Goal: Transaction & Acquisition: Book appointment/travel/reservation

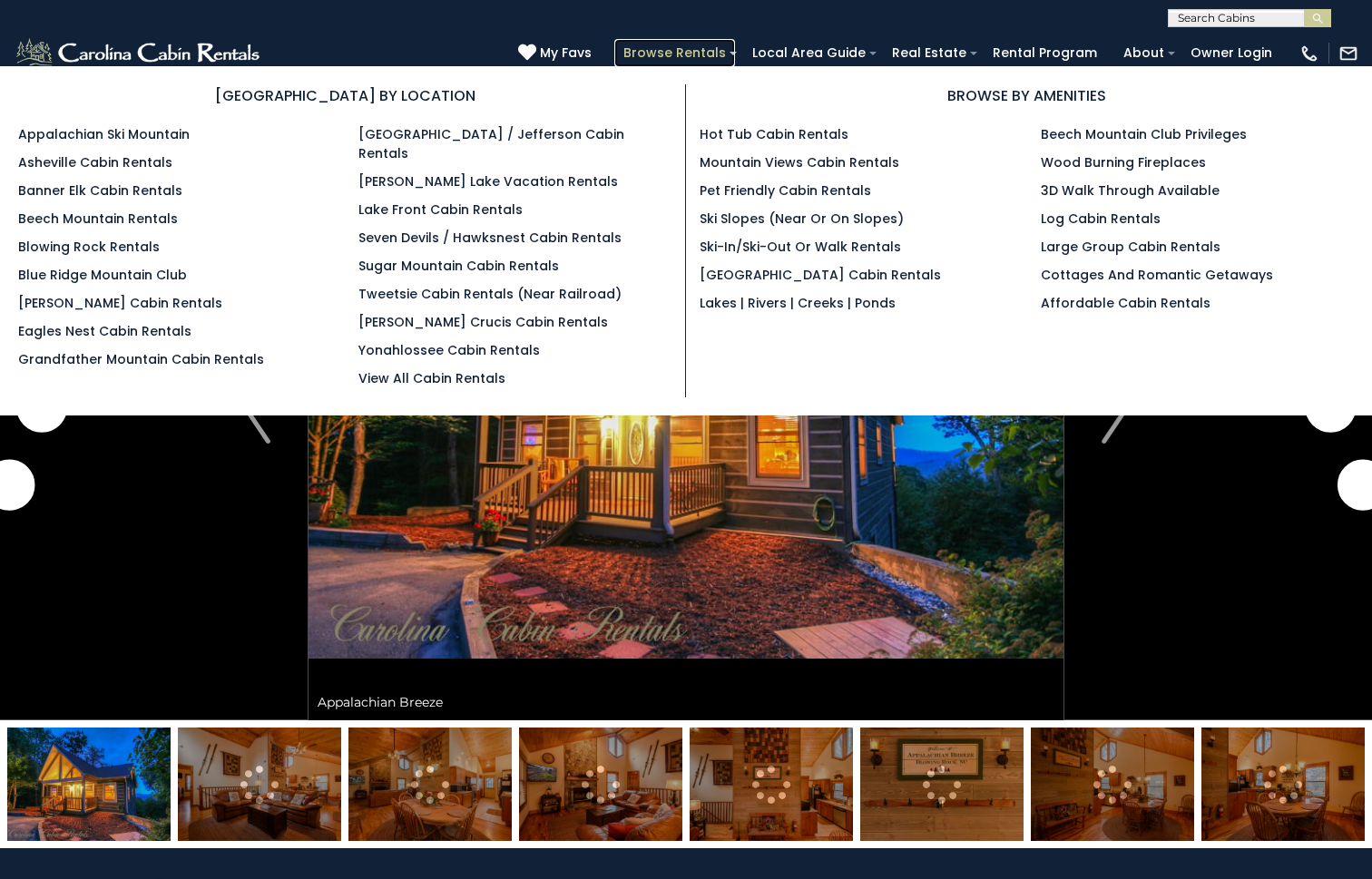
click at [692, 51] on link "Browse Rentals" at bounding box center [674, 52] width 120 height 28
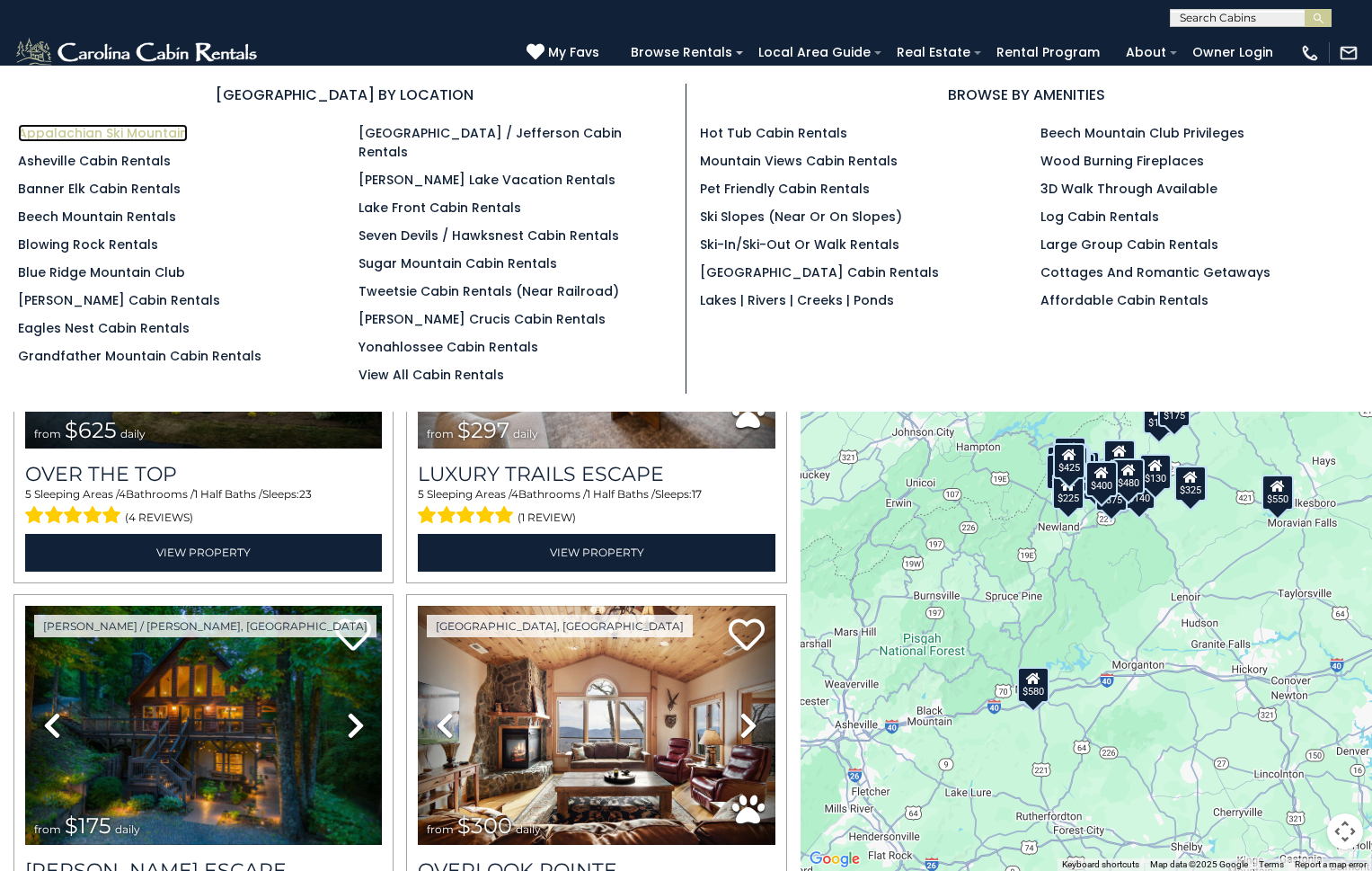
click at [146, 131] on link "Appalachian Ski Mountain" at bounding box center [103, 132] width 170 height 18
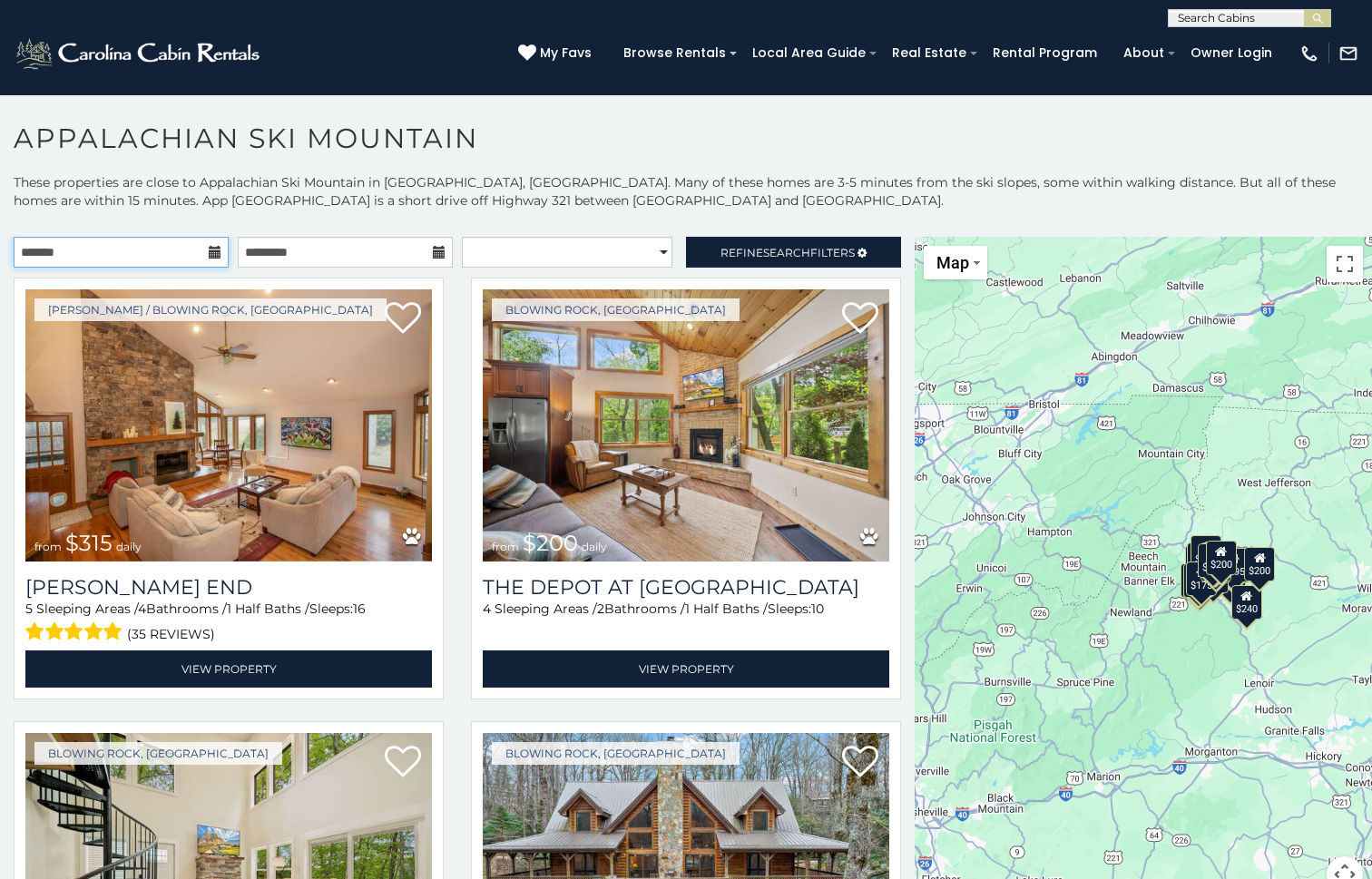
click at [179, 243] on input "text" at bounding box center [120, 252] width 215 height 31
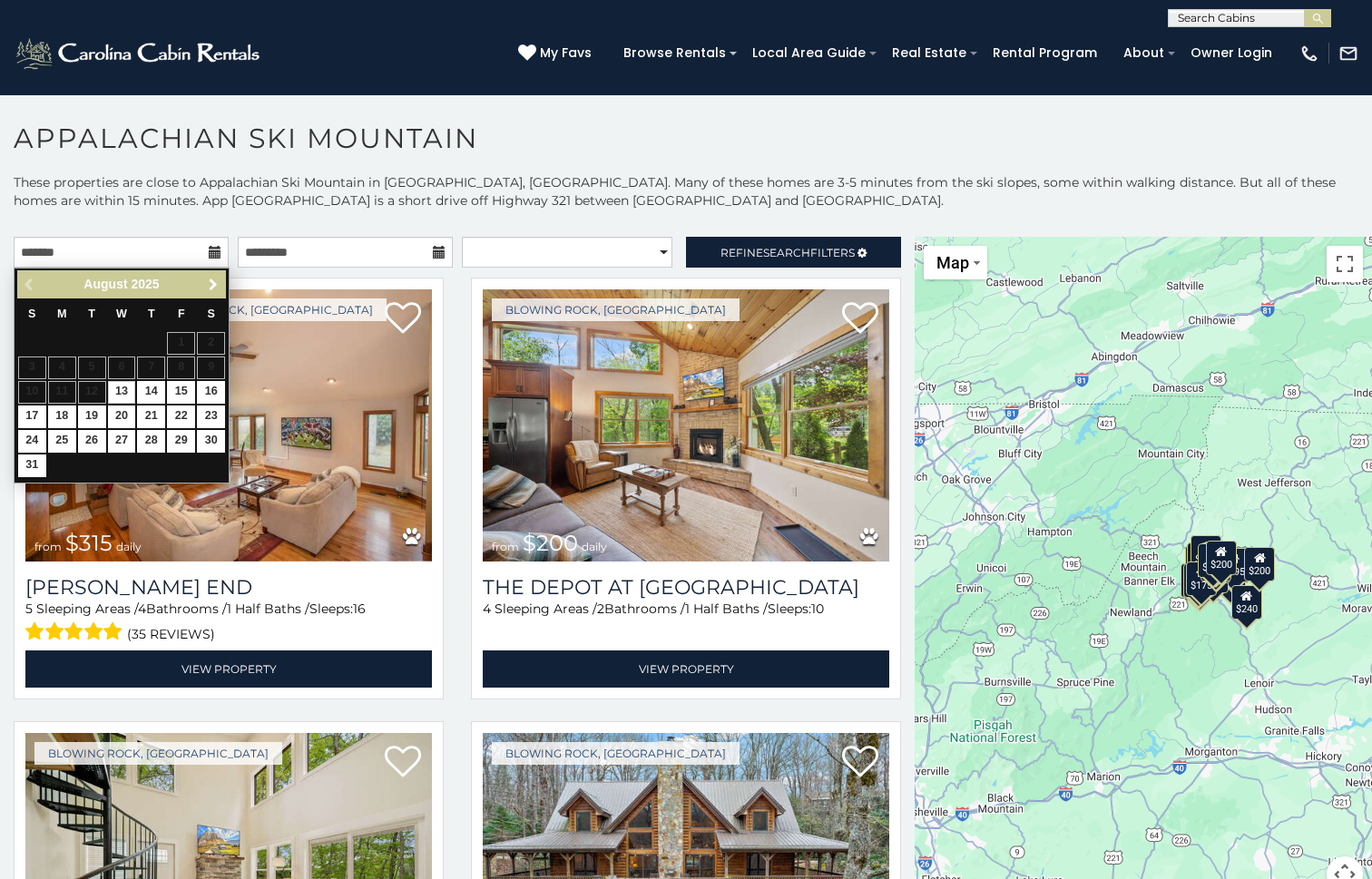
click at [217, 294] on link "Next" at bounding box center [213, 284] width 23 height 23
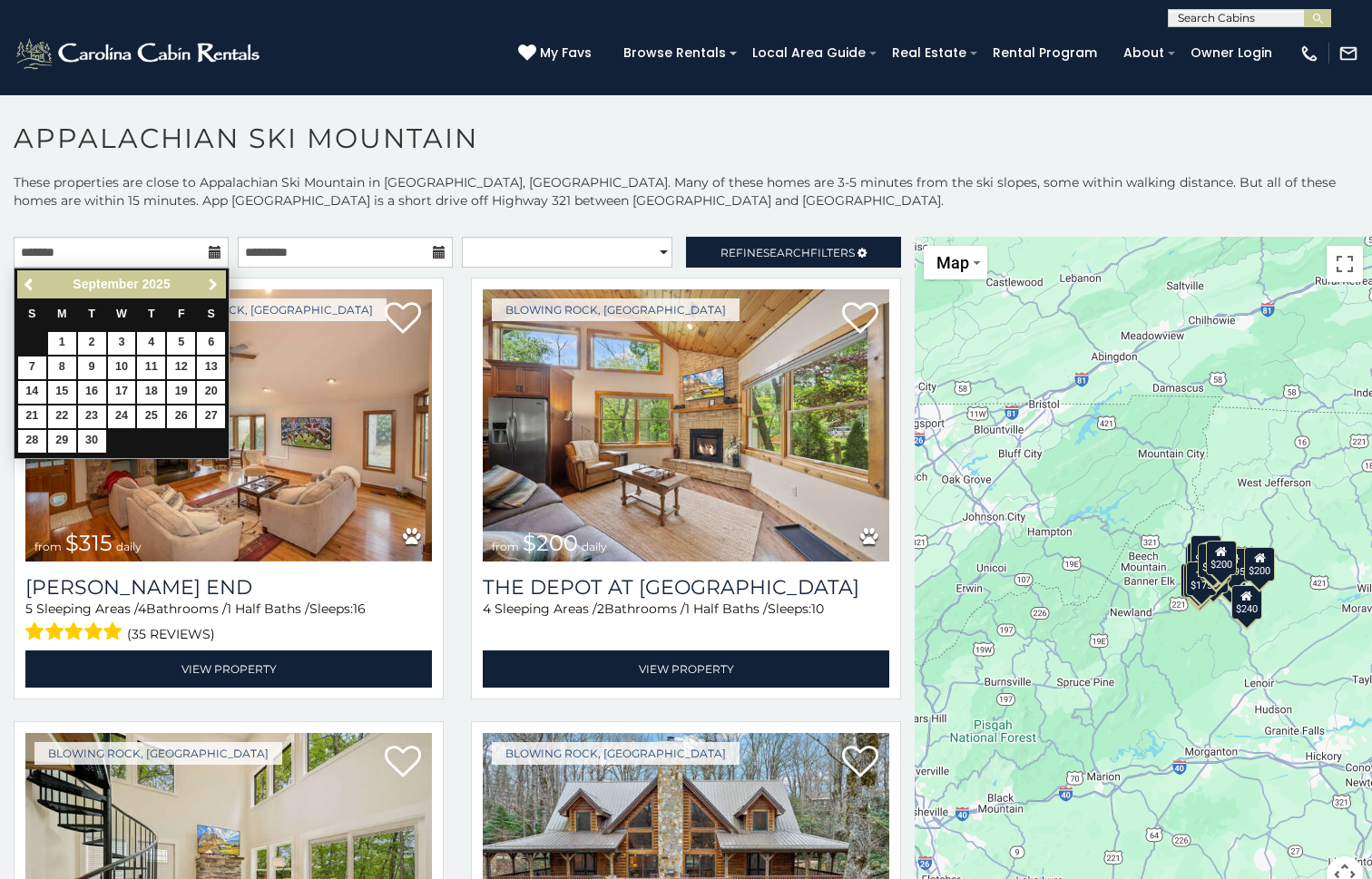
click at [217, 294] on link "Next" at bounding box center [213, 284] width 23 height 23
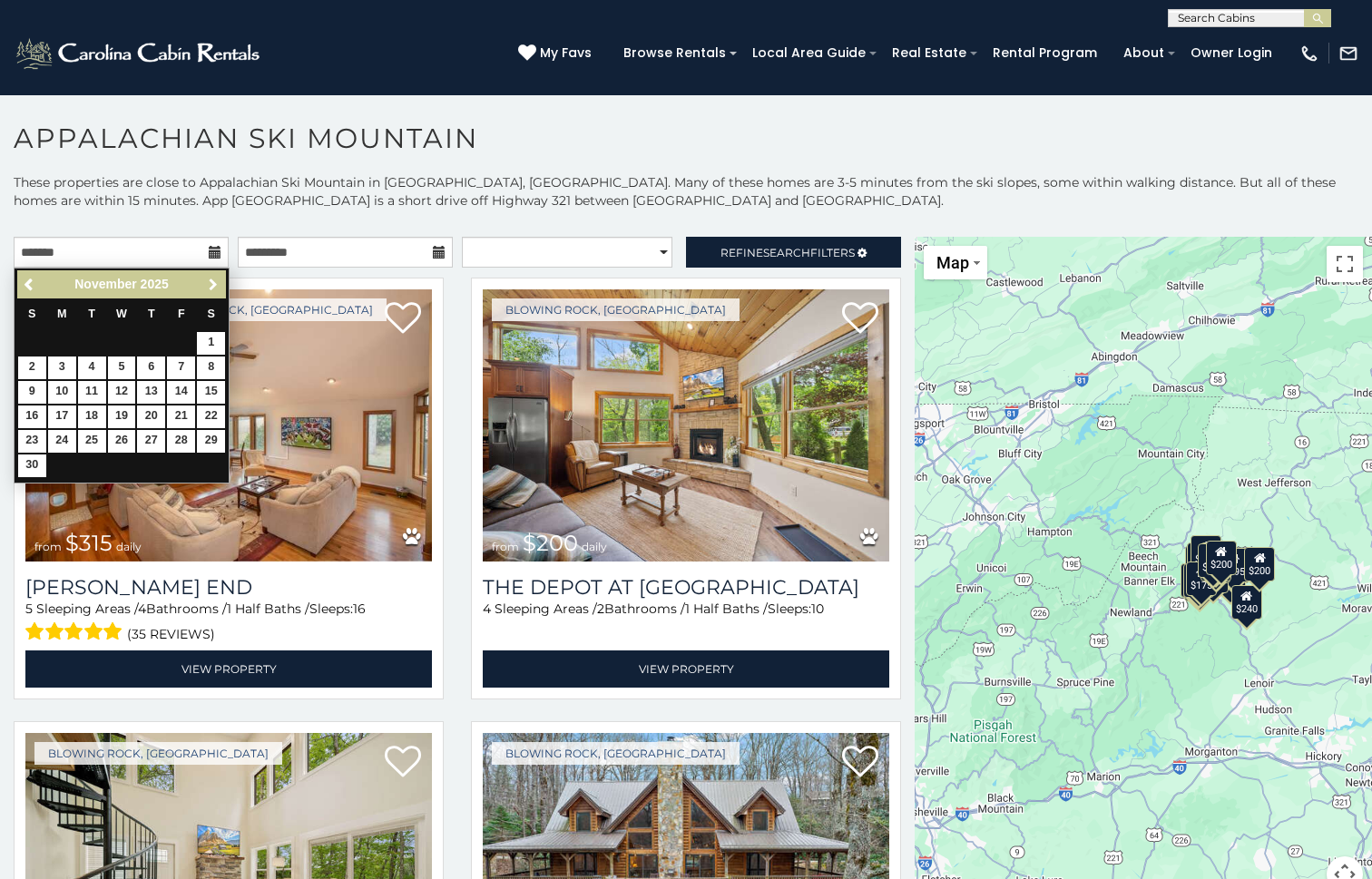
click at [217, 294] on link "Next" at bounding box center [213, 284] width 23 height 23
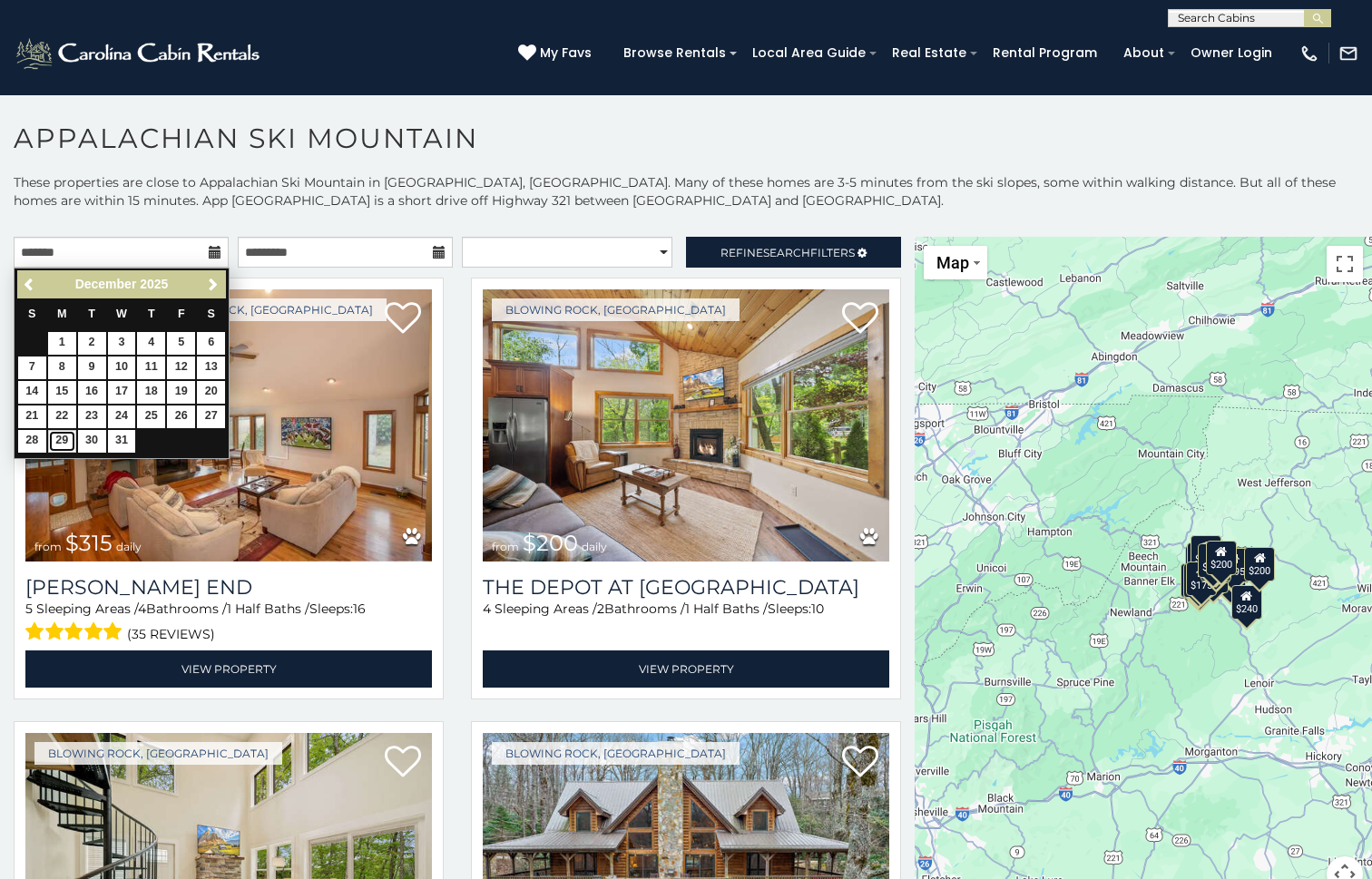
click at [64, 431] on link "29" at bounding box center [61, 442] width 28 height 23
type input "**********"
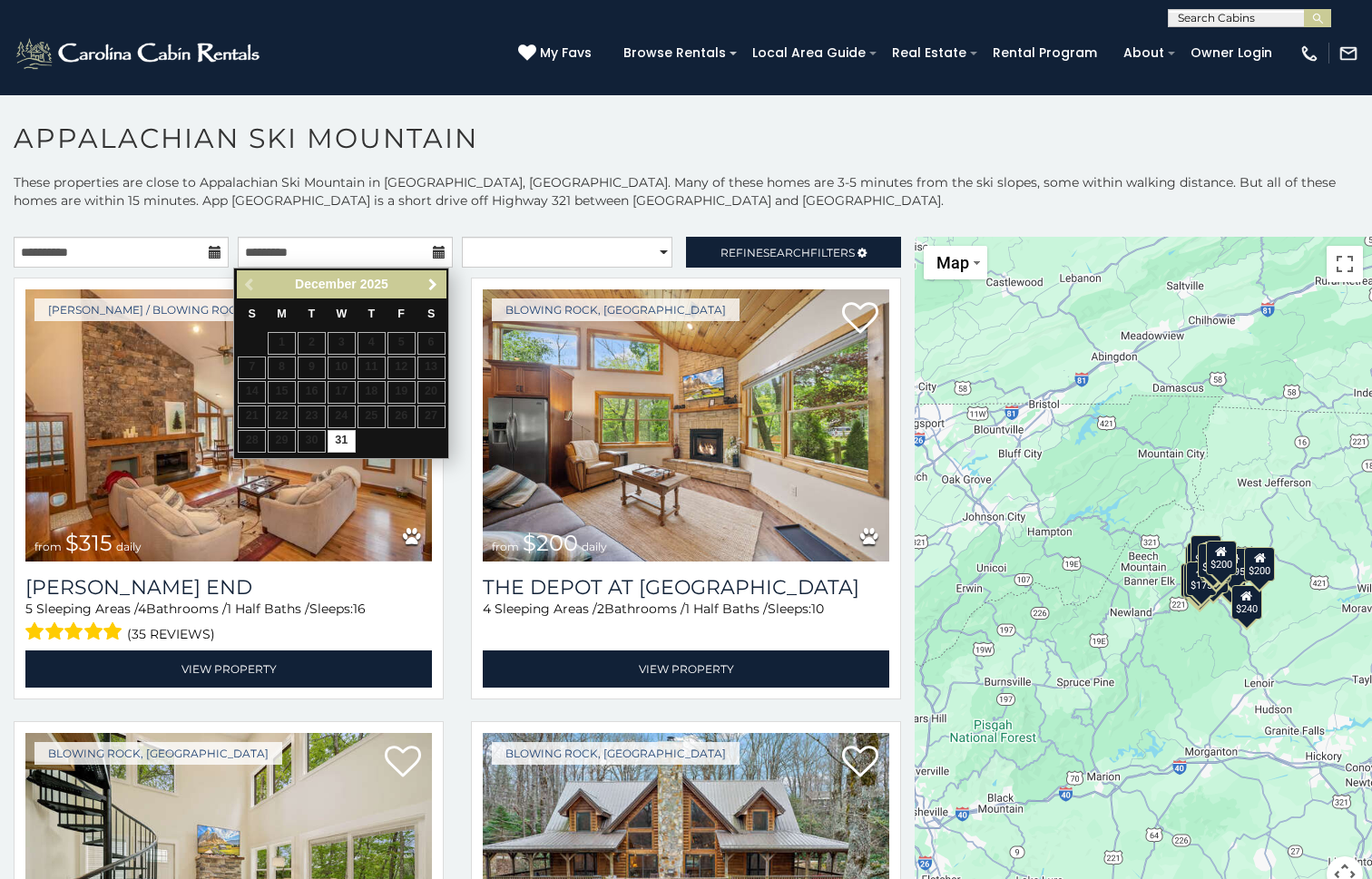
click at [431, 284] on span "Next" at bounding box center [433, 284] width 14 height 14
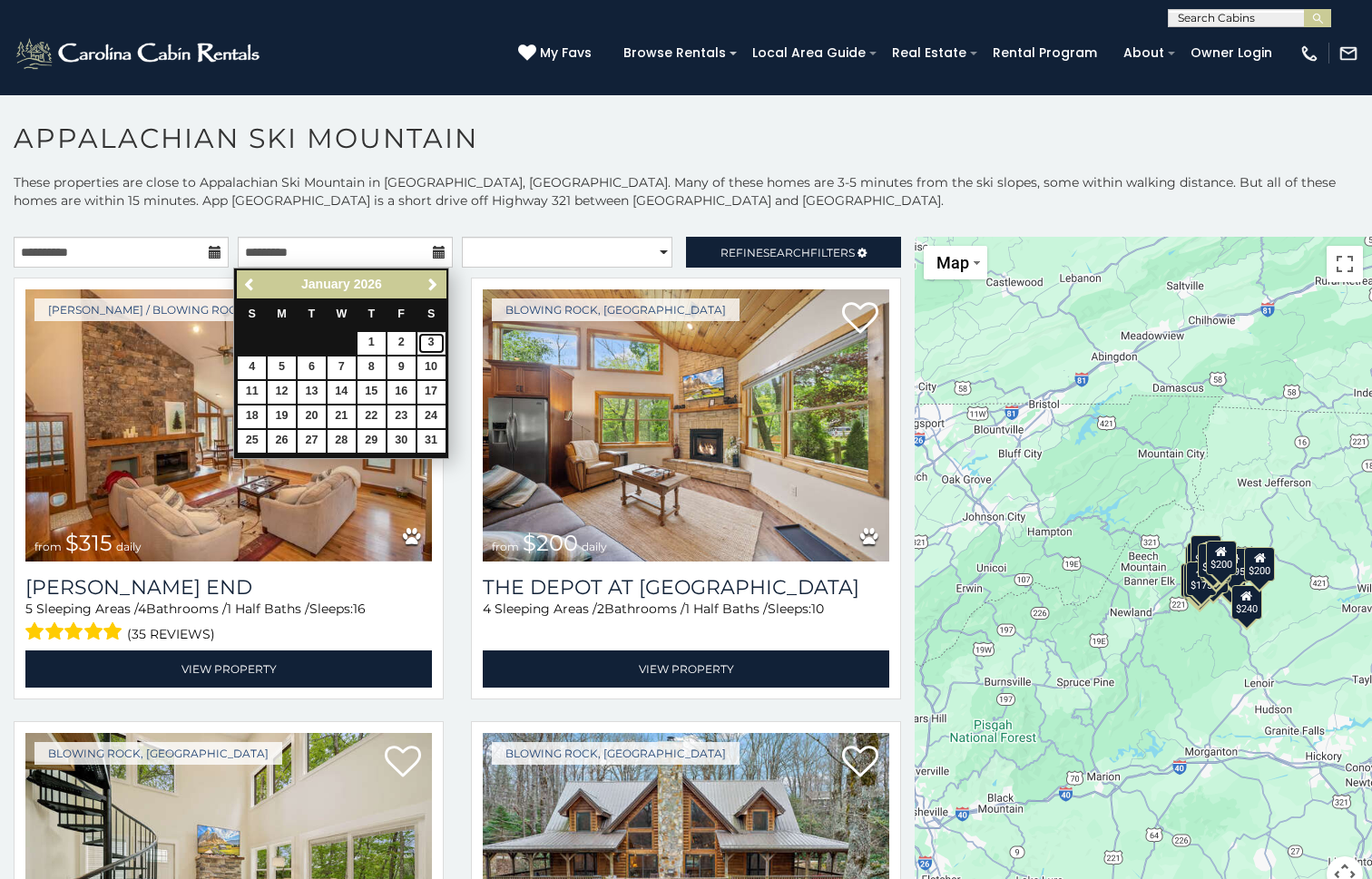
click at [433, 339] on link "3" at bounding box center [431, 344] width 28 height 23
type input "**********"
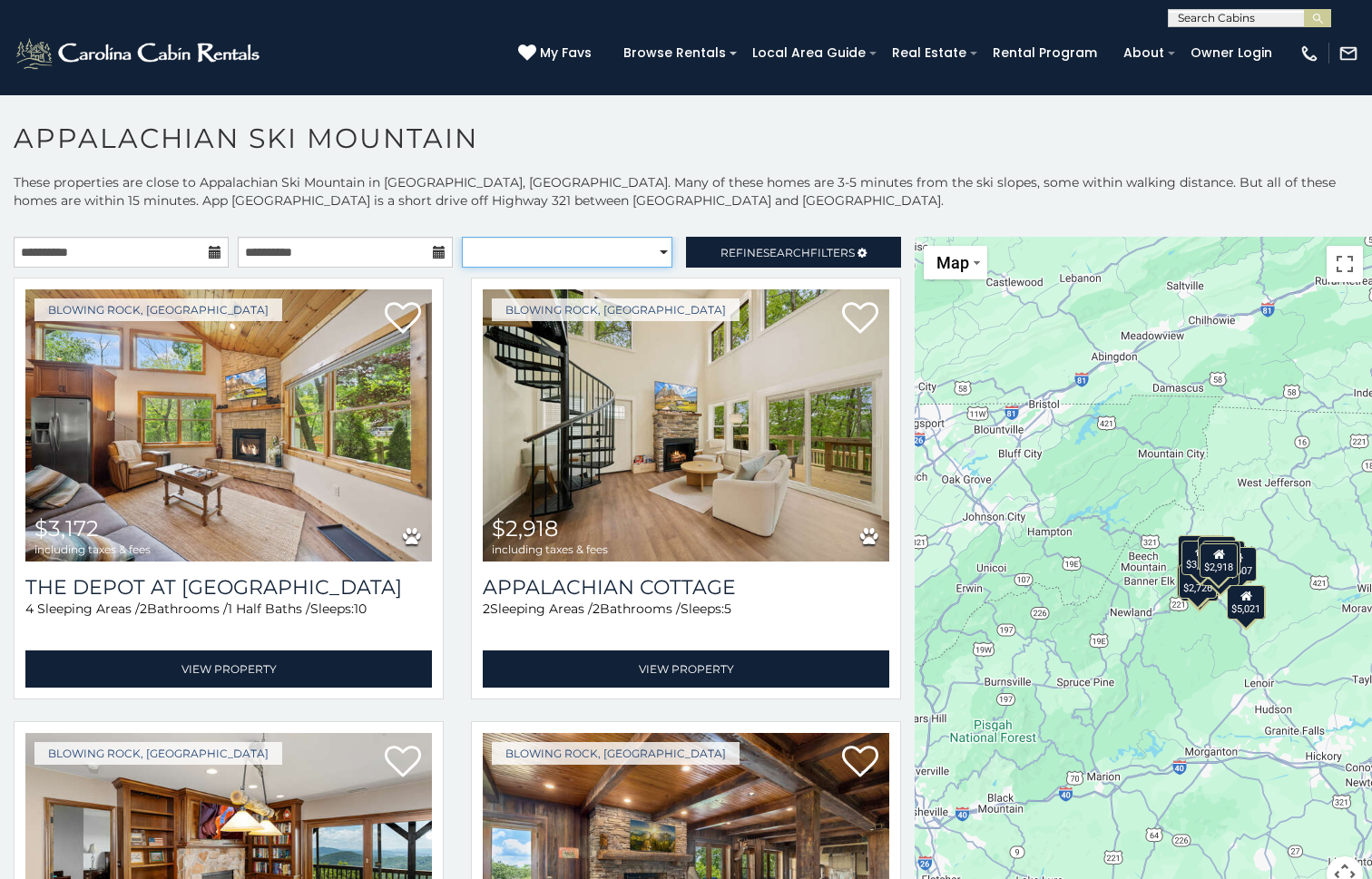
click at [629, 250] on select "**********" at bounding box center [567, 252] width 211 height 31
click at [806, 241] on link "Refine Search Filters" at bounding box center [793, 252] width 215 height 31
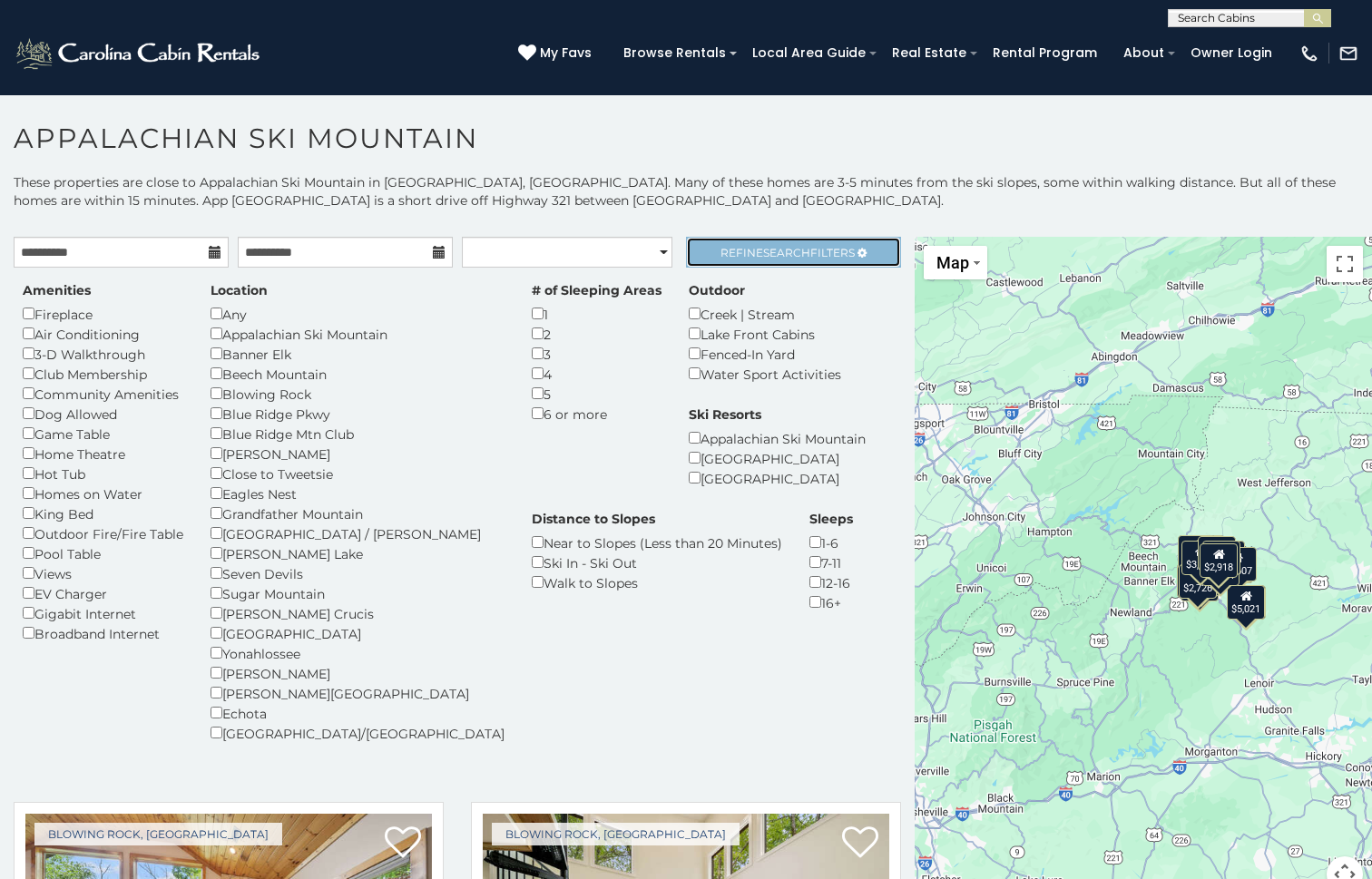
click at [787, 247] on span "Search" at bounding box center [786, 253] width 47 height 13
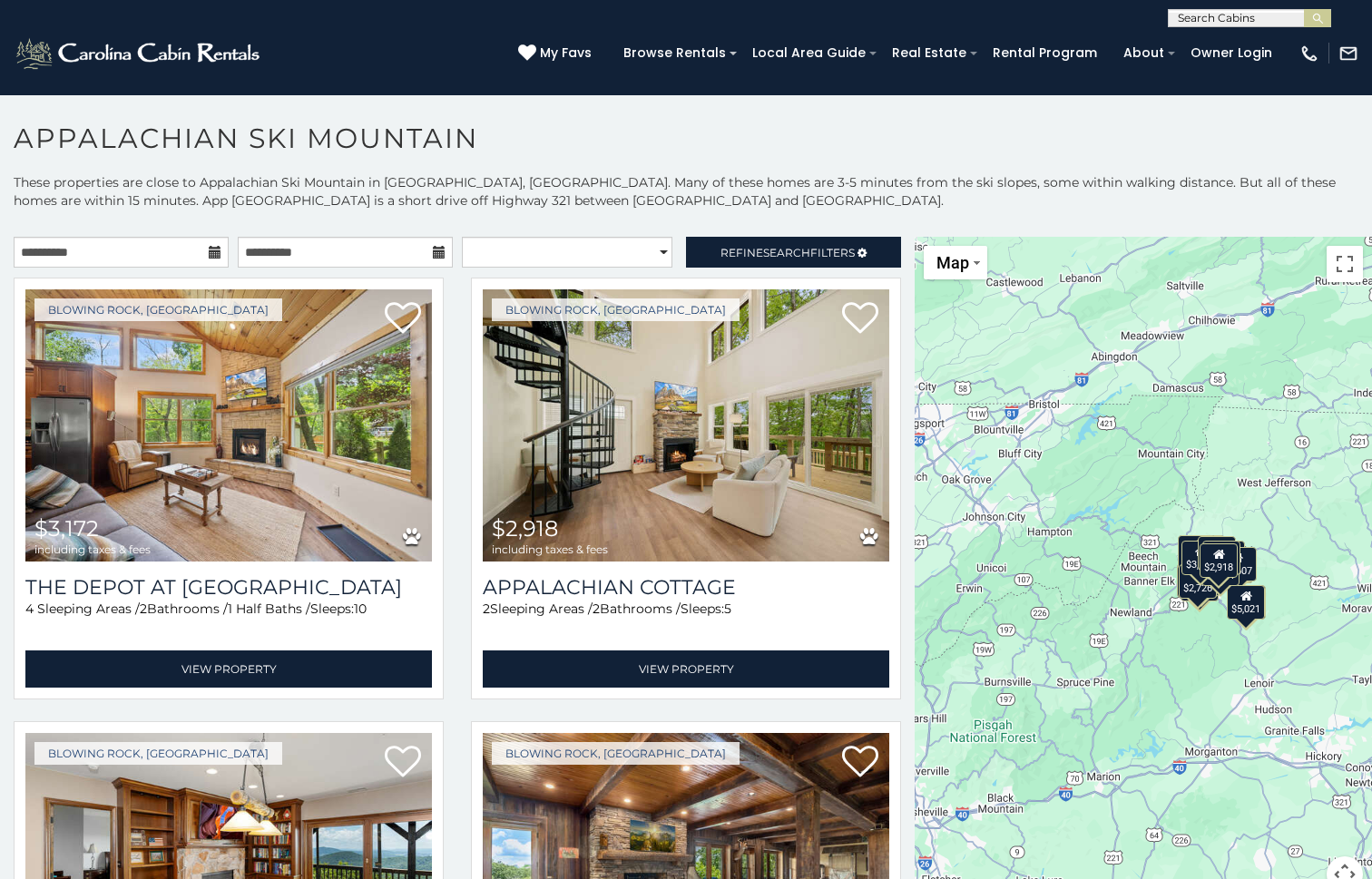
click at [1219, 633] on div "$3,172 $2,918 $4,551 $12,164 $5,221 $2,350 $4,908 $2,380 $3,048 $3,772 $2,885 $…" at bounding box center [1143, 576] width 457 height 678
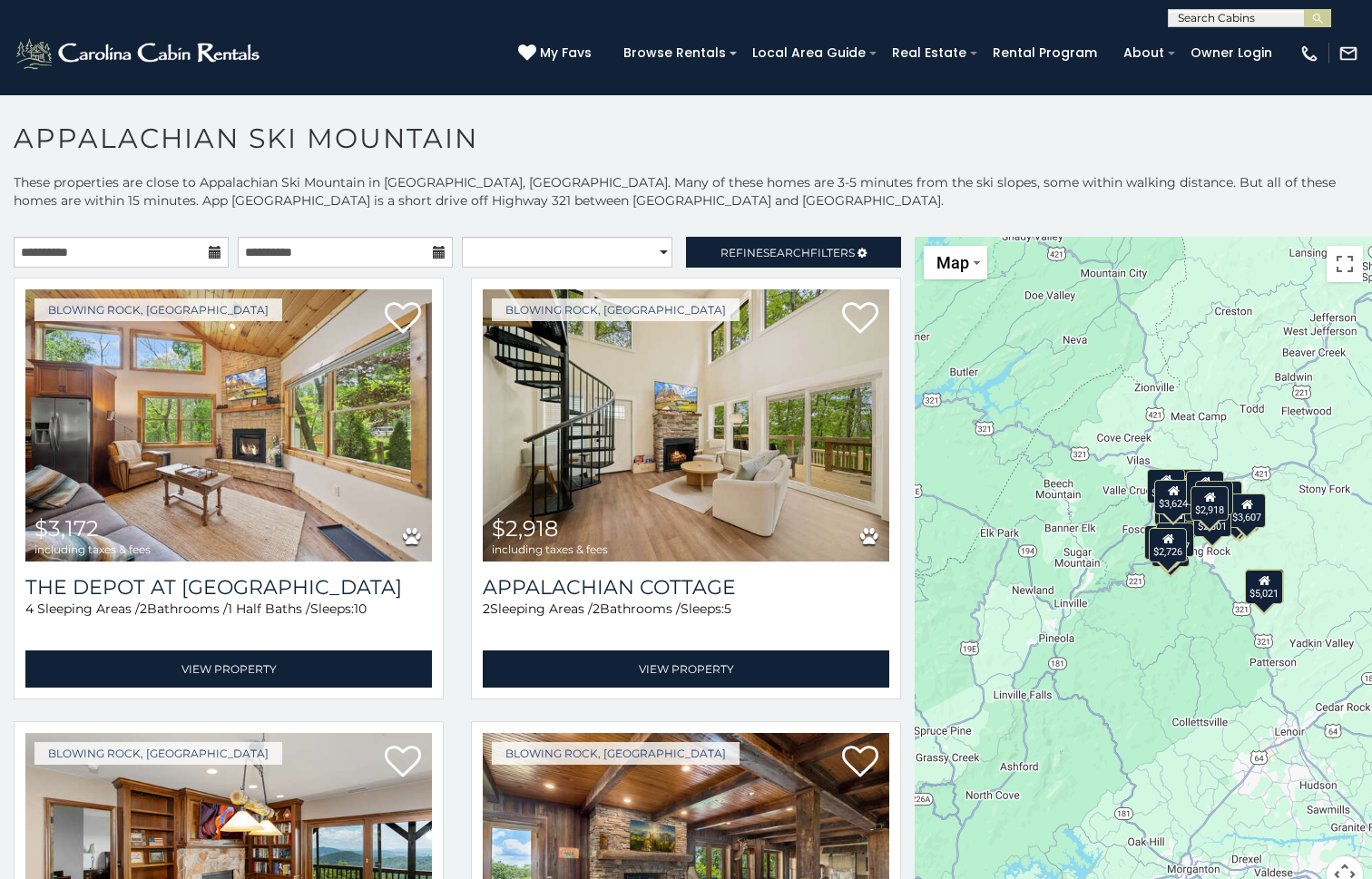
click at [1193, 580] on div "$3,172 $2,918 $4,551 $12,164 $5,221 $2,350 $4,908 $2,380 $3,048 $3,772 $2,885 $…" at bounding box center [1143, 576] width 457 height 678
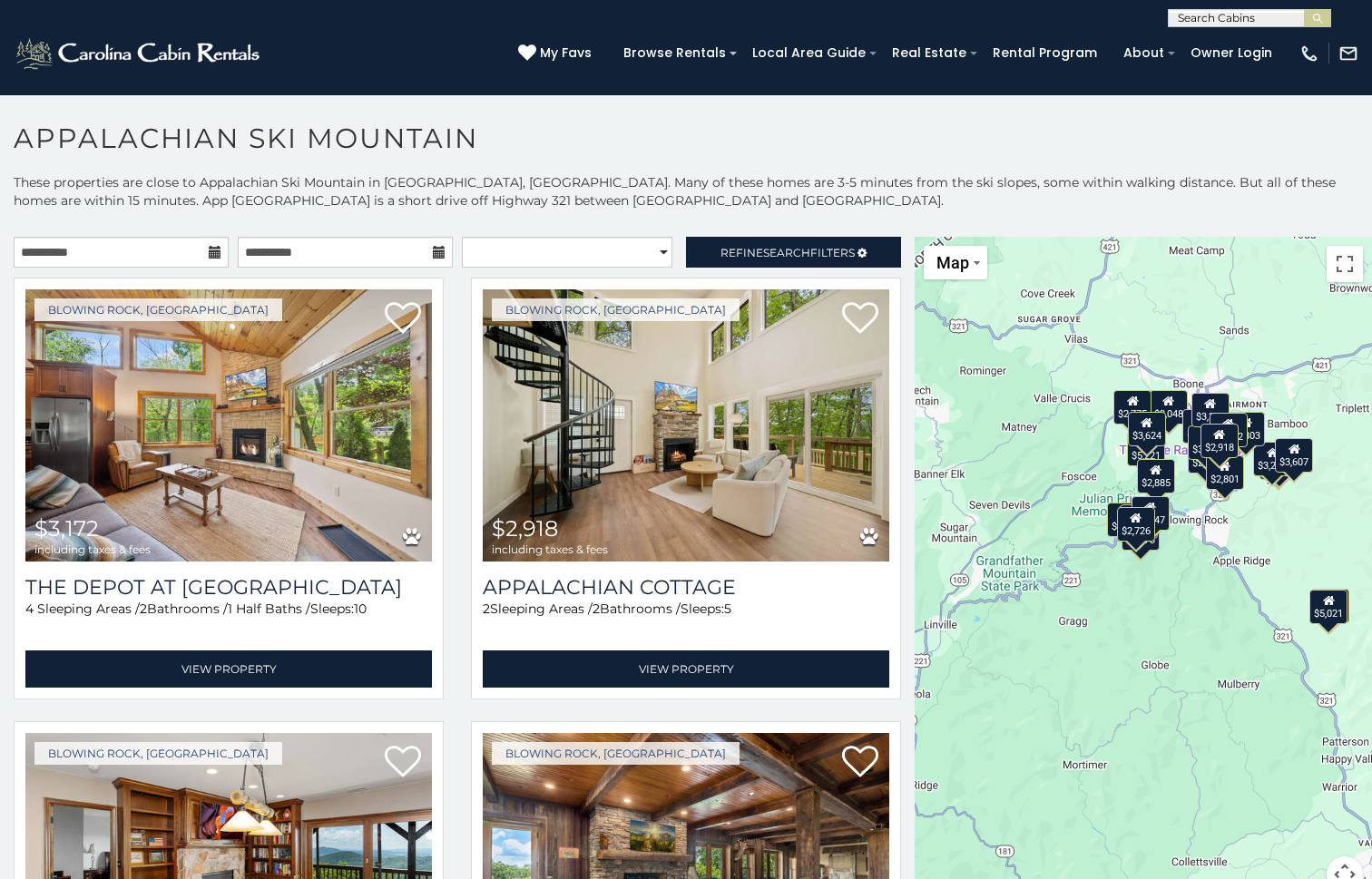
click at [1187, 517] on div "$3,172 $2,918 $4,551 $12,164 $5,221 $2,350 $4,908 $2,380 $3,048 $3,772 $2,885 $…" at bounding box center [1143, 576] width 457 height 678
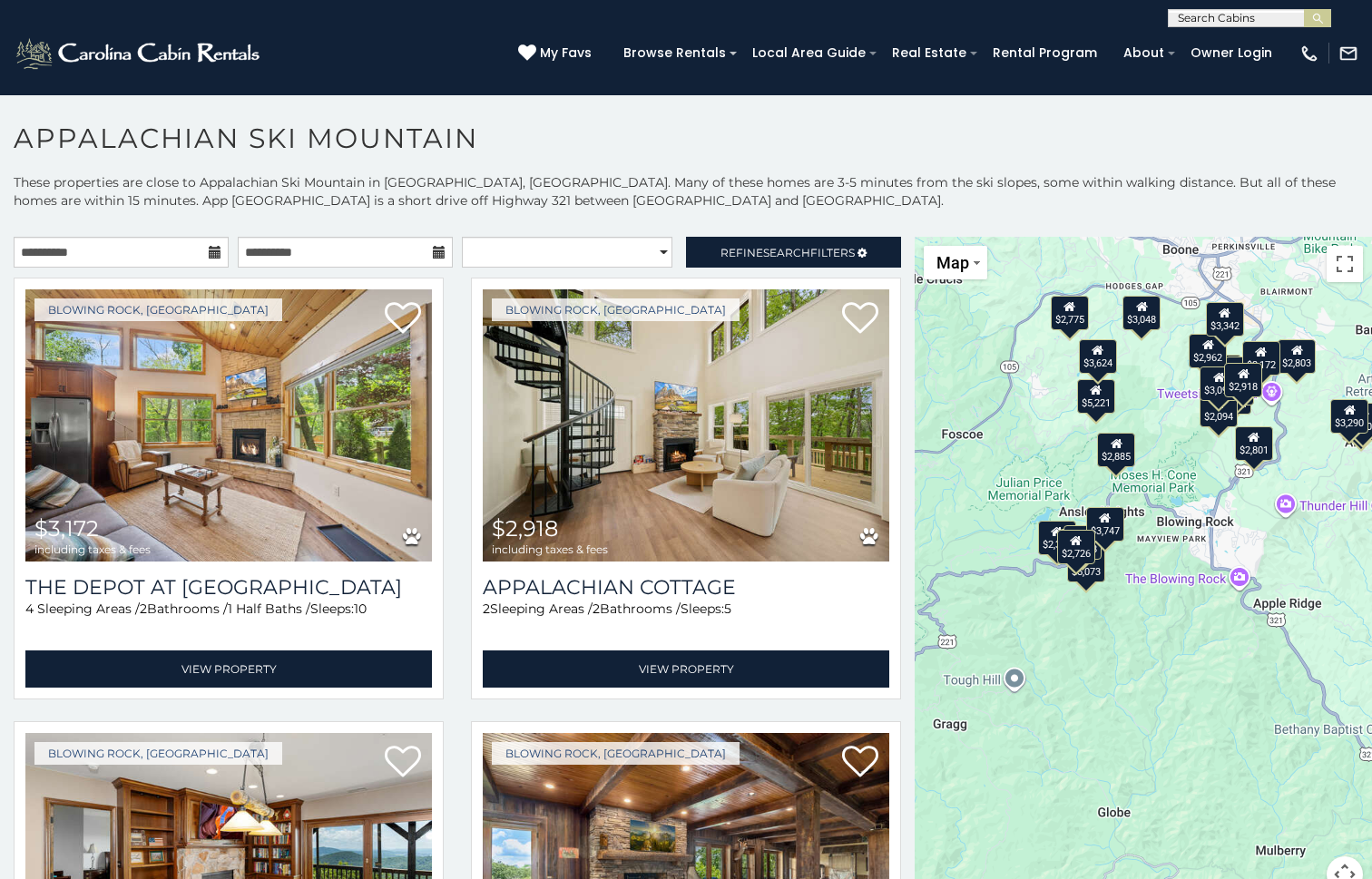
click at [1182, 430] on div "$3,172 $2,918 $4,551 $12,164 $5,221 $2,350 $4,908 $2,380 $3,048 $3,772 $2,885 $…" at bounding box center [1143, 576] width 457 height 678
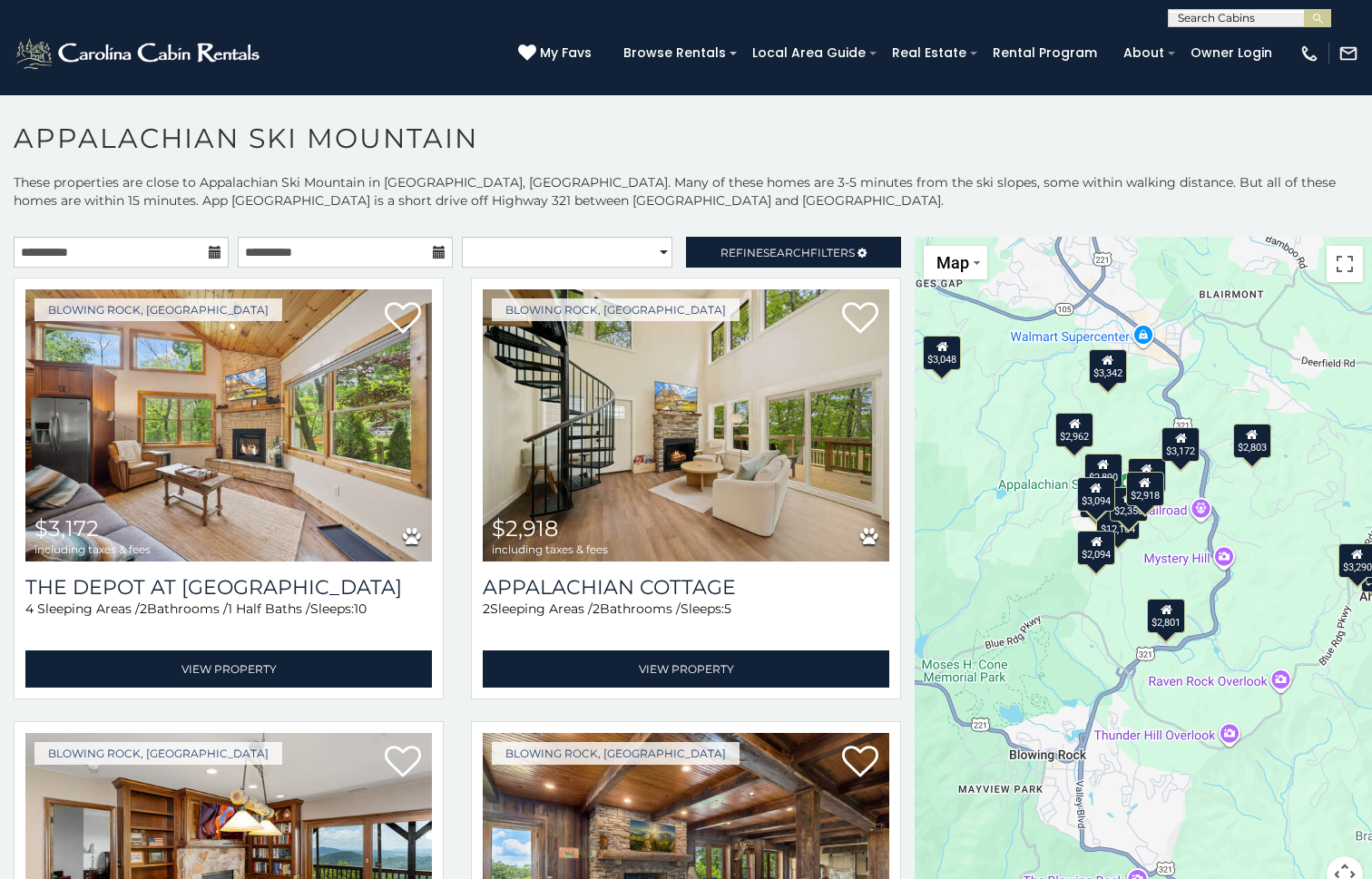
drag, startPoint x: 1233, startPoint y: 483, endPoint x: 1077, endPoint y: 626, distance: 211.6
click at [1077, 626] on div "$3,172 $2,918 $4,551 $12,164 $5,221 $2,350 $4,908 $2,380 $3,048 $3,772 $2,885 $…" at bounding box center [1143, 576] width 457 height 678
click at [1161, 528] on div "$3,172 $2,918 $4,551 $12,164 $5,221 $2,350 $4,908 $2,380 $3,048 $3,772 $2,885 $…" at bounding box center [1143, 576] width 457 height 678
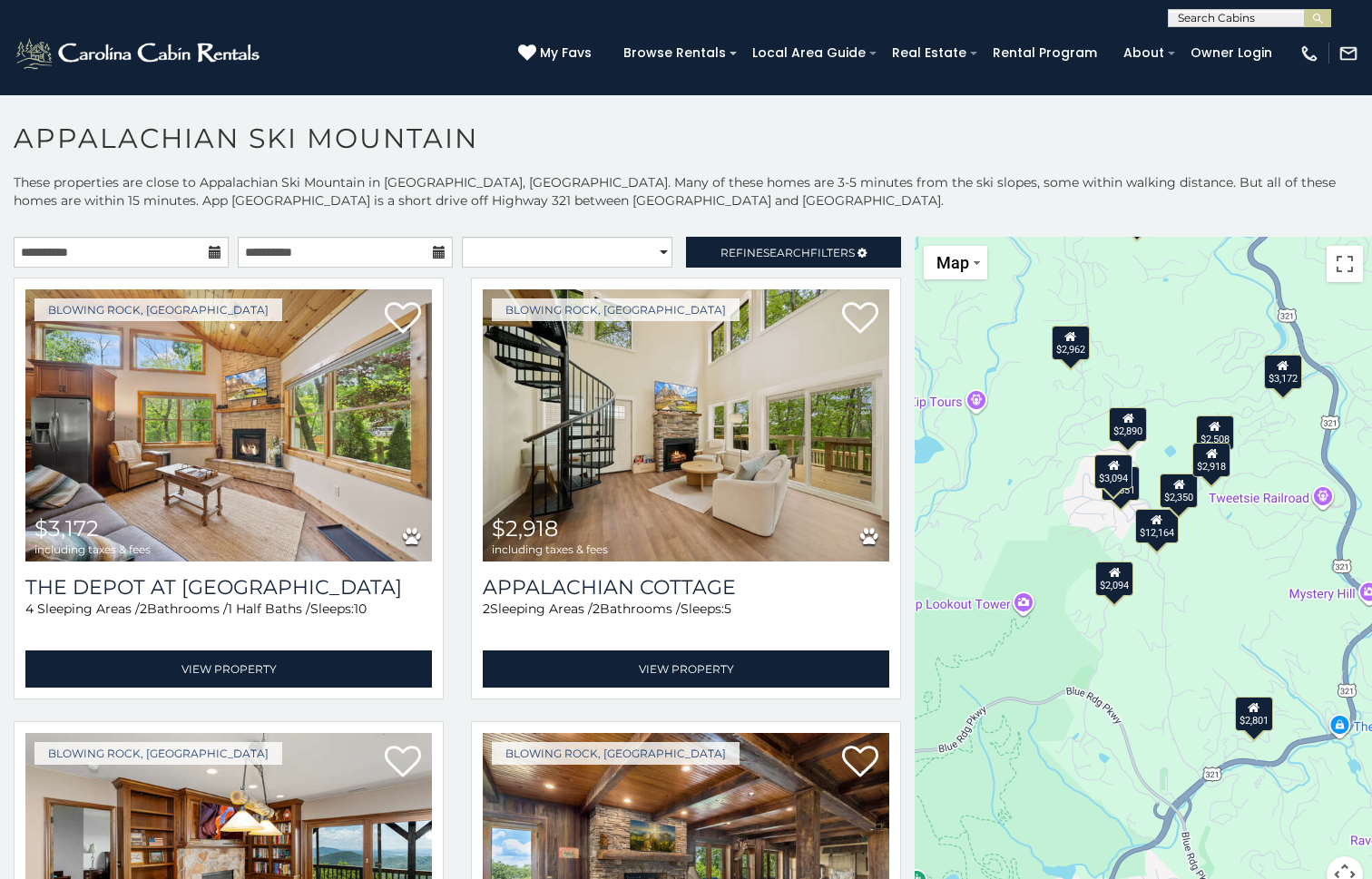
drag, startPoint x: 957, startPoint y: 469, endPoint x: 1049, endPoint y: 465, distance: 92.1
click at [1049, 465] on div "$3,172 $2,918 $4,551 $12,164 $5,221 $2,350 $4,908 $2,380 $3,048 $3,772 $2,885 $…" at bounding box center [1143, 576] width 457 height 678
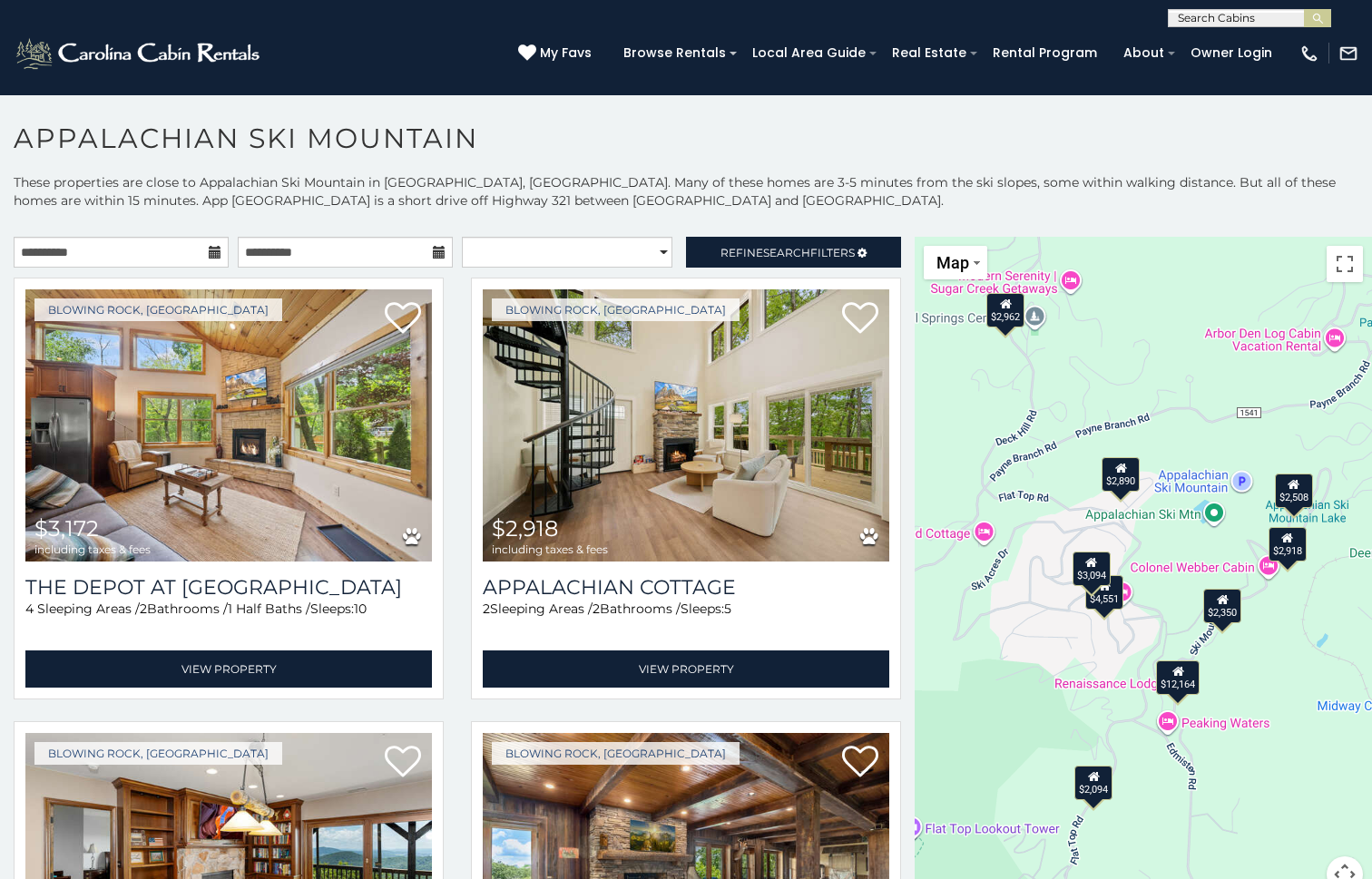
drag, startPoint x: 1052, startPoint y: 362, endPoint x: 962, endPoint y: 432, distance: 114.0
click at [962, 432] on div "$3,172 $2,918 $4,551 $12,164 $5,221 $2,350 $4,908 $2,380 $3,048 $3,772 $2,885 $…" at bounding box center [1143, 576] width 457 height 678
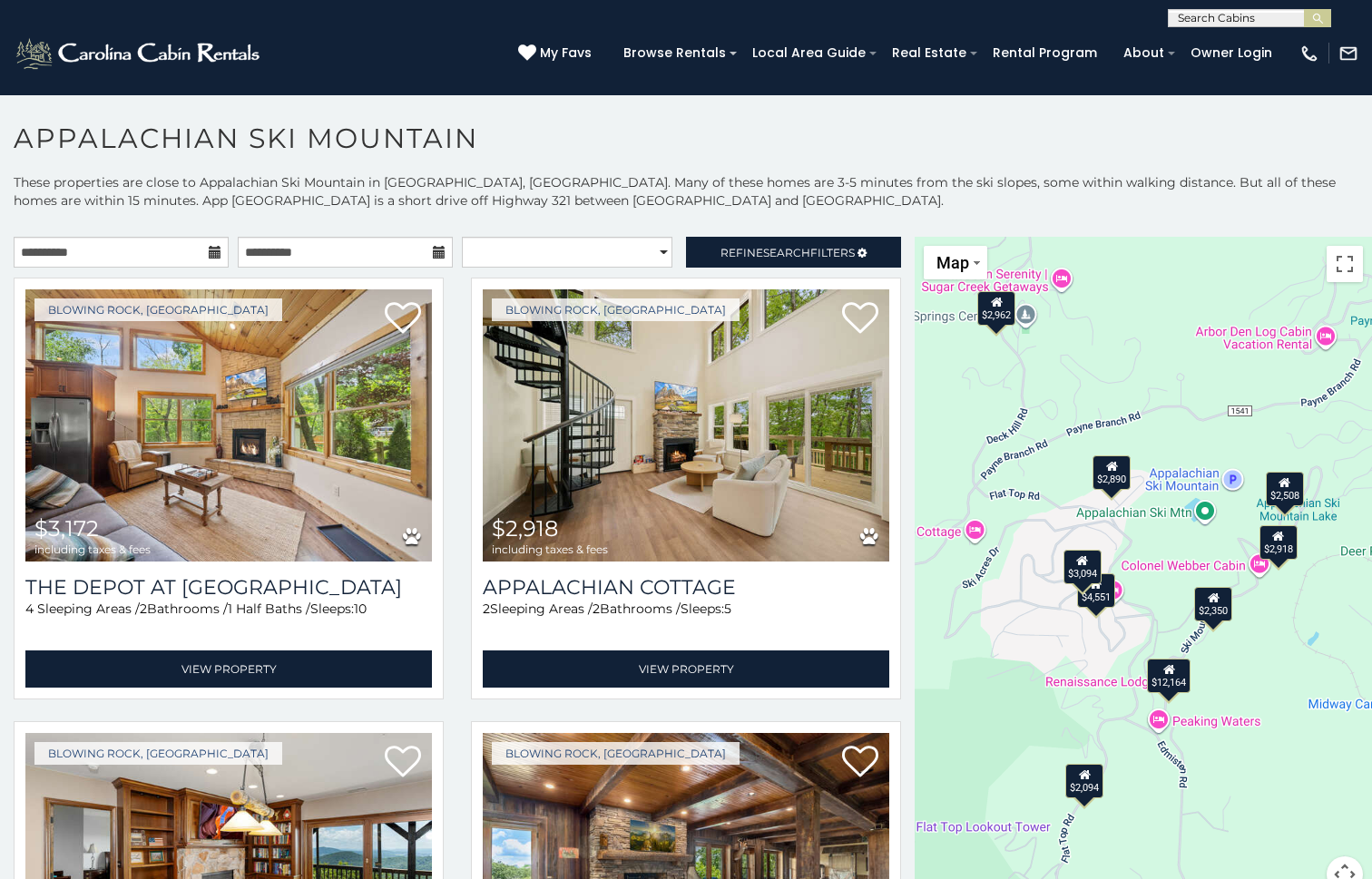
click at [1193, 539] on div "$3,172 $2,918 $4,551 $12,164 $5,221 $2,350 $4,908 $2,380 $3,048 $3,772 $2,885 $…" at bounding box center [1143, 576] width 457 height 678
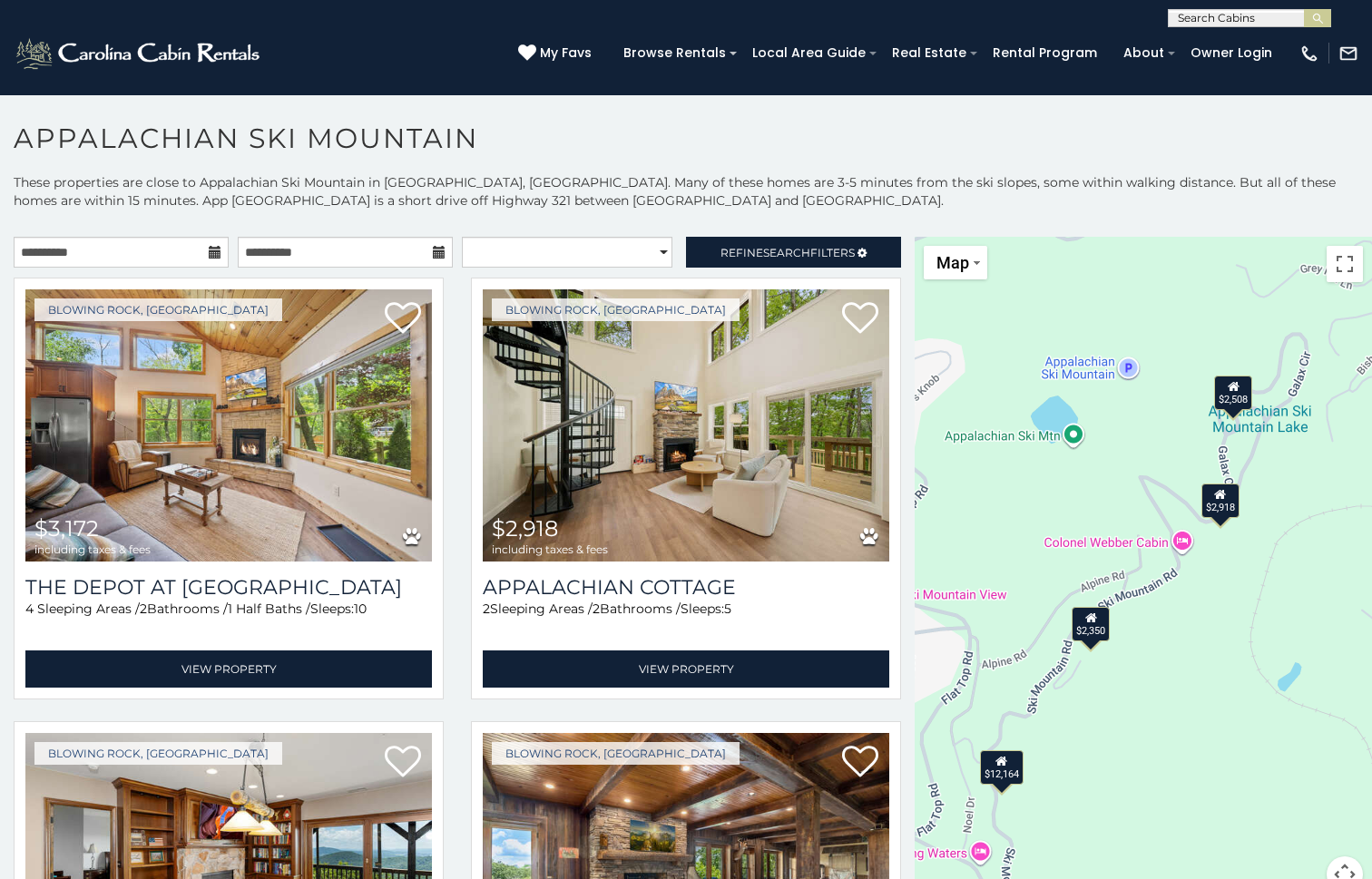
drag, startPoint x: 1243, startPoint y: 591, endPoint x: 1103, endPoint y: 529, distance: 153.1
click at [1103, 529] on div "$3,172 $2,918 $4,551 $12,164 $5,221 $2,350 $4,908 $2,380 $3,048 $3,772 $2,885 $…" at bounding box center [1143, 576] width 457 height 678
click at [1229, 398] on div "$2,508" at bounding box center [1234, 392] width 38 height 34
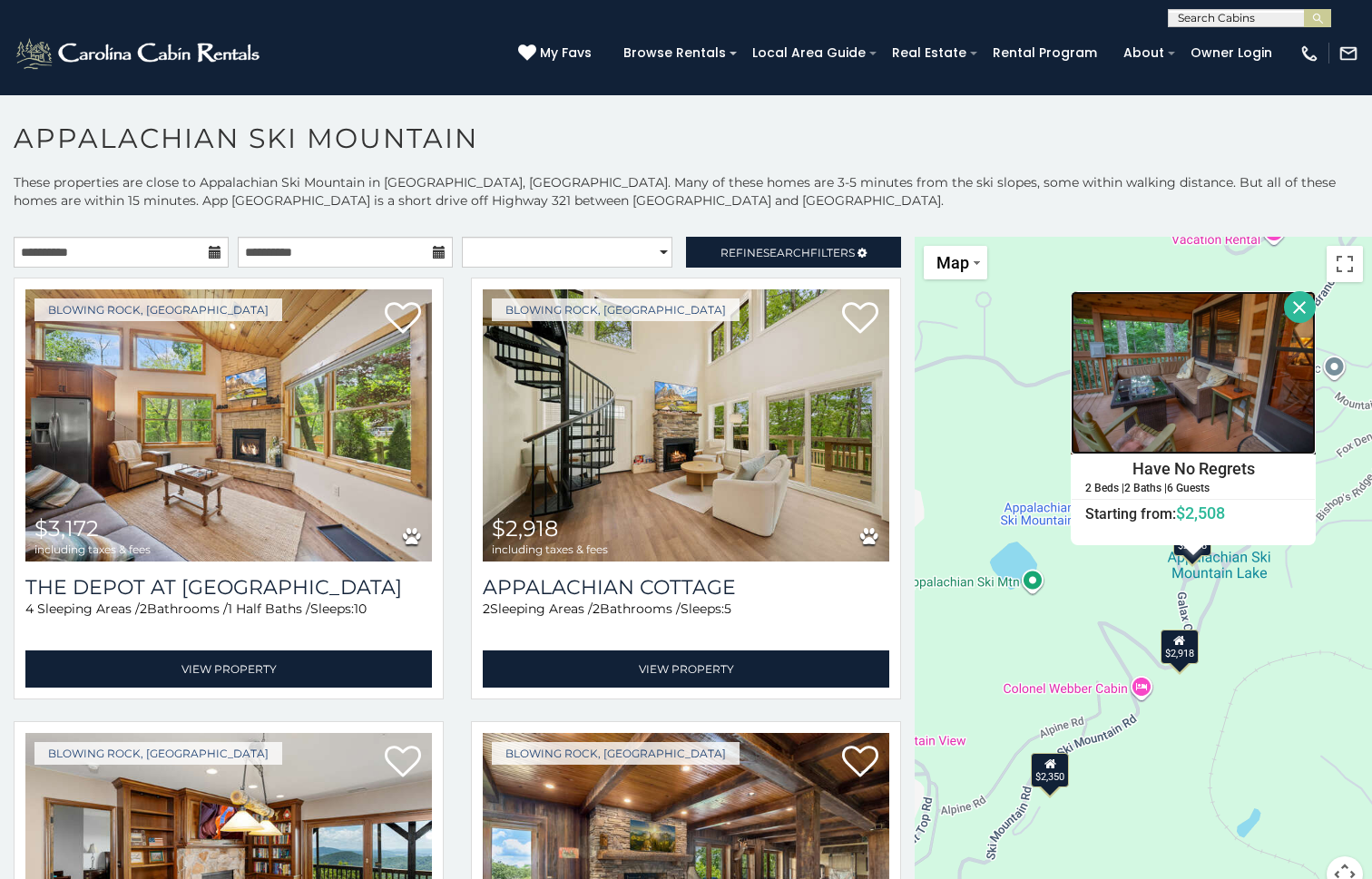
click at [1216, 369] on img at bounding box center [1193, 372] width 245 height 163
click at [1167, 654] on div "$2,918" at bounding box center [1180, 647] width 38 height 34
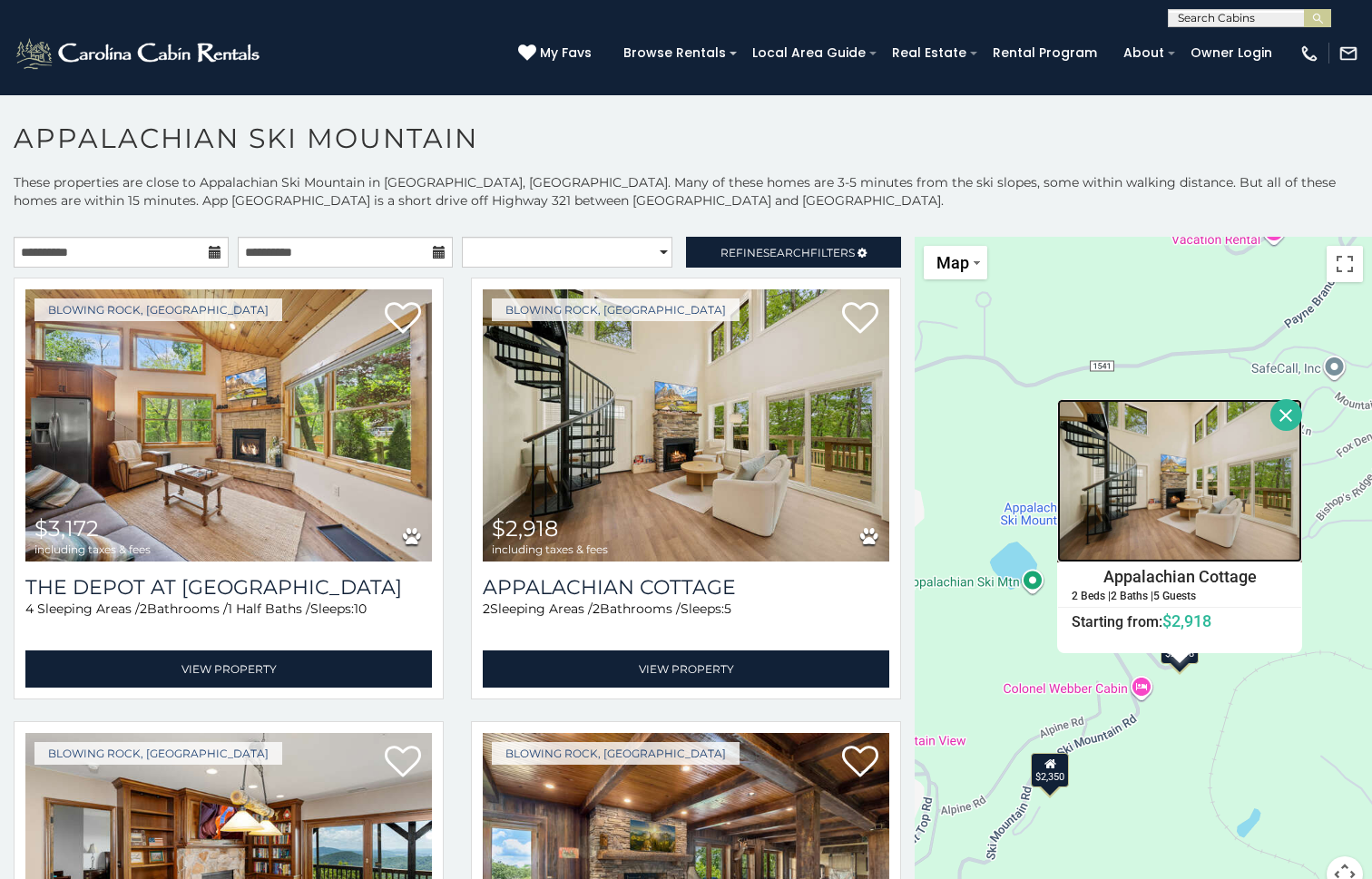
click at [1215, 490] on img at bounding box center [1179, 480] width 245 height 163
click at [1045, 770] on div "$2,350" at bounding box center [1050, 770] width 38 height 34
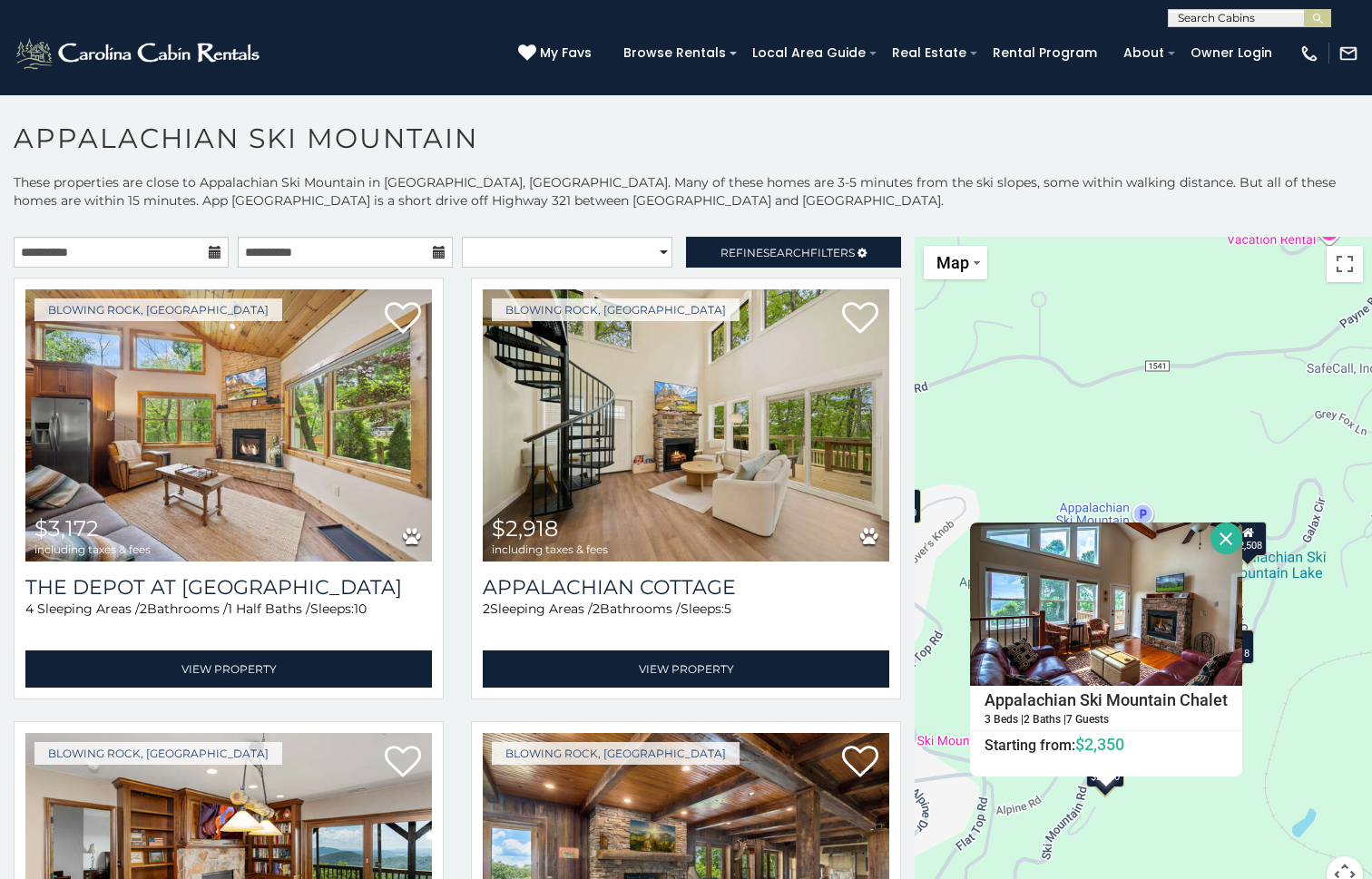
scroll to position [52, 0]
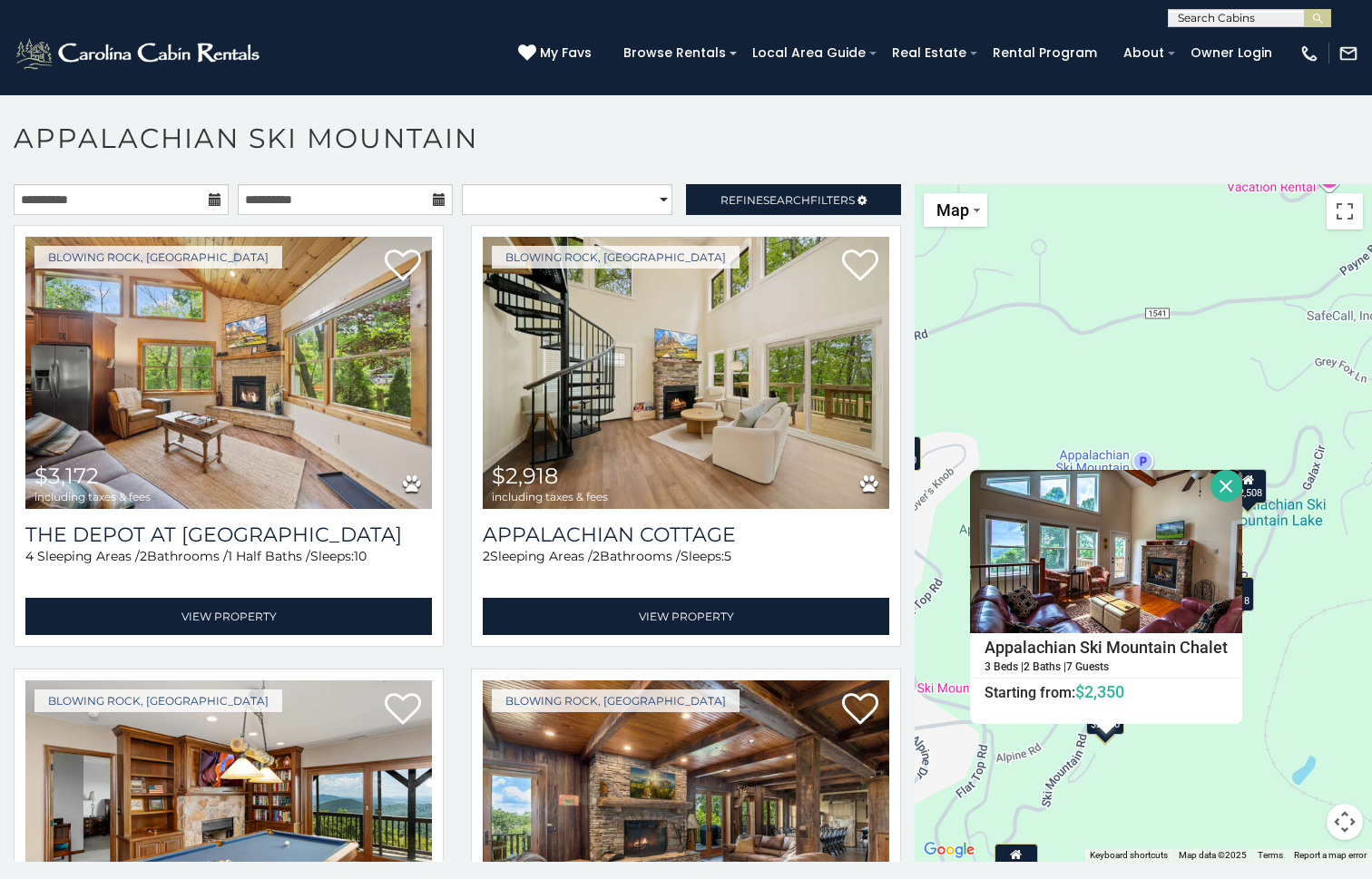
click at [1180, 727] on div "$3,172 $2,918 $4,551 $12,164 $5,221 $2,350 $4,908 $2,380 $3,048 $3,772 $2,885 $…" at bounding box center [1143, 523] width 457 height 678
click at [1211, 476] on button "Close" at bounding box center [1226, 485] width 32 height 31
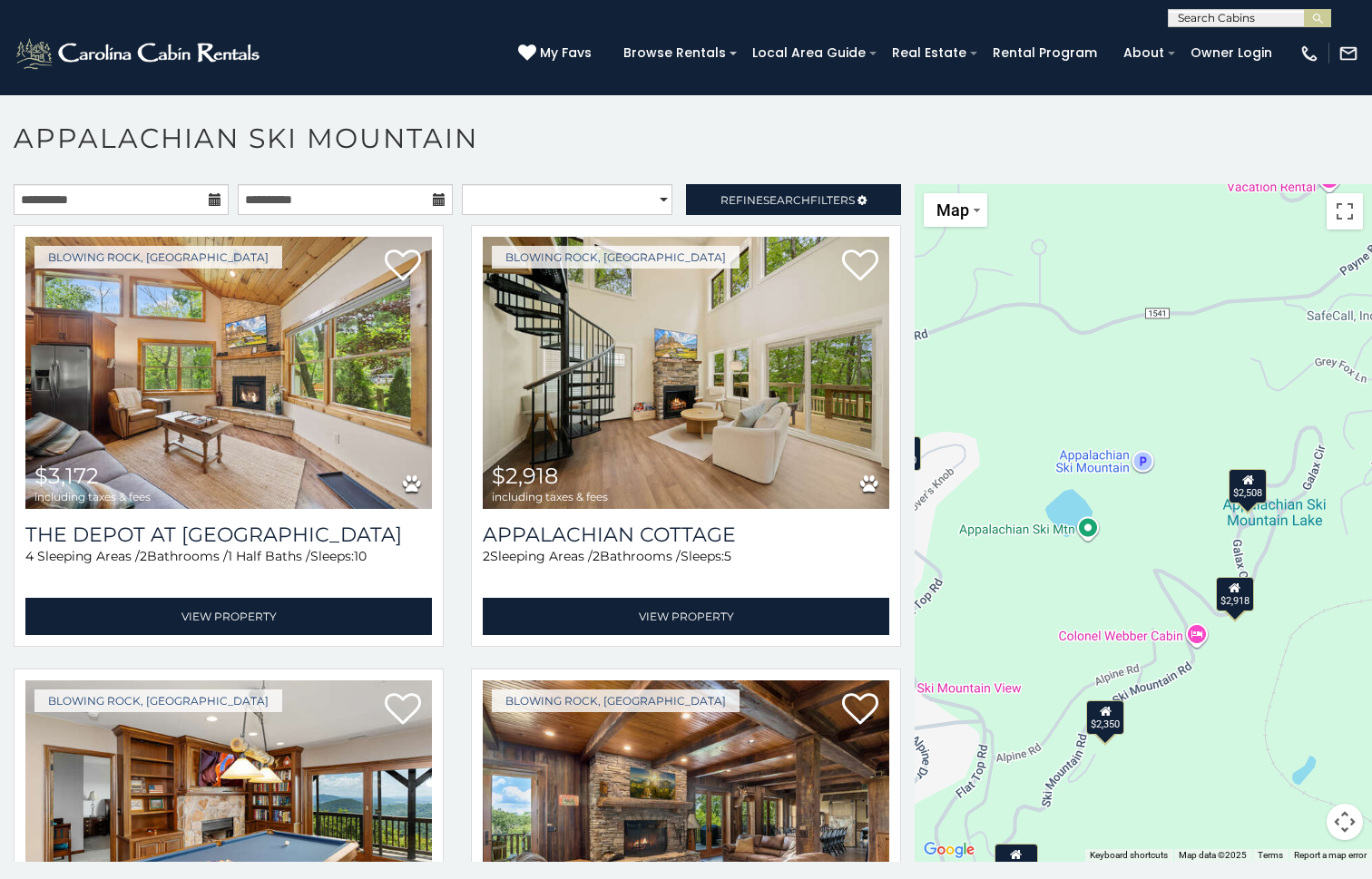
click at [1102, 721] on div "$2,350" at bounding box center [1106, 718] width 38 height 34
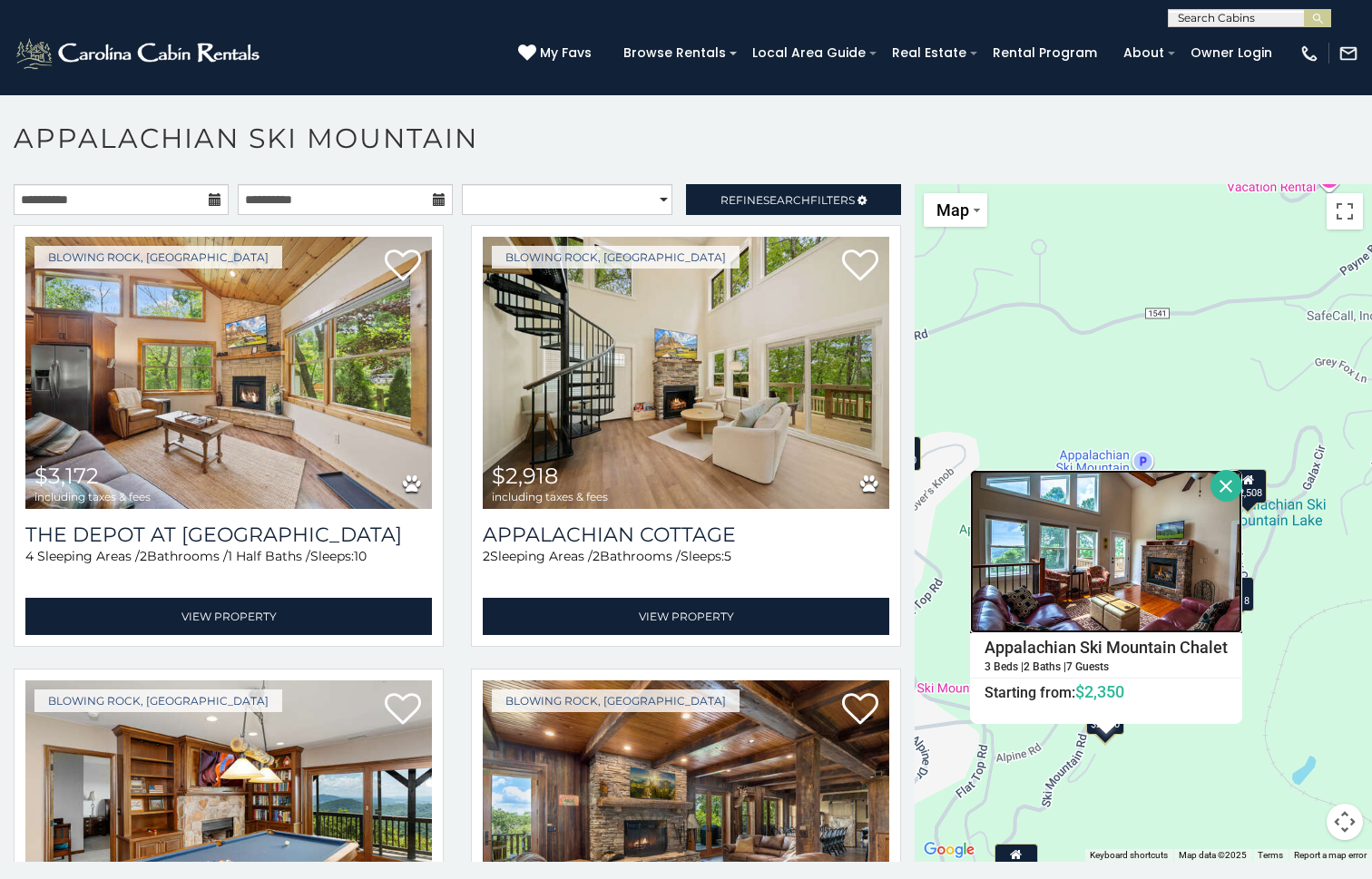
click at [1107, 558] on img at bounding box center [1106, 551] width 272 height 163
click at [1067, 324] on div "$3,172 $2,918 $4,551 $12,164 $5,221 $2,350 $4,908 $2,380 $3,048 $3,772 $2,885 $…" at bounding box center [1143, 523] width 457 height 678
click at [1214, 484] on button "Close" at bounding box center [1226, 485] width 32 height 31
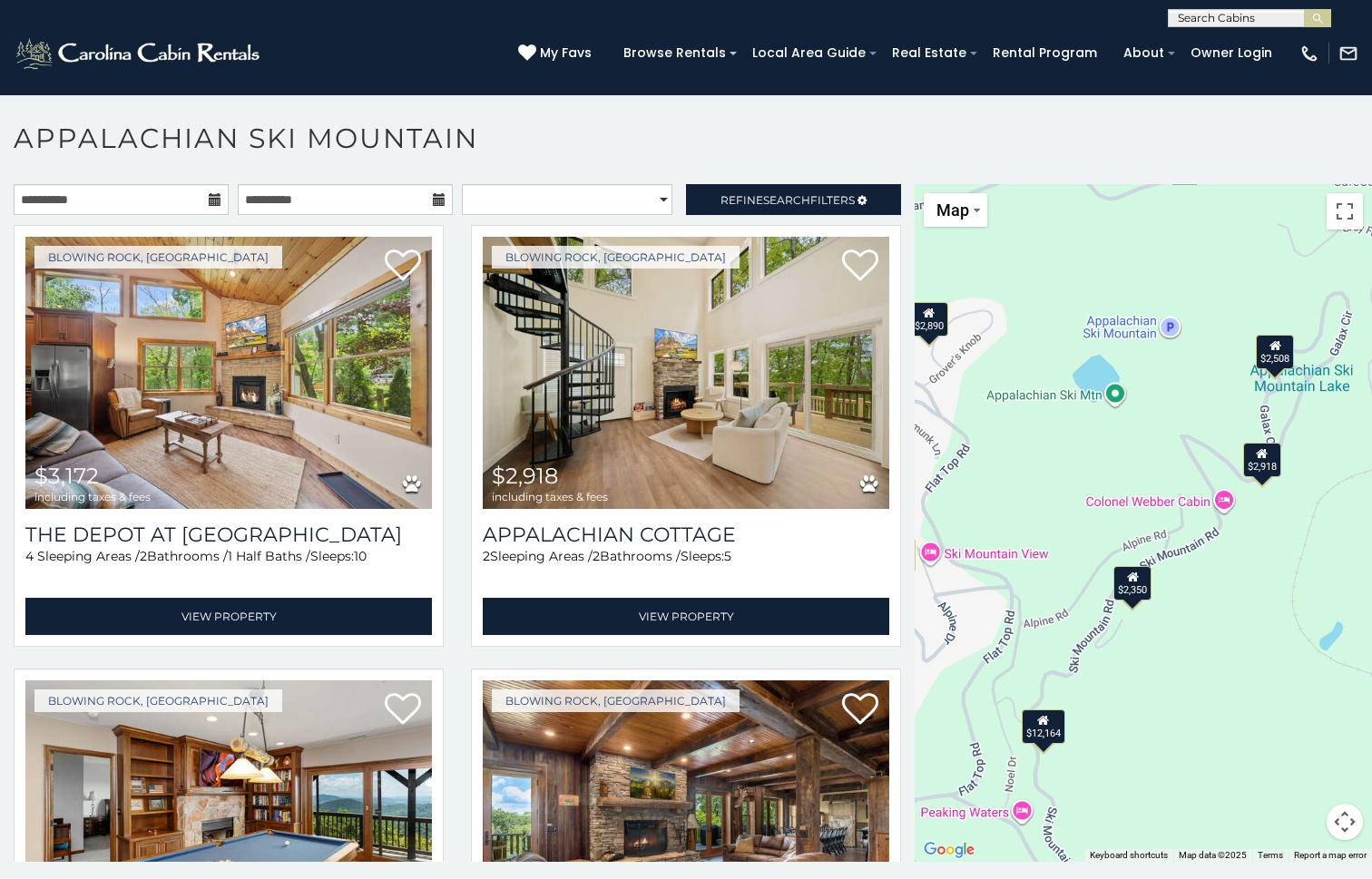
drag, startPoint x: 1193, startPoint y: 662, endPoint x: 1220, endPoint y: 522, distance: 142.6
click at [1220, 522] on div "$3,172 $2,918 $4,551 $12,164 $5,221 $2,350 $4,908 $2,380 $3,048 $3,772 $2,885 $…" at bounding box center [1143, 523] width 457 height 678
click at [1033, 729] on div "$12,164" at bounding box center [1044, 726] width 44 height 34
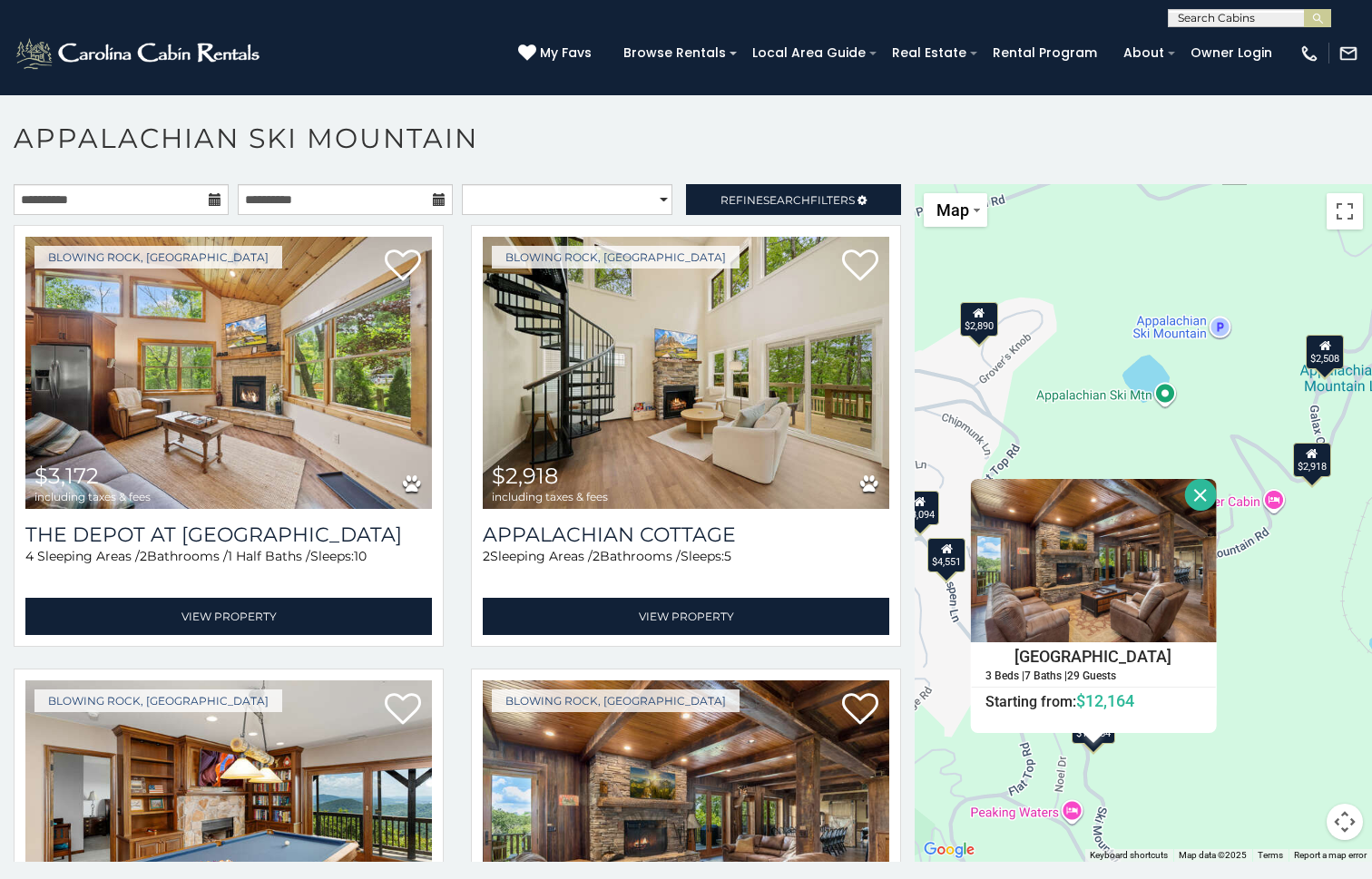
click at [1193, 749] on div "$3,172 $2,918 $4,551 $12,164 $5,221 $2,350 $4,908 $2,380 $3,048 $3,772 $2,885 $…" at bounding box center [1143, 523] width 457 height 678
click at [1195, 501] on button "Close" at bounding box center [1199, 494] width 32 height 31
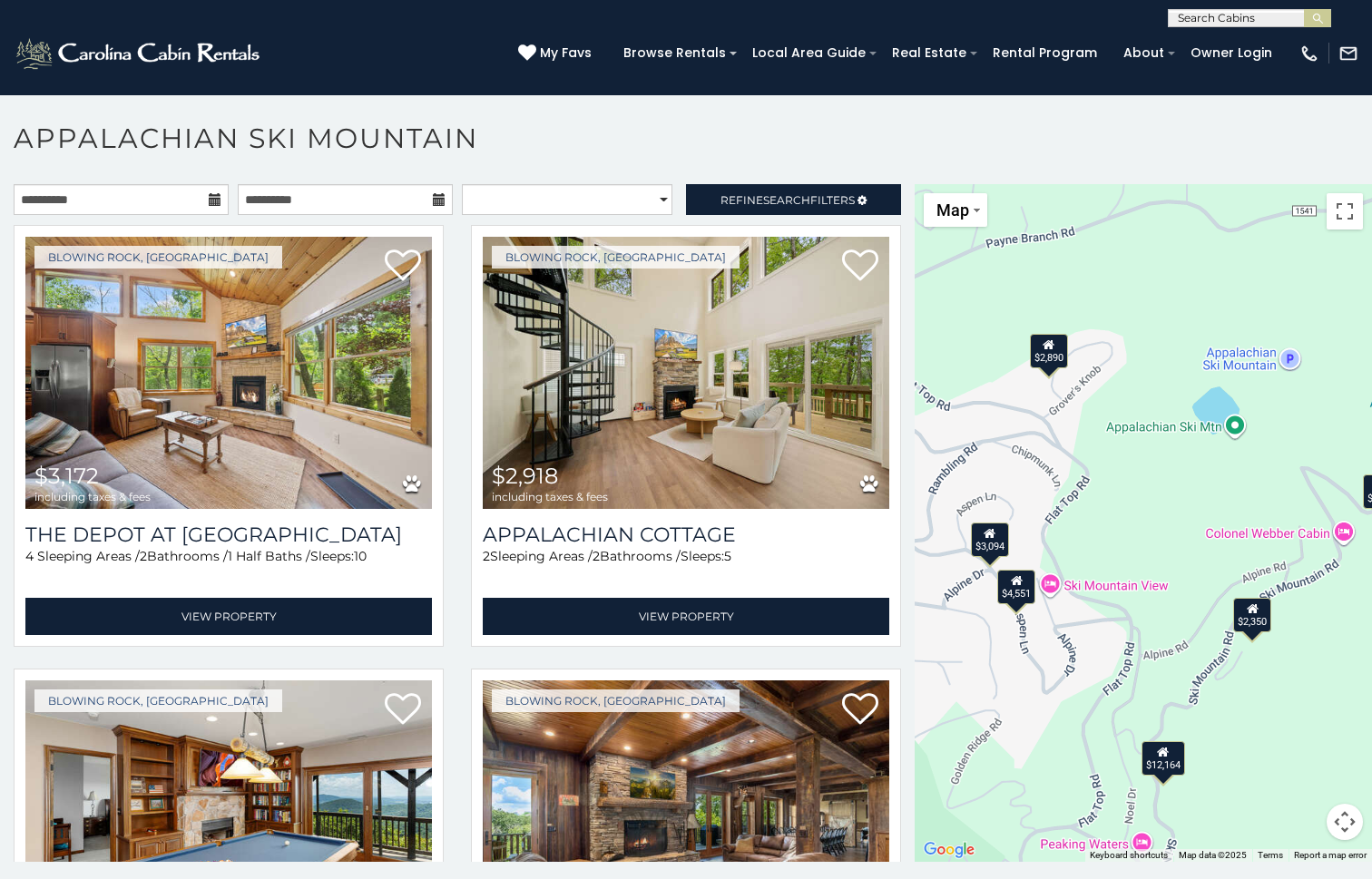
drag, startPoint x: 1019, startPoint y: 471, endPoint x: 1093, endPoint y: 503, distance: 80.6
click at [1093, 503] on div "$3,172 $2,918 $4,551 $12,164 $5,221 $2,350 $4,908 $2,380 $3,048 $3,772 $2,885 $…" at bounding box center [1143, 523] width 457 height 678
click at [985, 543] on div "$3,094" at bounding box center [990, 539] width 38 height 34
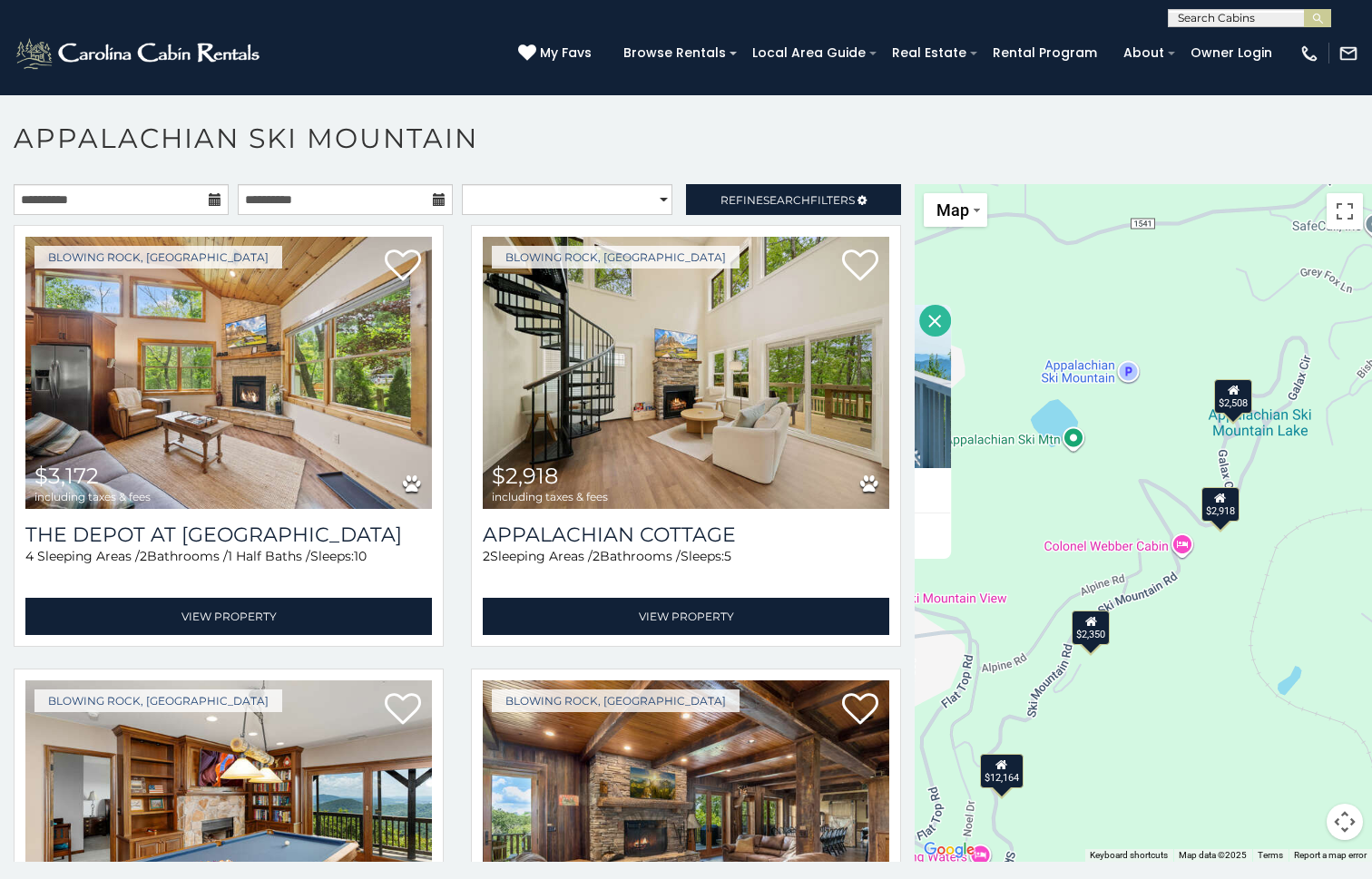
drag, startPoint x: 1252, startPoint y: 415, endPoint x: 982, endPoint y: 429, distance: 270.4
click at [982, 429] on div "$3,172 $2,918 $4,551 $12,164 $5,221 $2,350 $4,908 $2,380 $3,048 $3,772 $2,885 $…" at bounding box center [1143, 523] width 457 height 678
click at [209, 199] on icon at bounding box center [215, 199] width 12 height 12
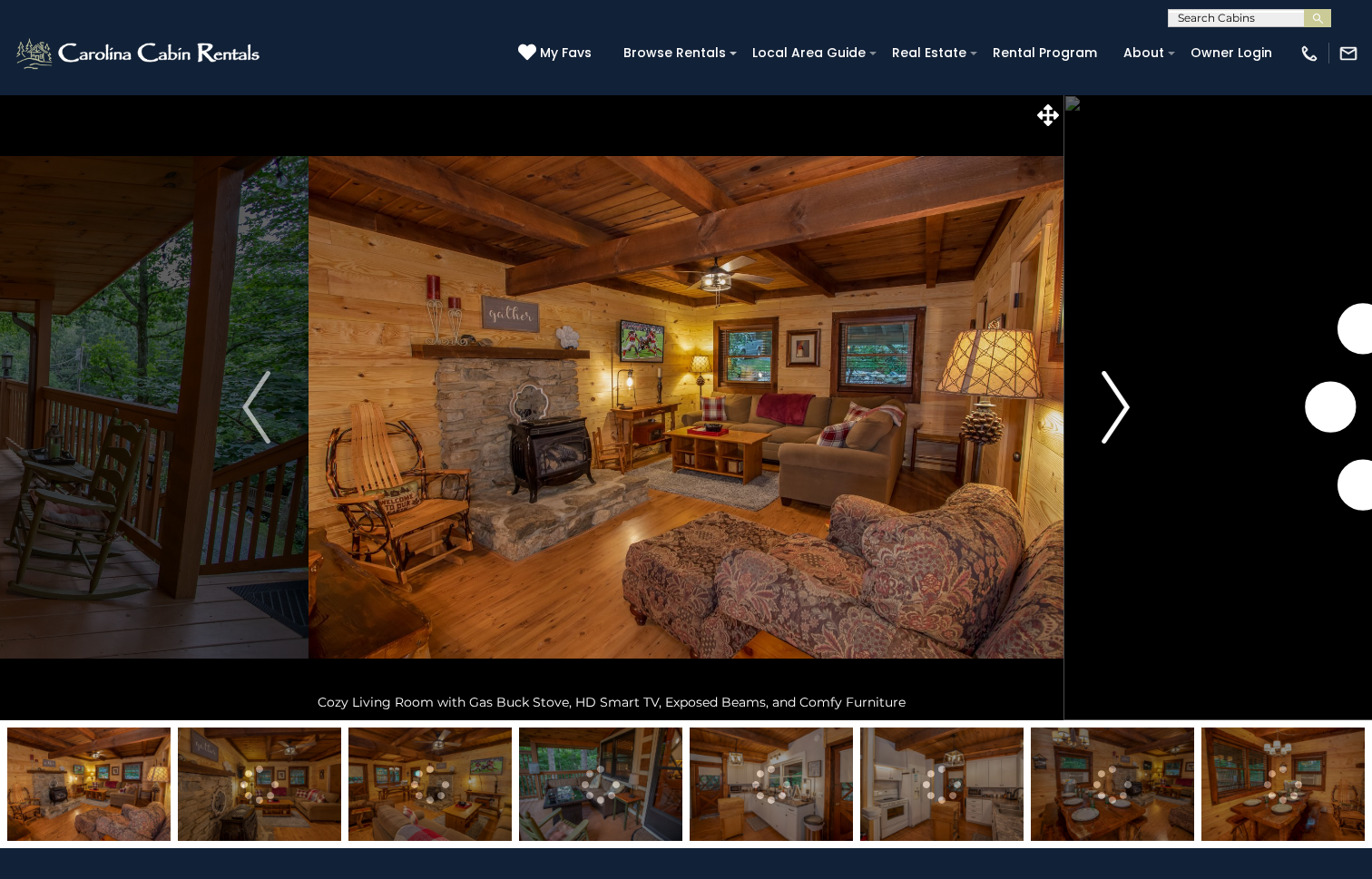
click at [1123, 397] on img "Next" at bounding box center [1115, 408] width 28 height 73
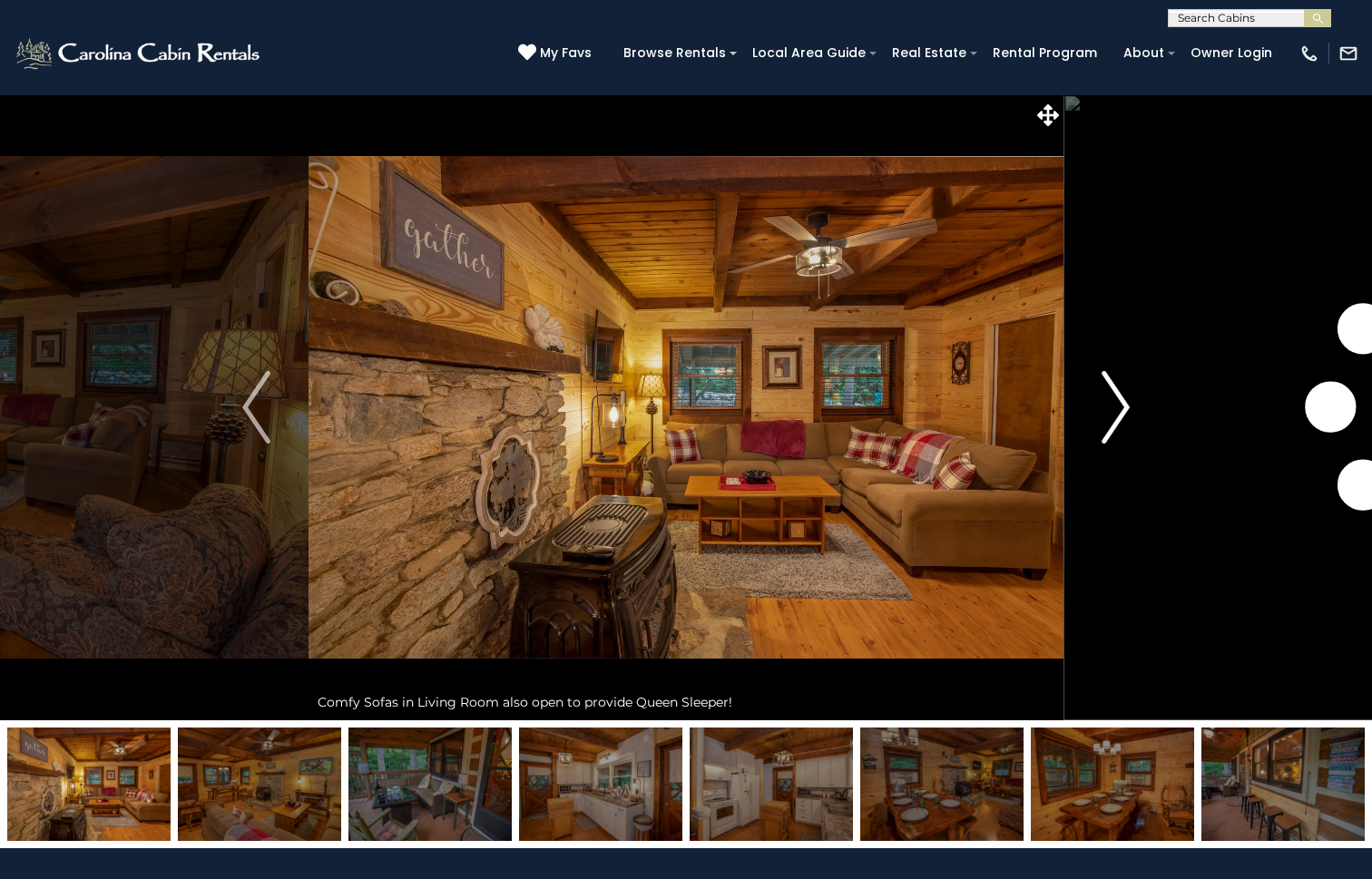
click at [1123, 397] on img "Next" at bounding box center [1115, 408] width 28 height 73
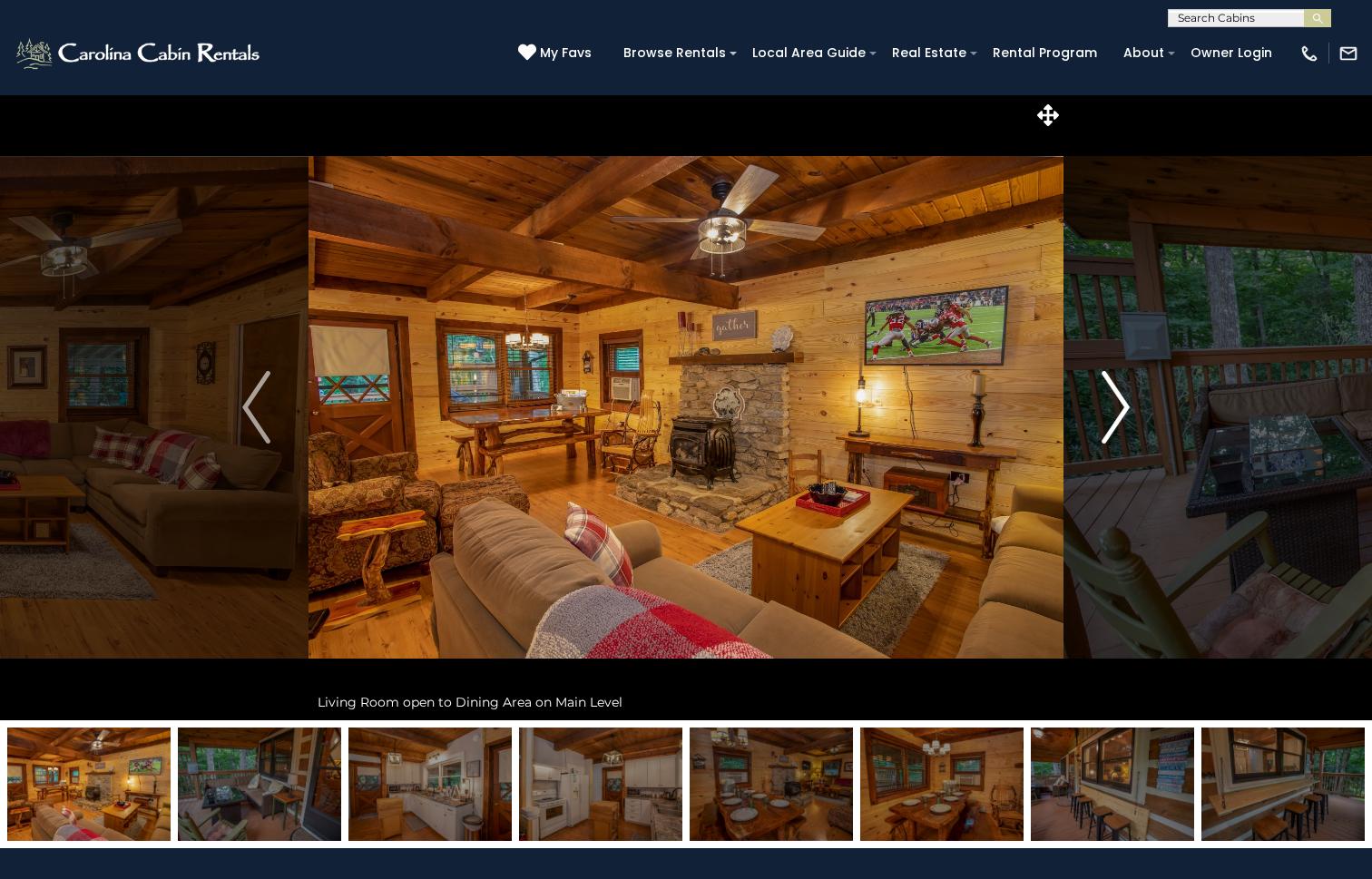
click at [1123, 397] on img "Next" at bounding box center [1115, 408] width 28 height 73
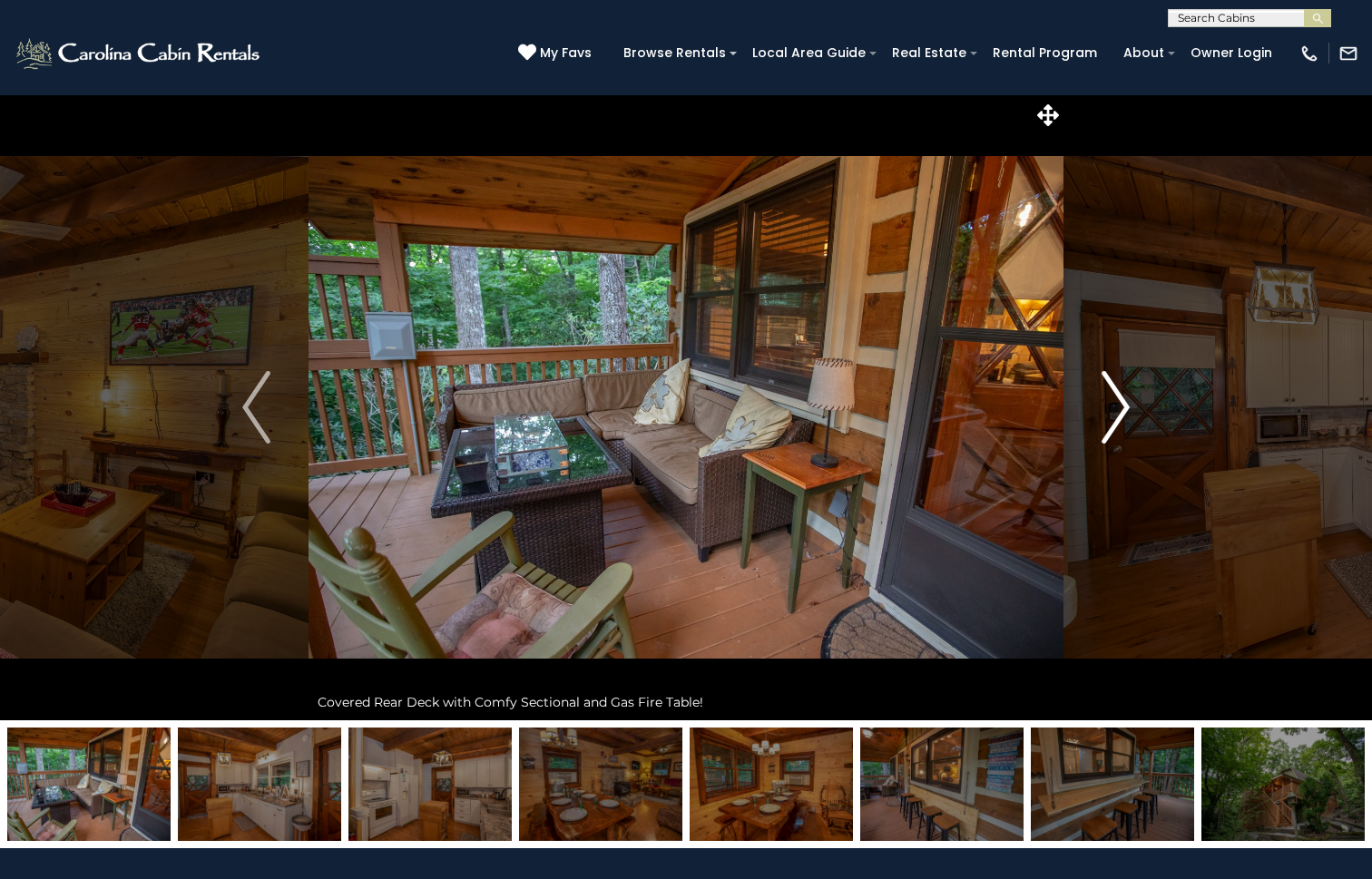
click at [1123, 397] on img "Next" at bounding box center [1115, 408] width 28 height 73
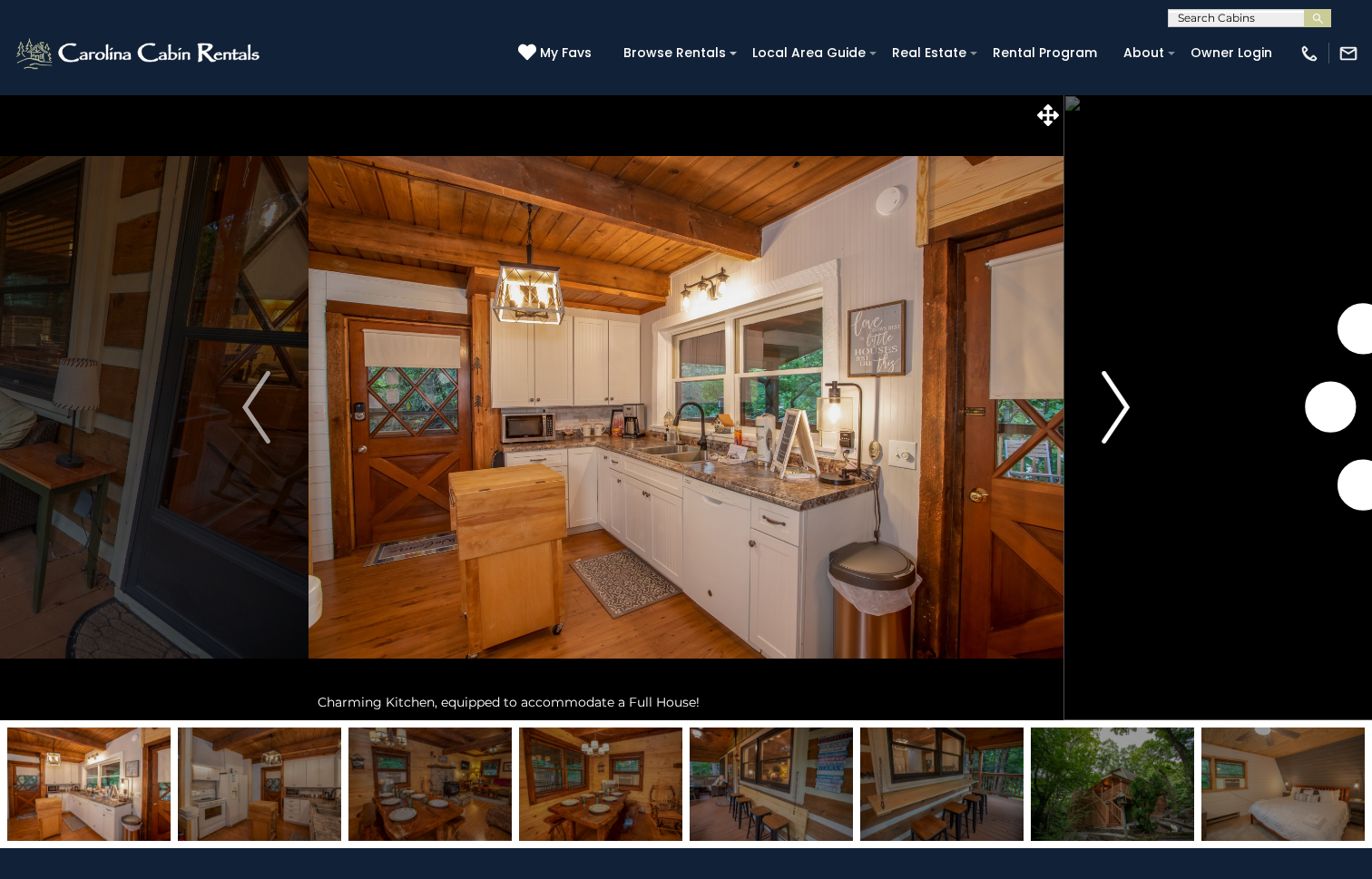
click at [1123, 397] on img "Next" at bounding box center [1115, 408] width 28 height 73
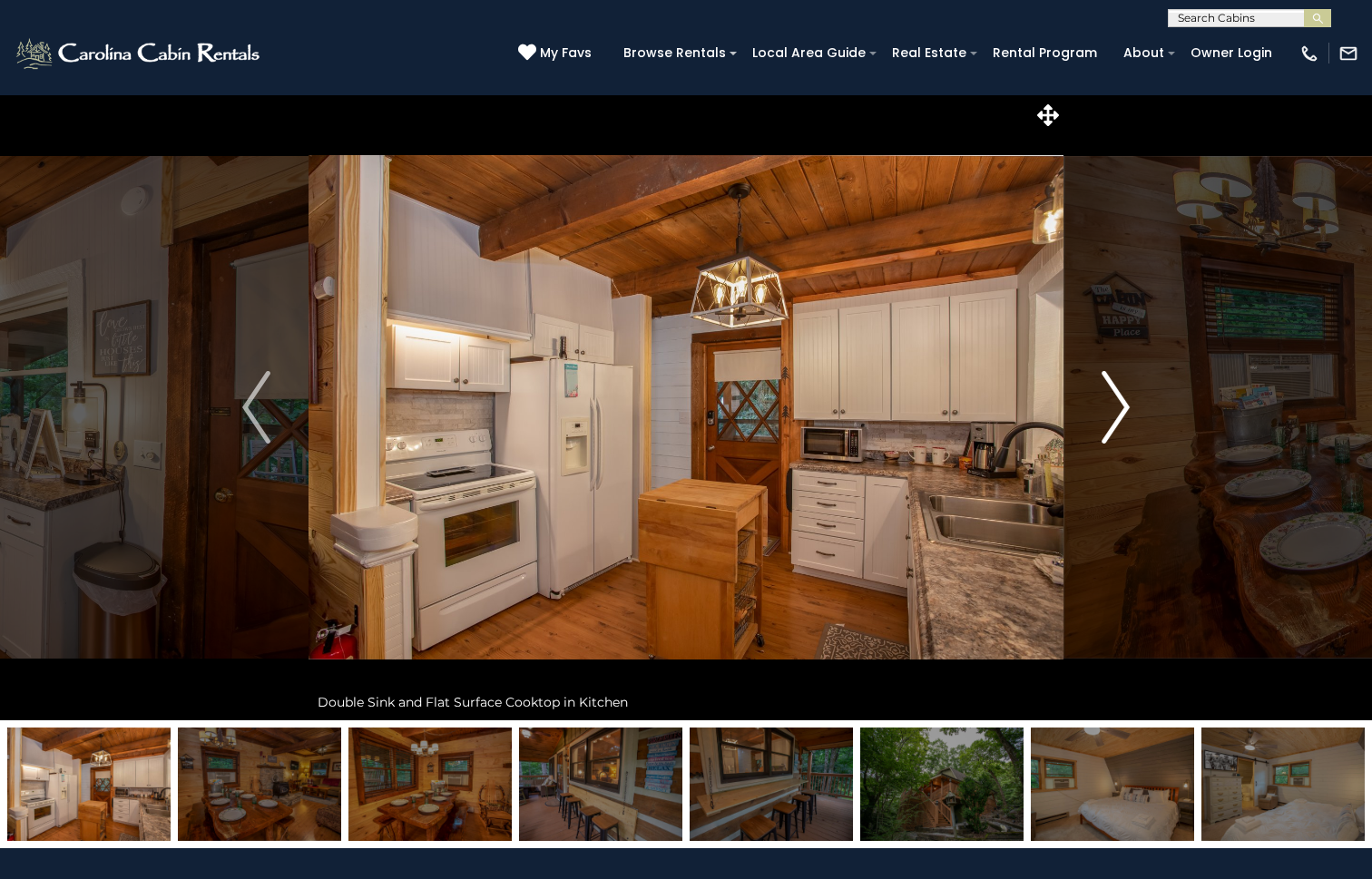
click at [1123, 397] on img "Next" at bounding box center [1115, 408] width 28 height 73
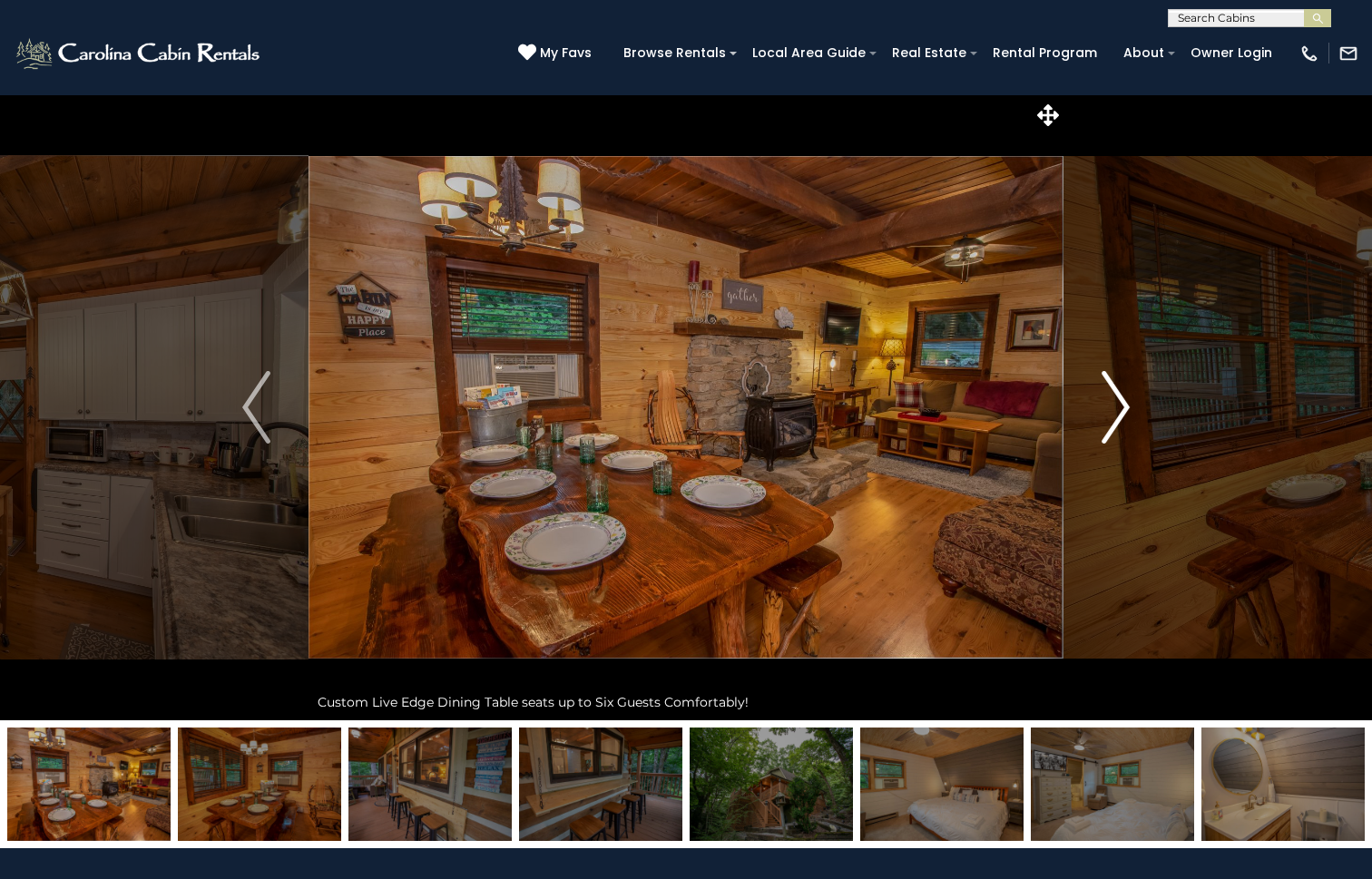
click at [1123, 397] on img "Next" at bounding box center [1115, 408] width 28 height 73
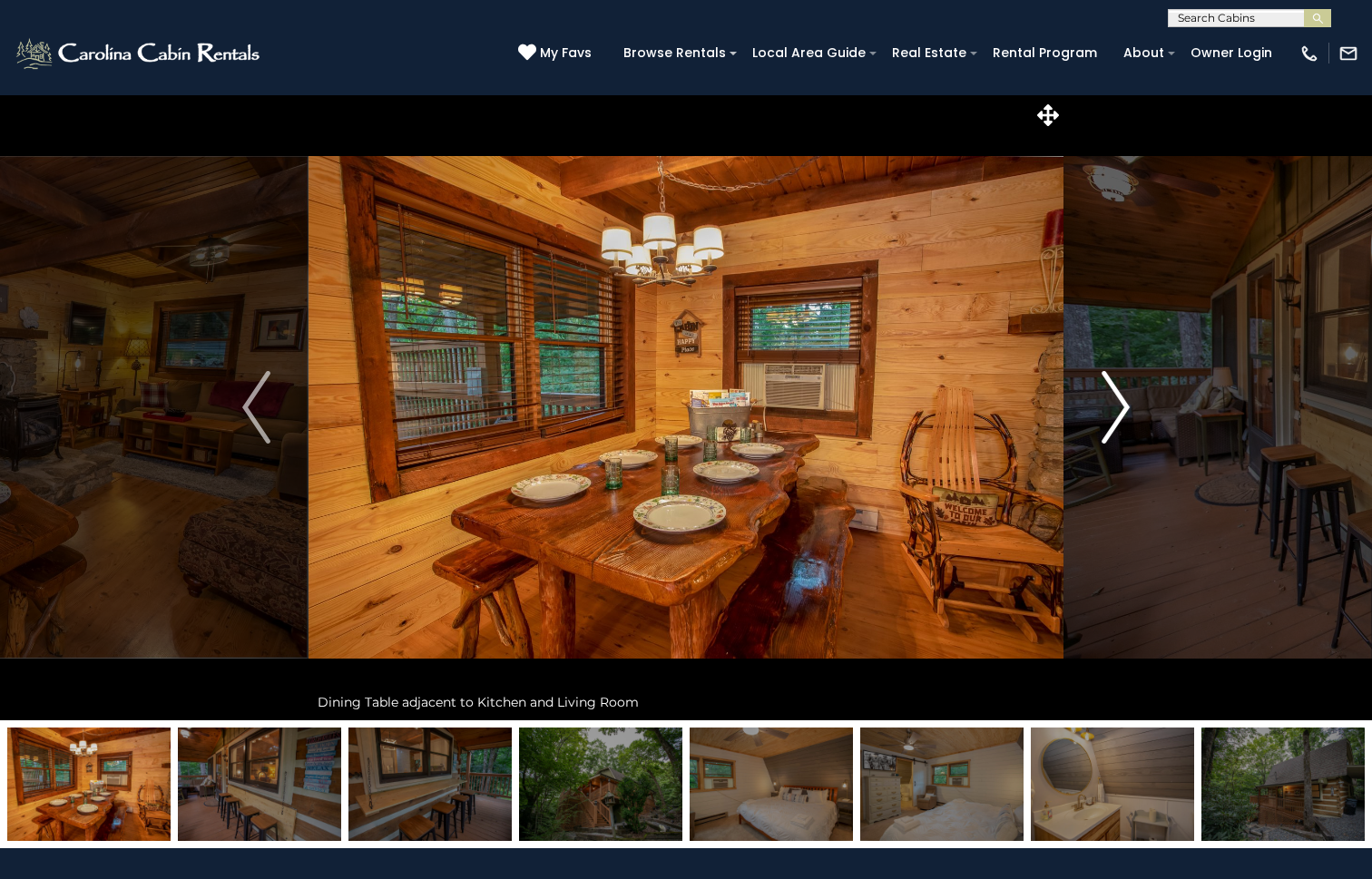
click at [1123, 397] on img "Next" at bounding box center [1115, 408] width 28 height 73
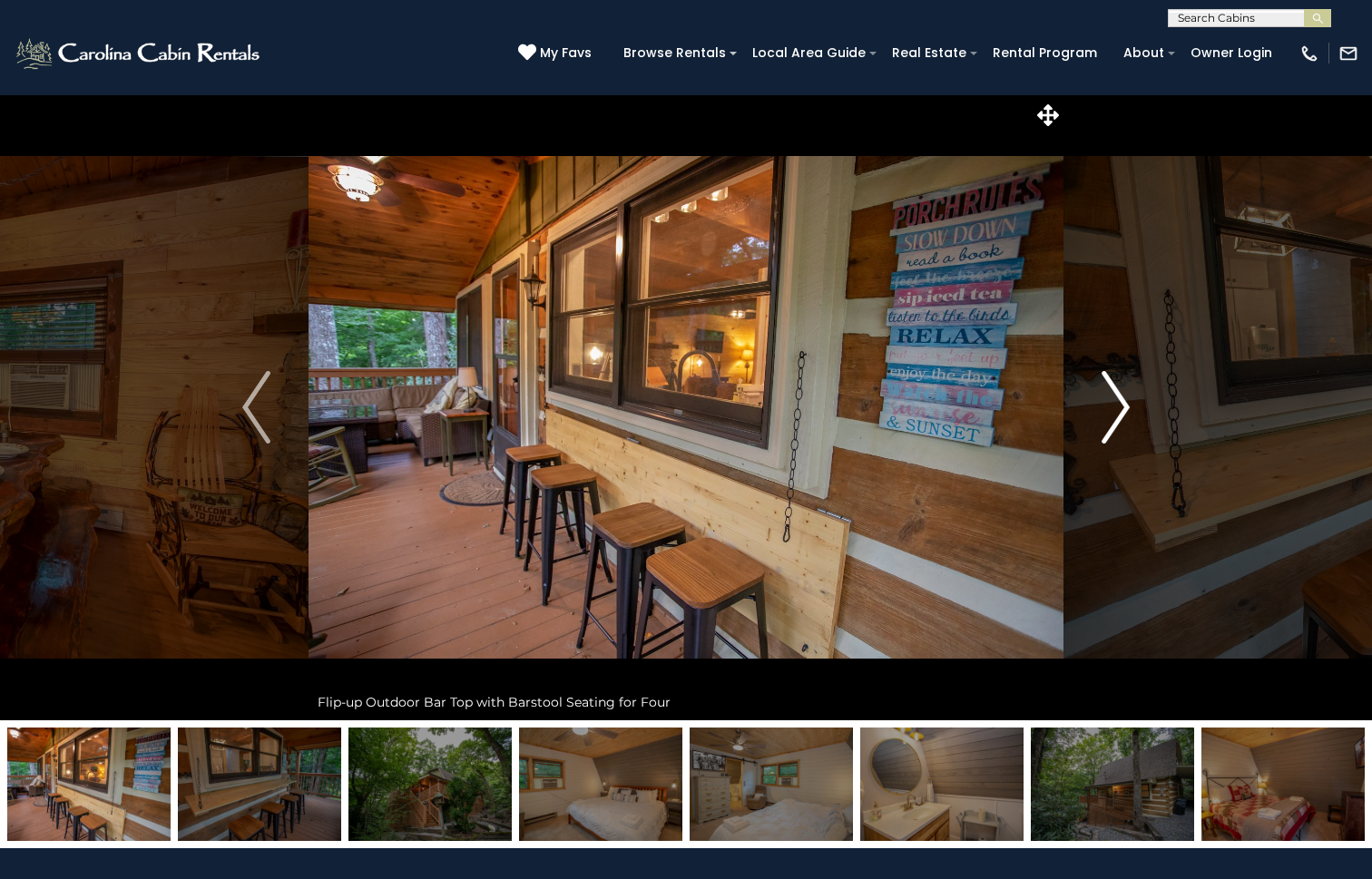
click at [1123, 397] on img "Next" at bounding box center [1115, 408] width 28 height 73
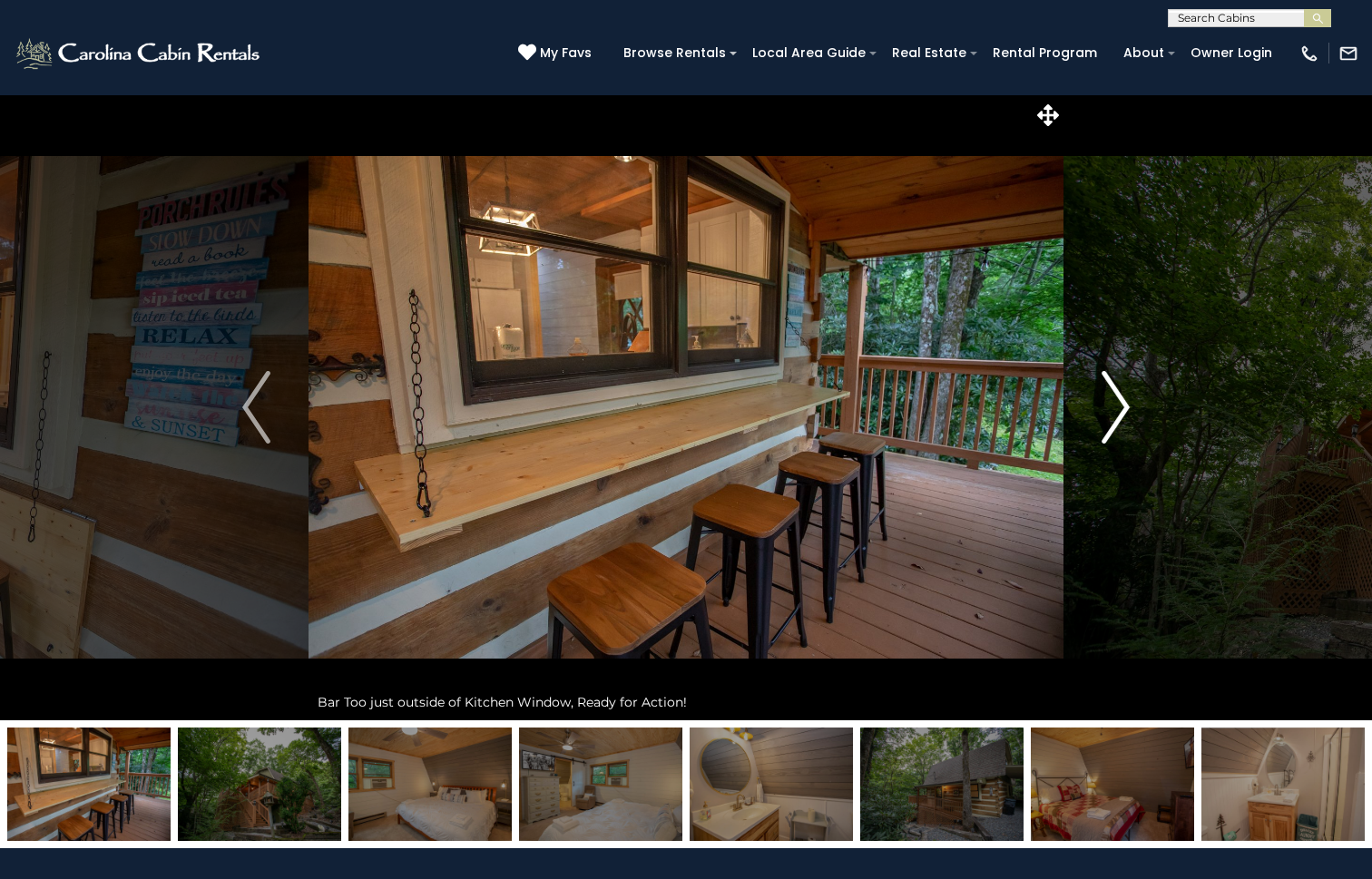
click at [1123, 397] on img "Next" at bounding box center [1115, 408] width 28 height 73
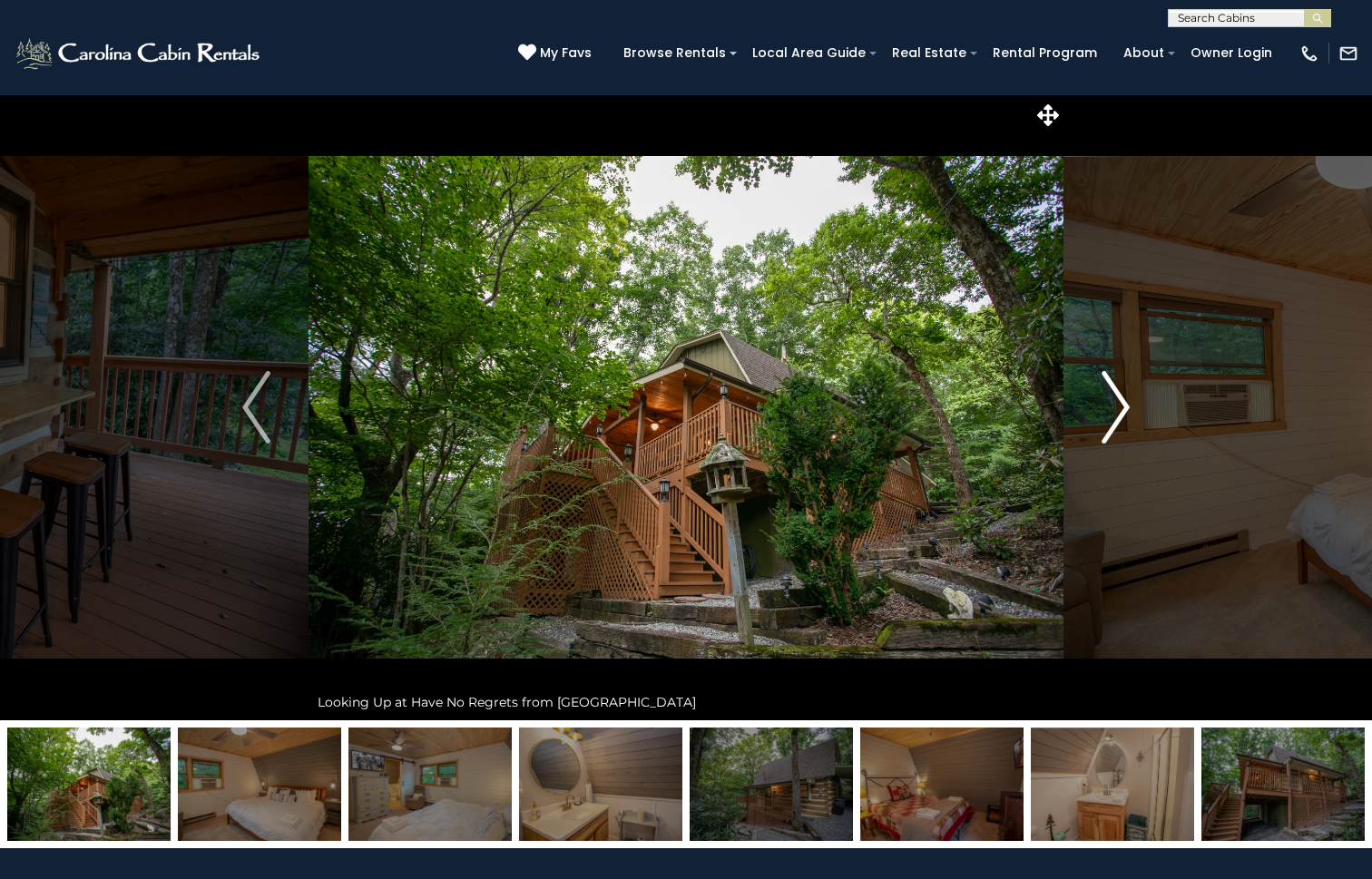
click at [1123, 397] on img "Next" at bounding box center [1115, 408] width 28 height 73
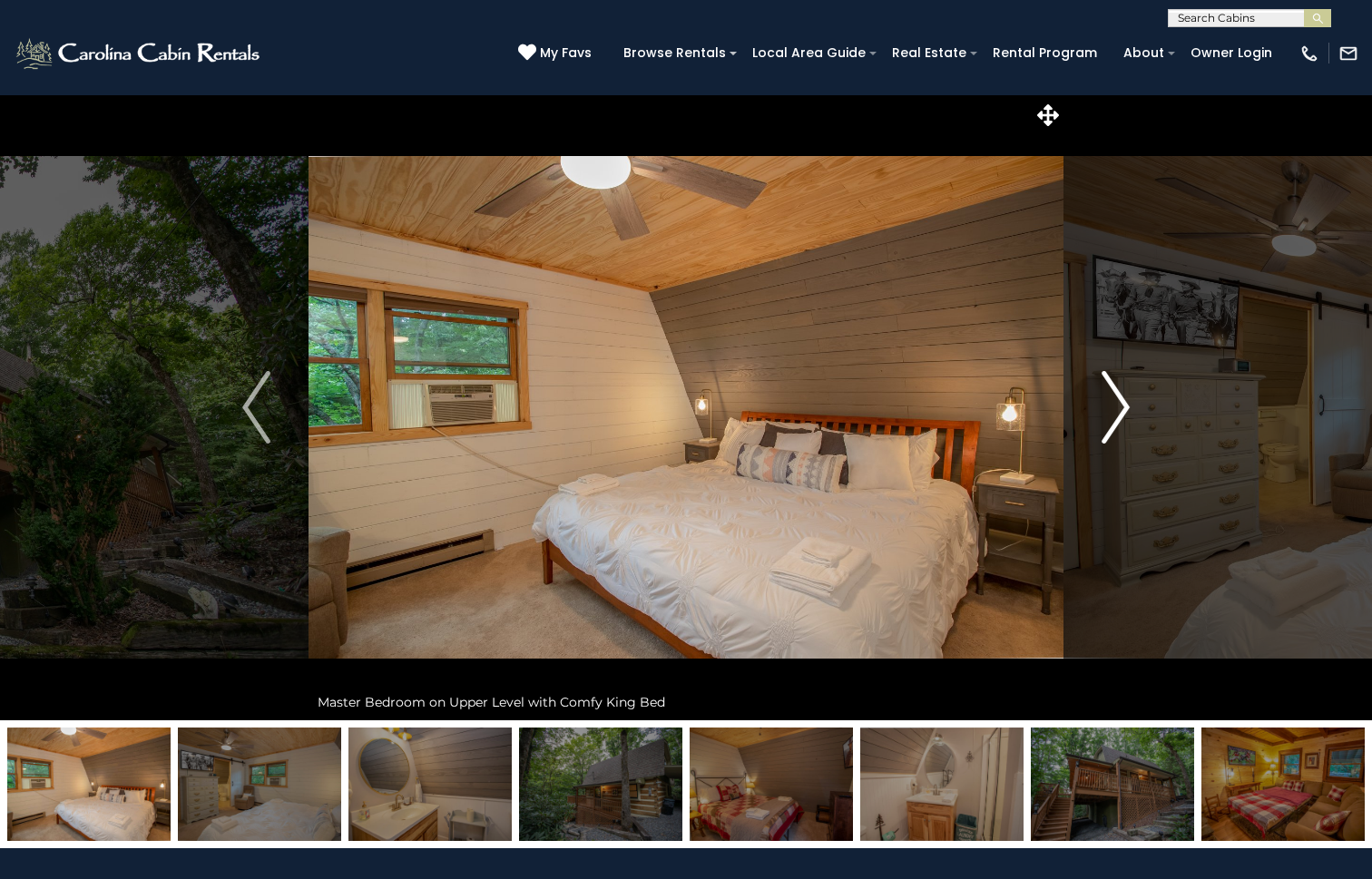
click at [1123, 397] on img "Next" at bounding box center [1115, 408] width 28 height 73
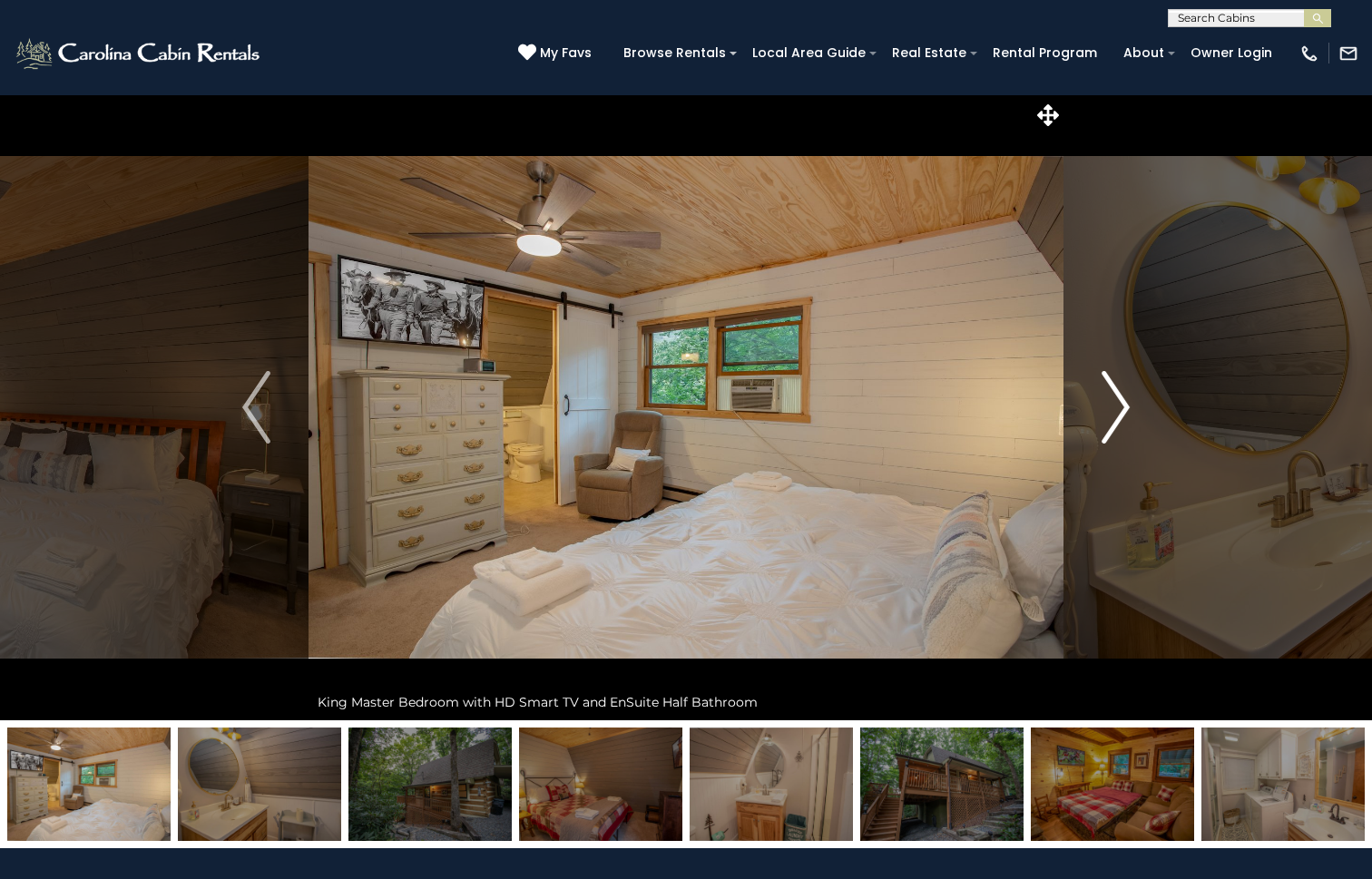
click at [1123, 397] on img "Next" at bounding box center [1115, 408] width 28 height 73
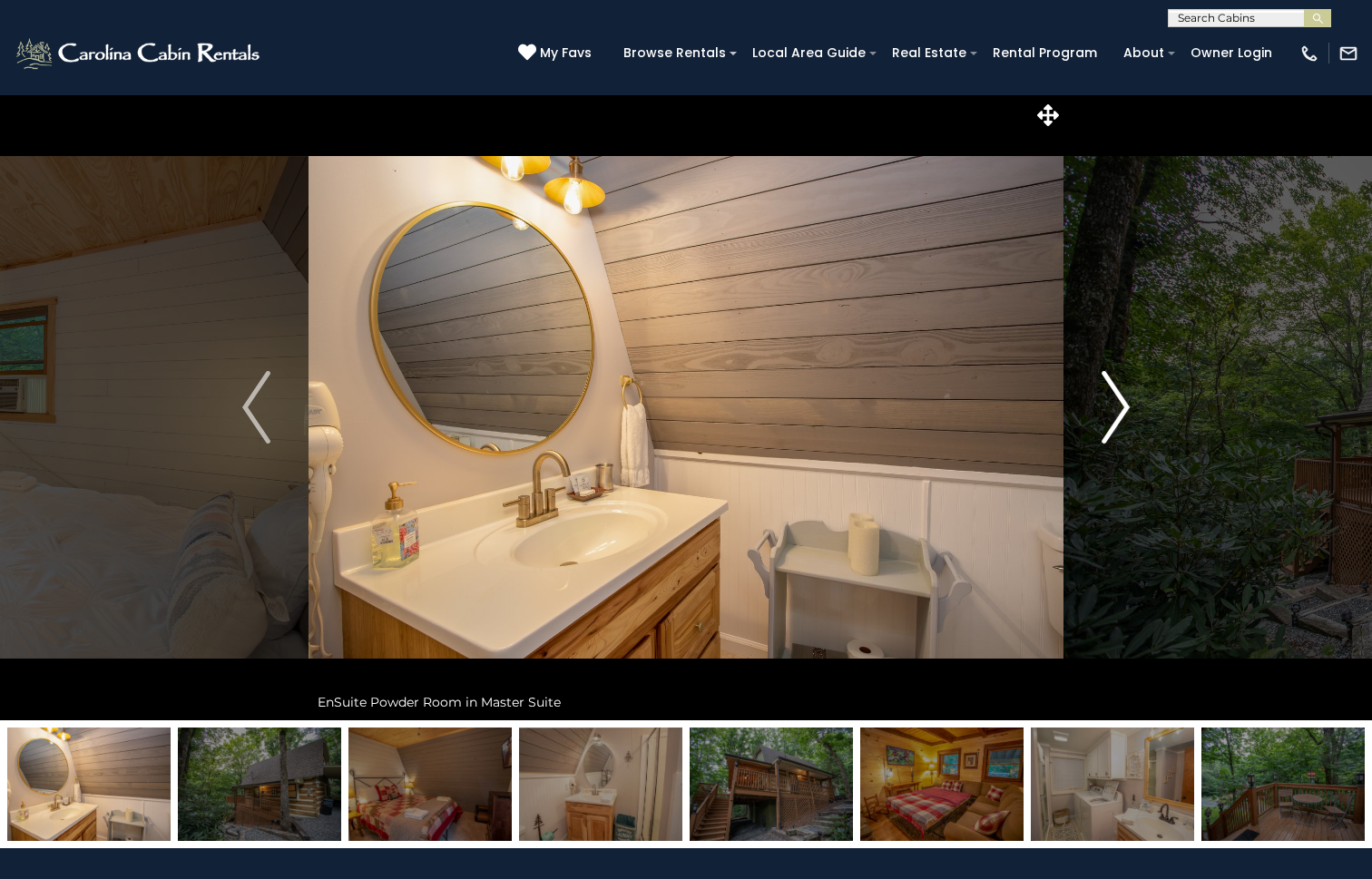
click at [1123, 397] on img "Next" at bounding box center [1115, 408] width 28 height 73
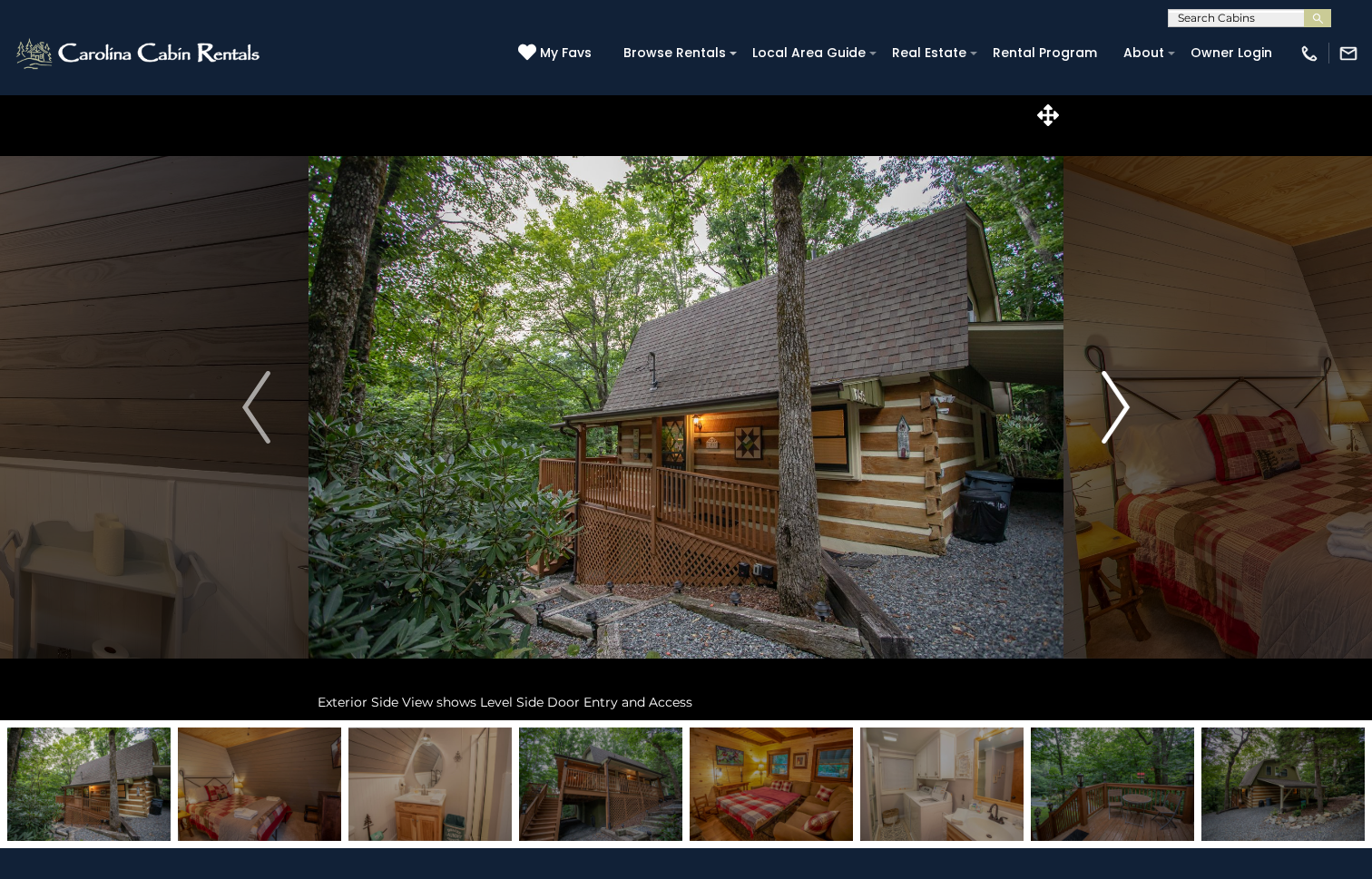
click at [1123, 397] on img "Next" at bounding box center [1115, 408] width 28 height 73
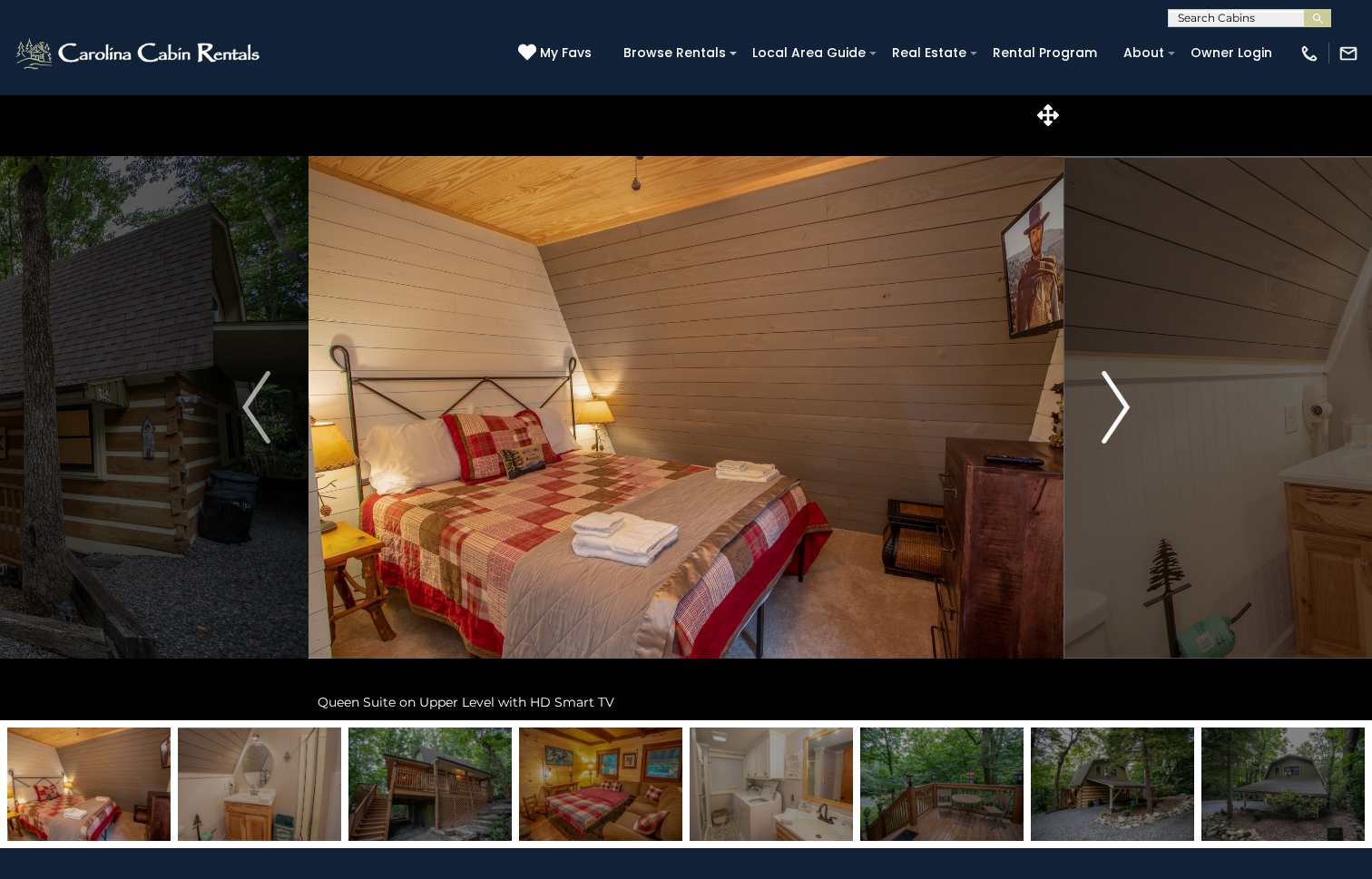
click at [1123, 397] on img "Next" at bounding box center [1115, 408] width 28 height 73
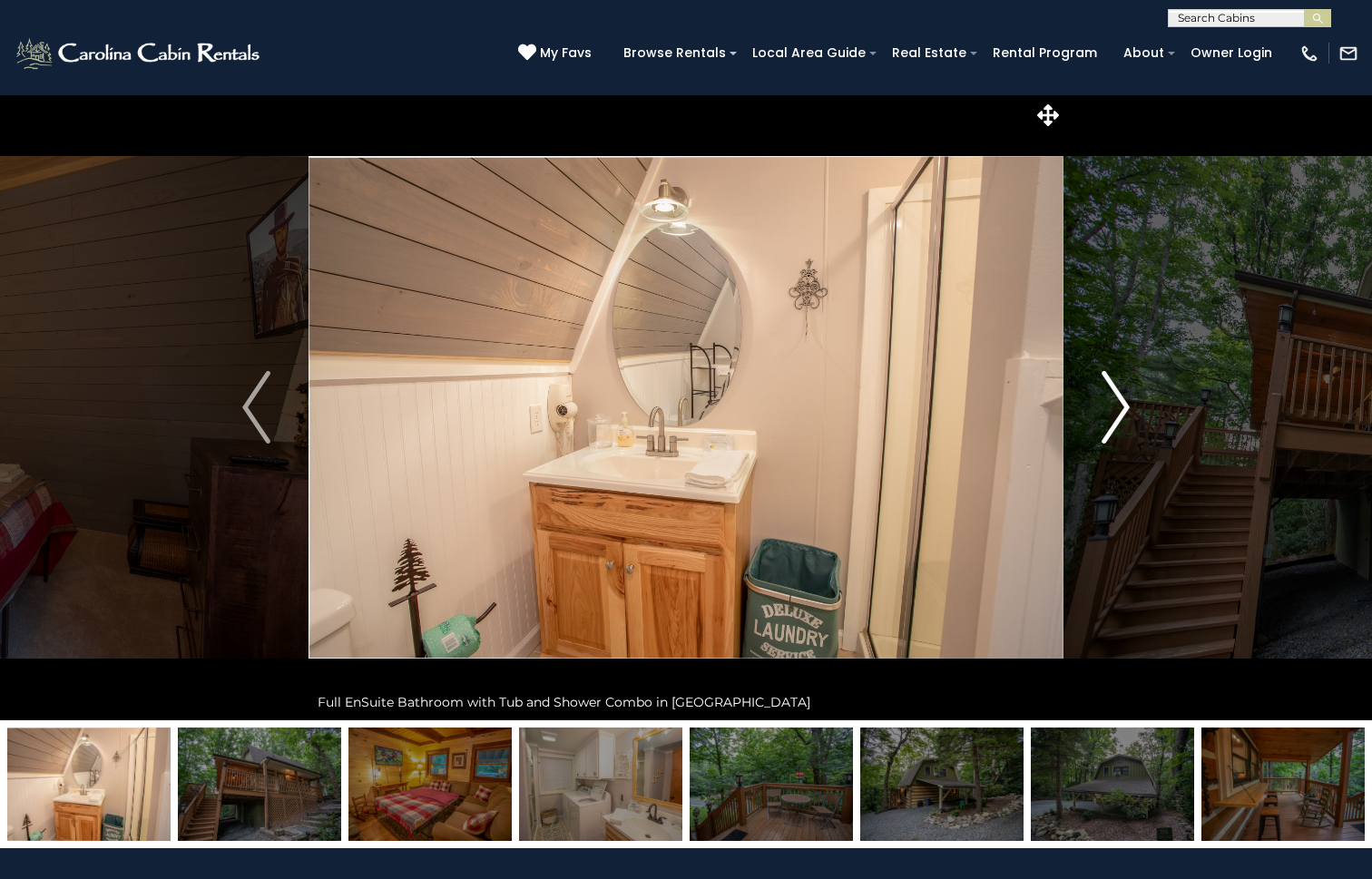
click at [1123, 397] on img "Next" at bounding box center [1115, 408] width 28 height 73
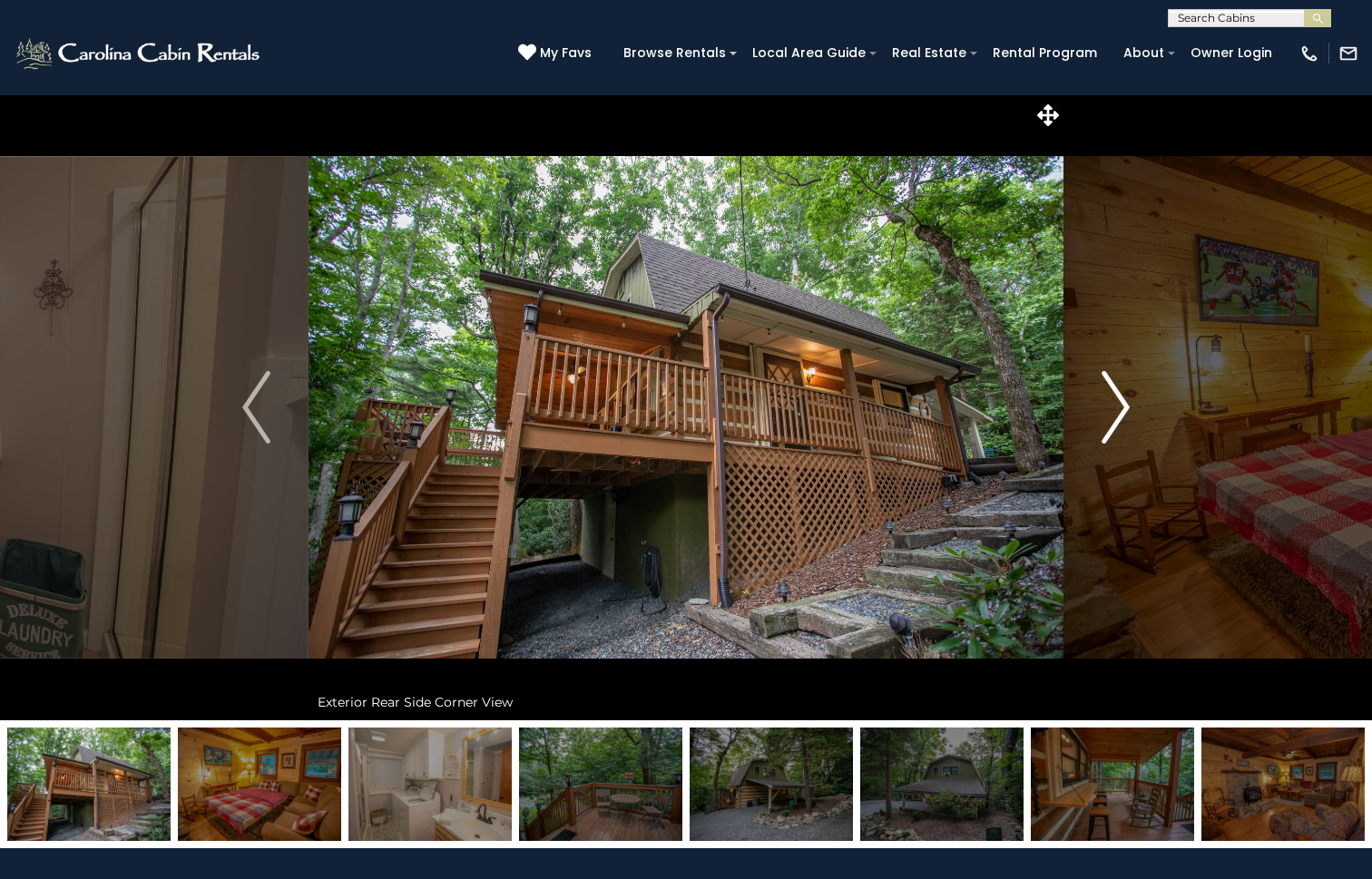
click at [1123, 397] on img "Next" at bounding box center [1115, 408] width 28 height 73
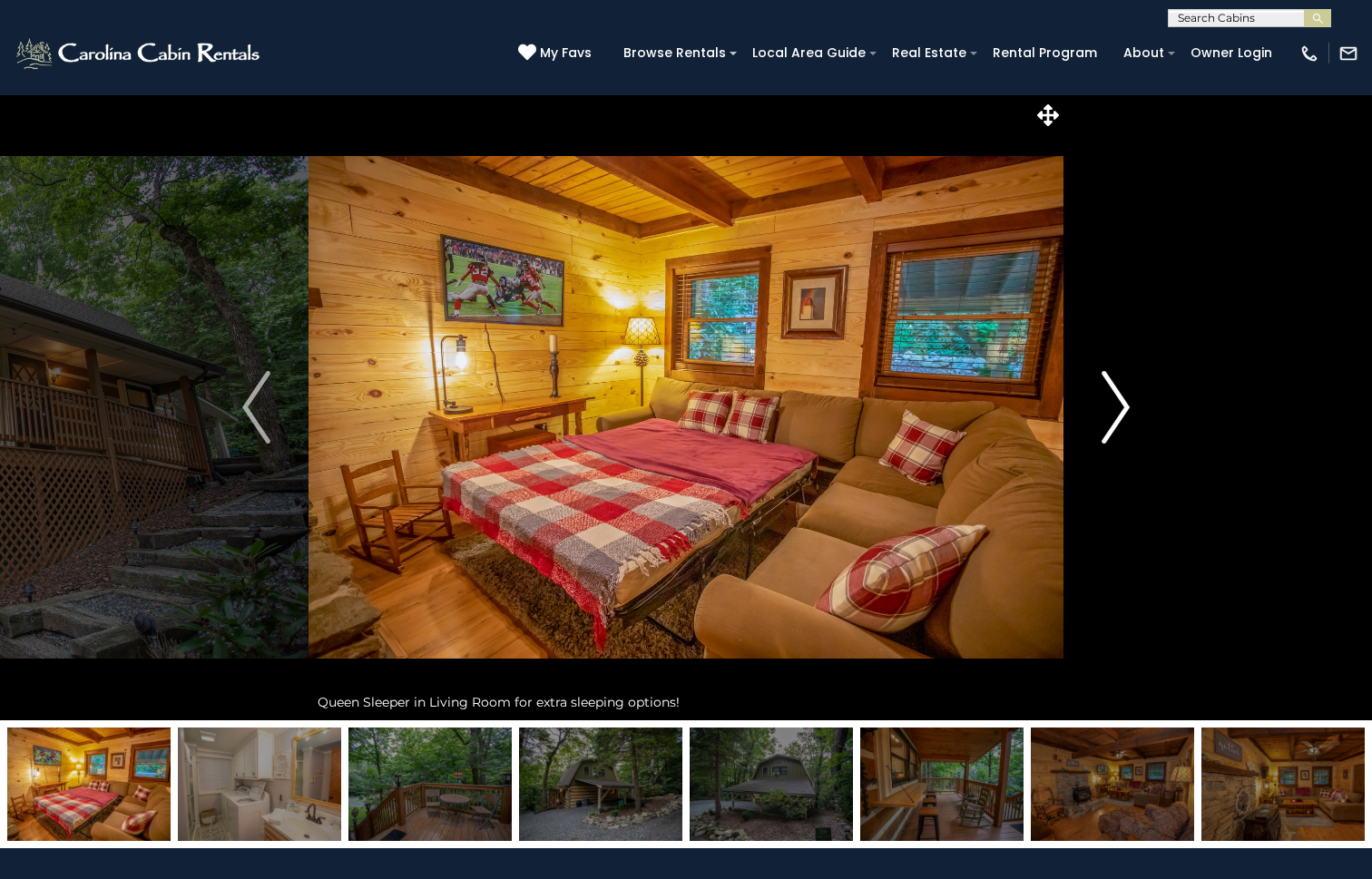
click at [1123, 397] on img "Next" at bounding box center [1115, 408] width 28 height 73
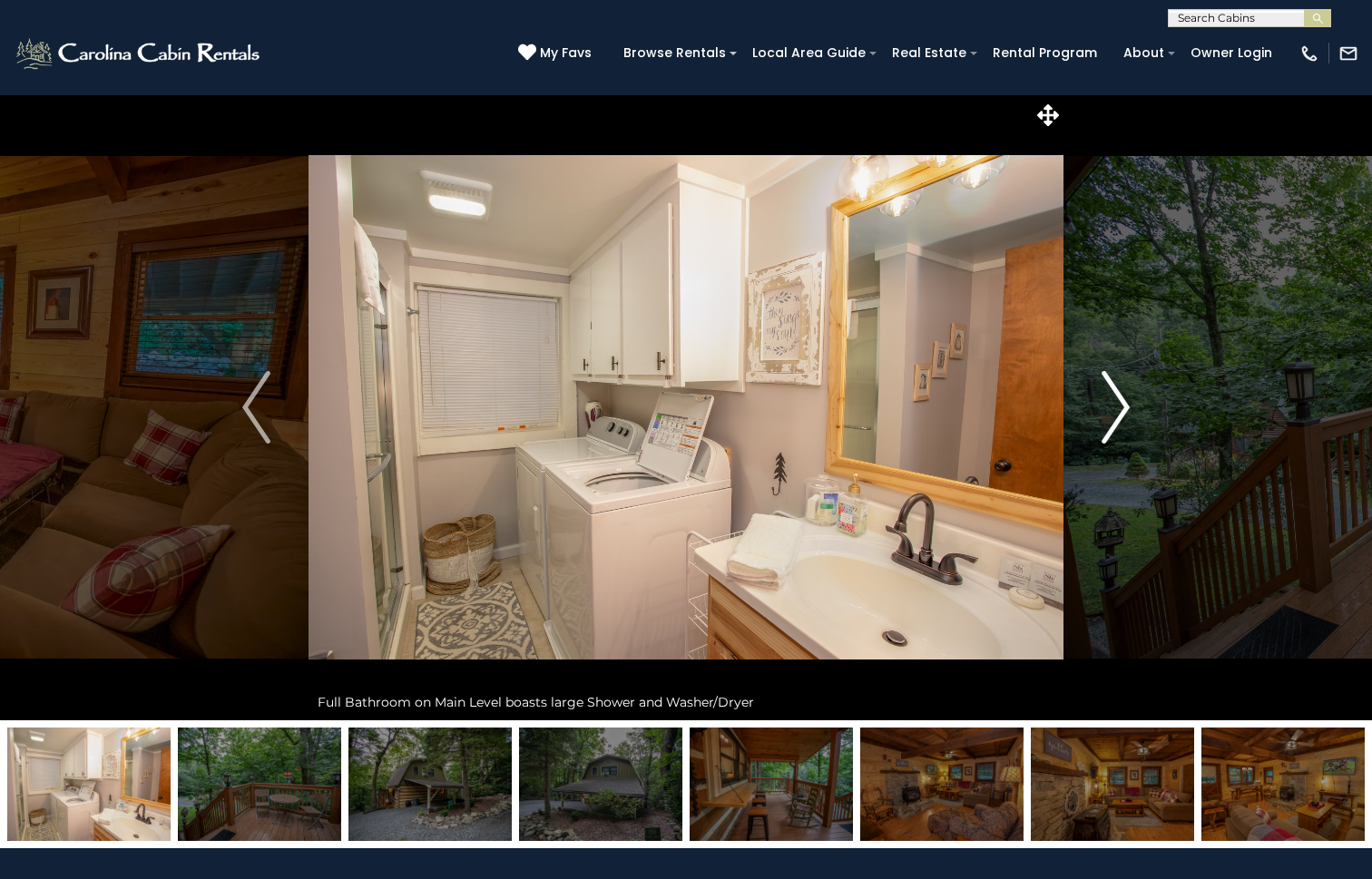
click at [1123, 397] on img "Next" at bounding box center [1115, 408] width 28 height 73
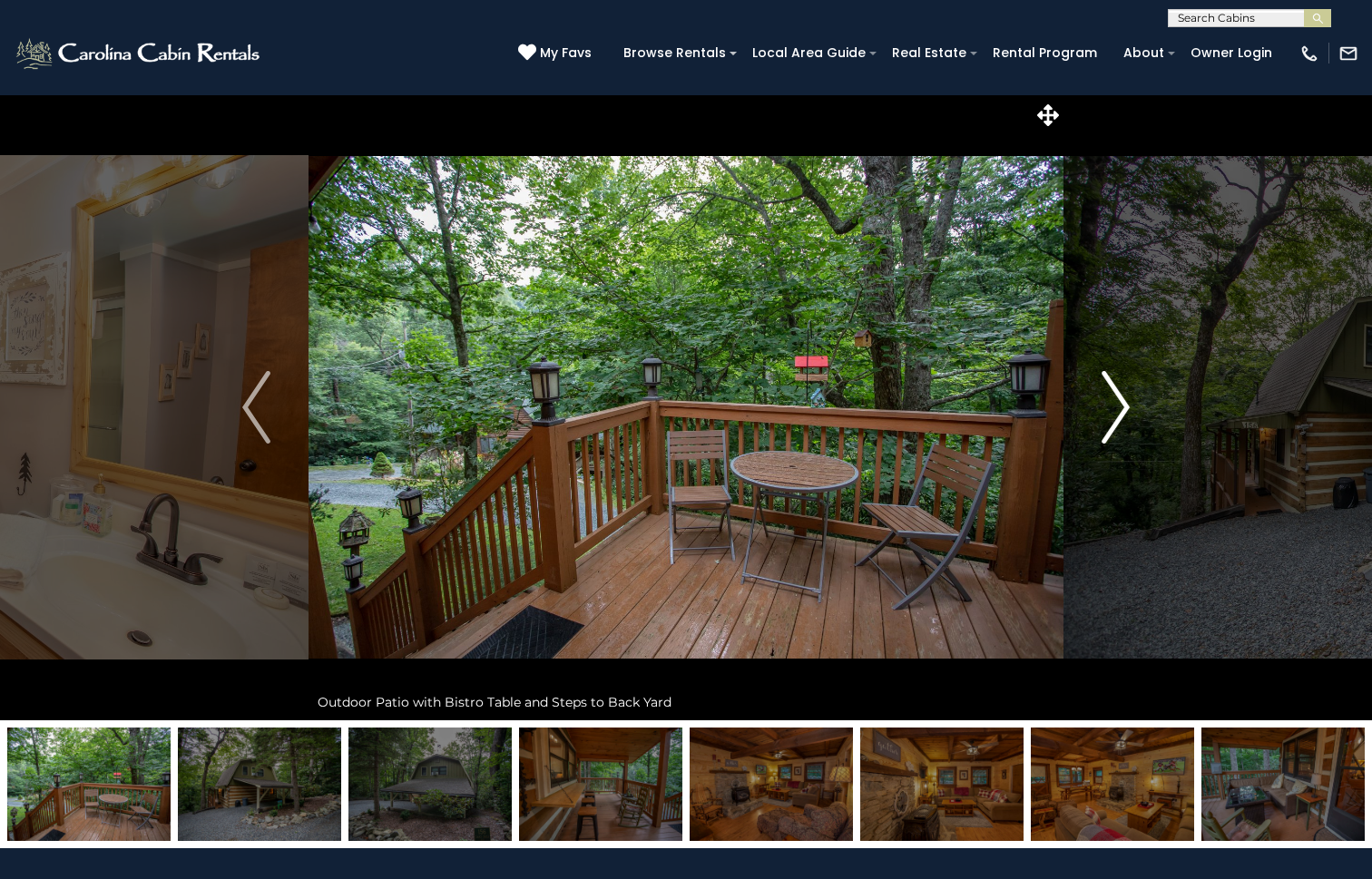
click at [1123, 397] on img "Next" at bounding box center [1115, 408] width 28 height 73
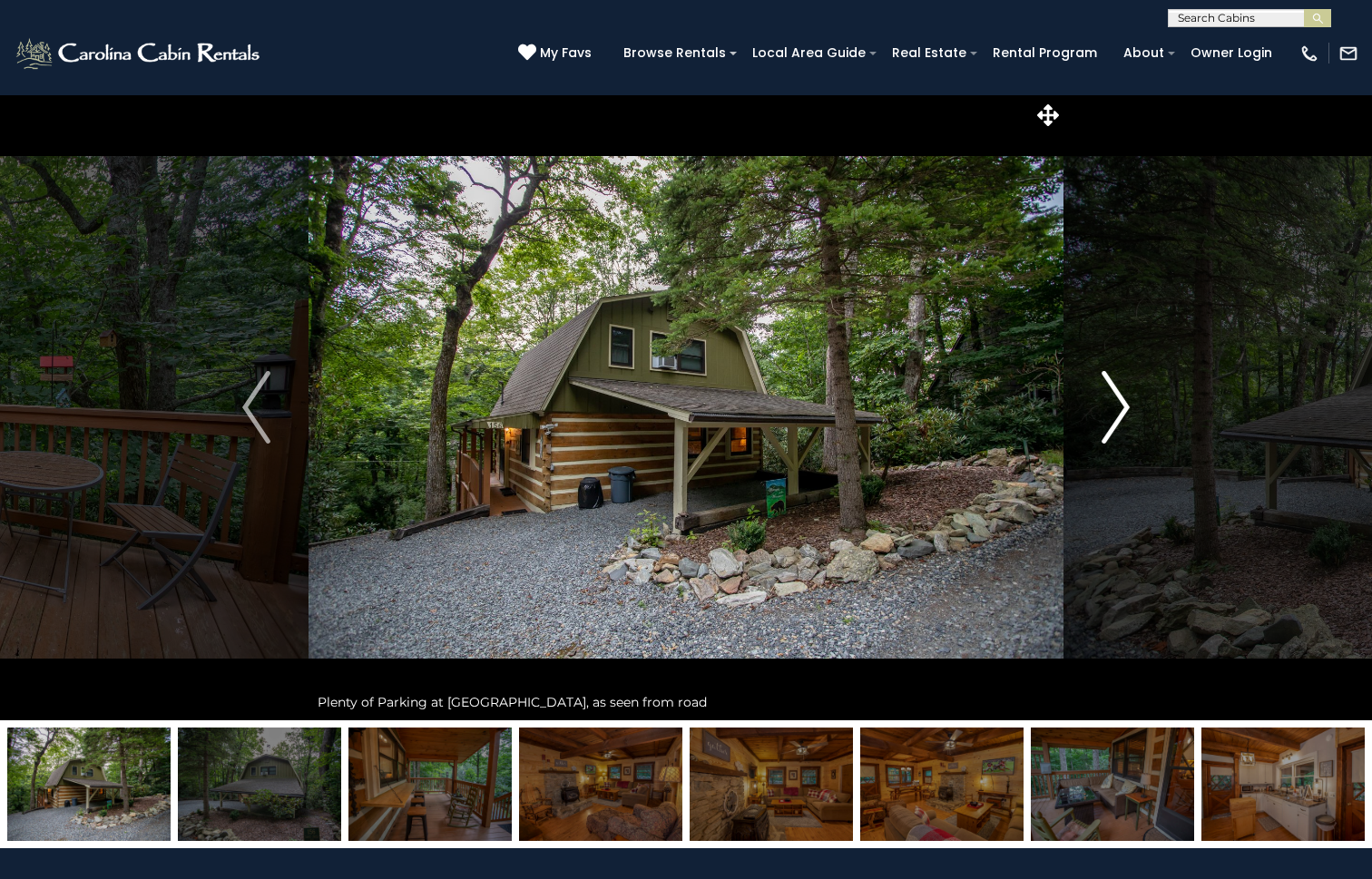
click at [1123, 397] on img "Next" at bounding box center [1115, 408] width 28 height 73
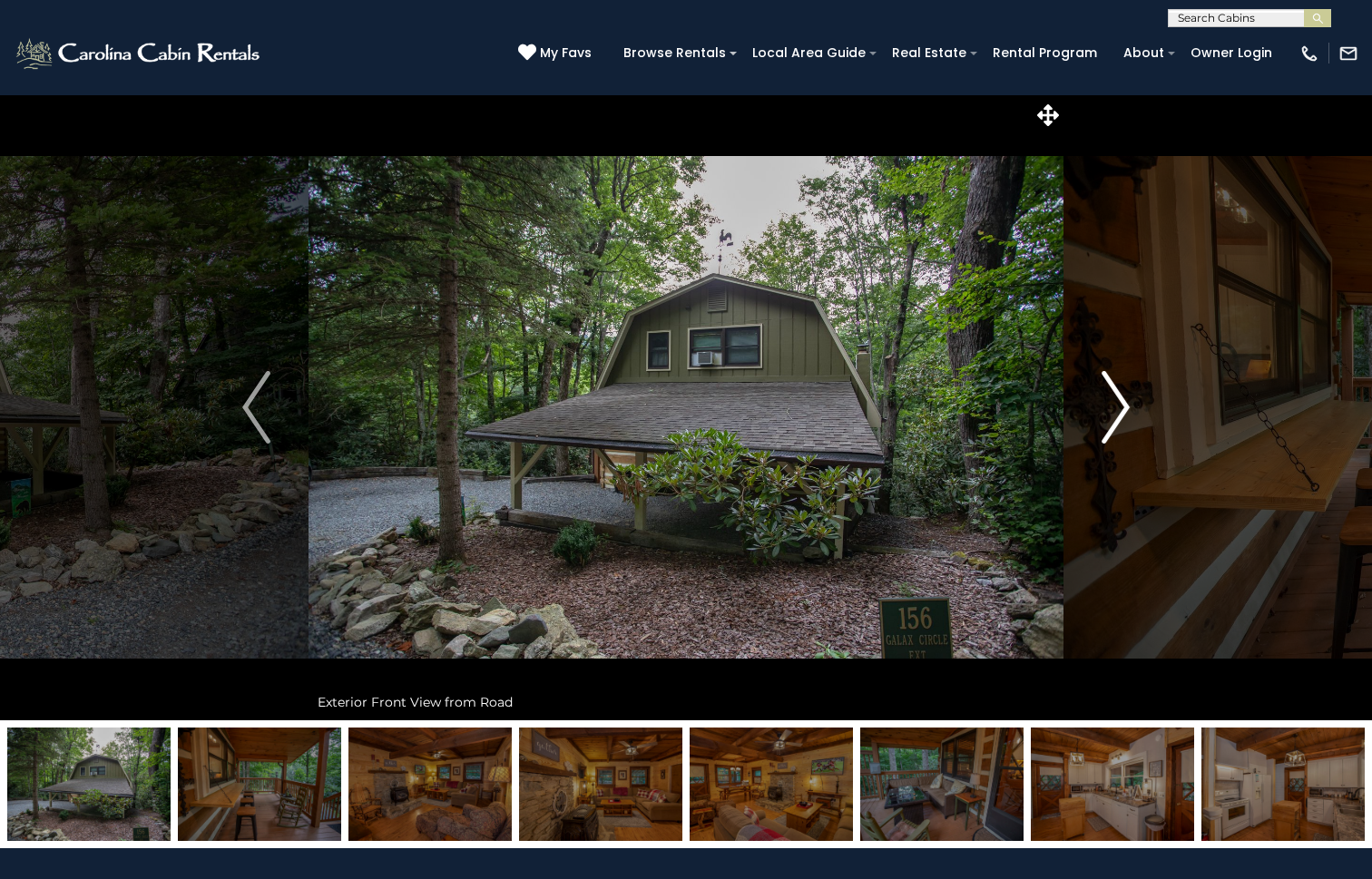
click at [1123, 397] on img "Next" at bounding box center [1115, 408] width 28 height 73
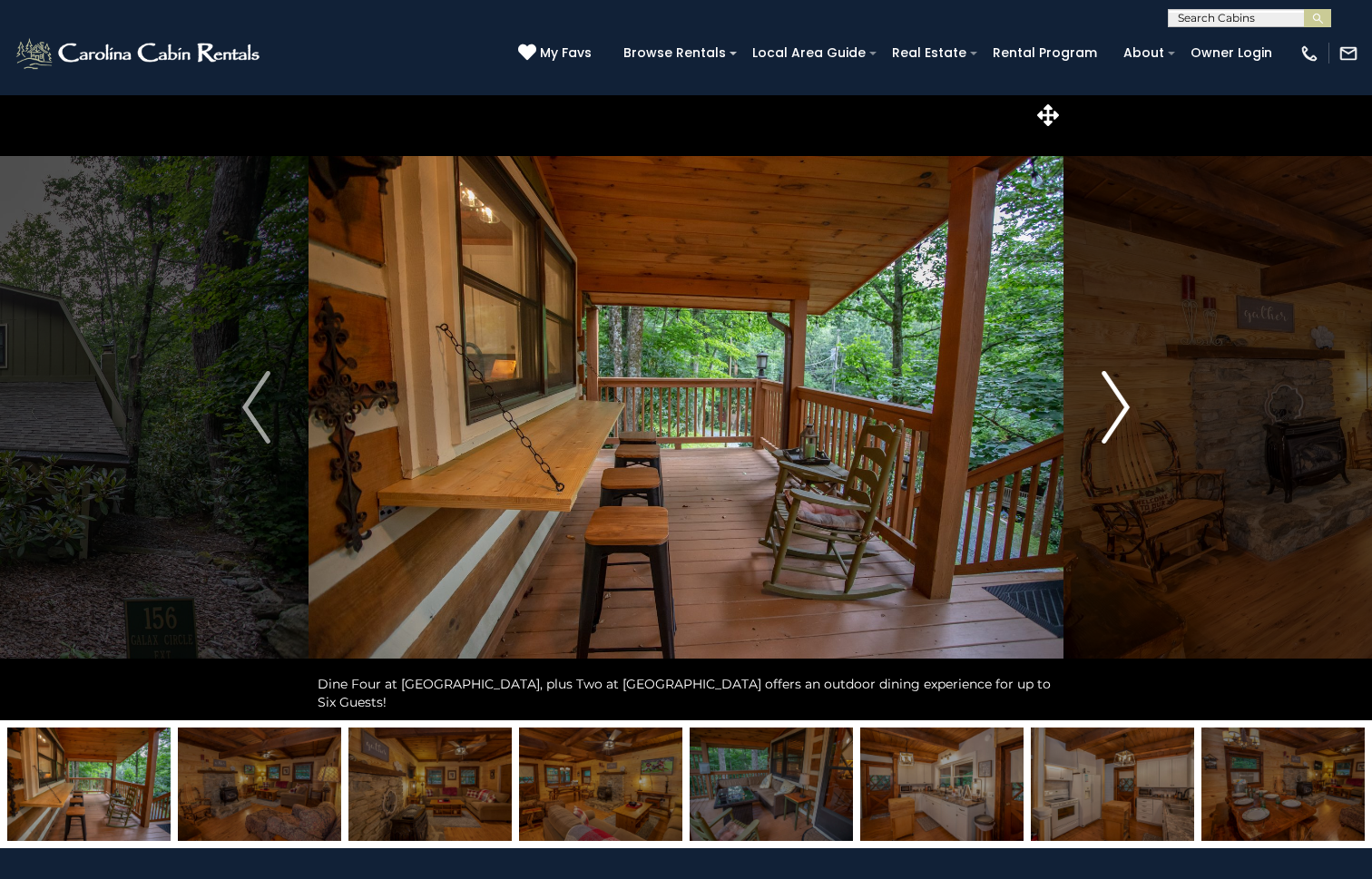
click at [1123, 397] on img "Next" at bounding box center [1115, 408] width 28 height 73
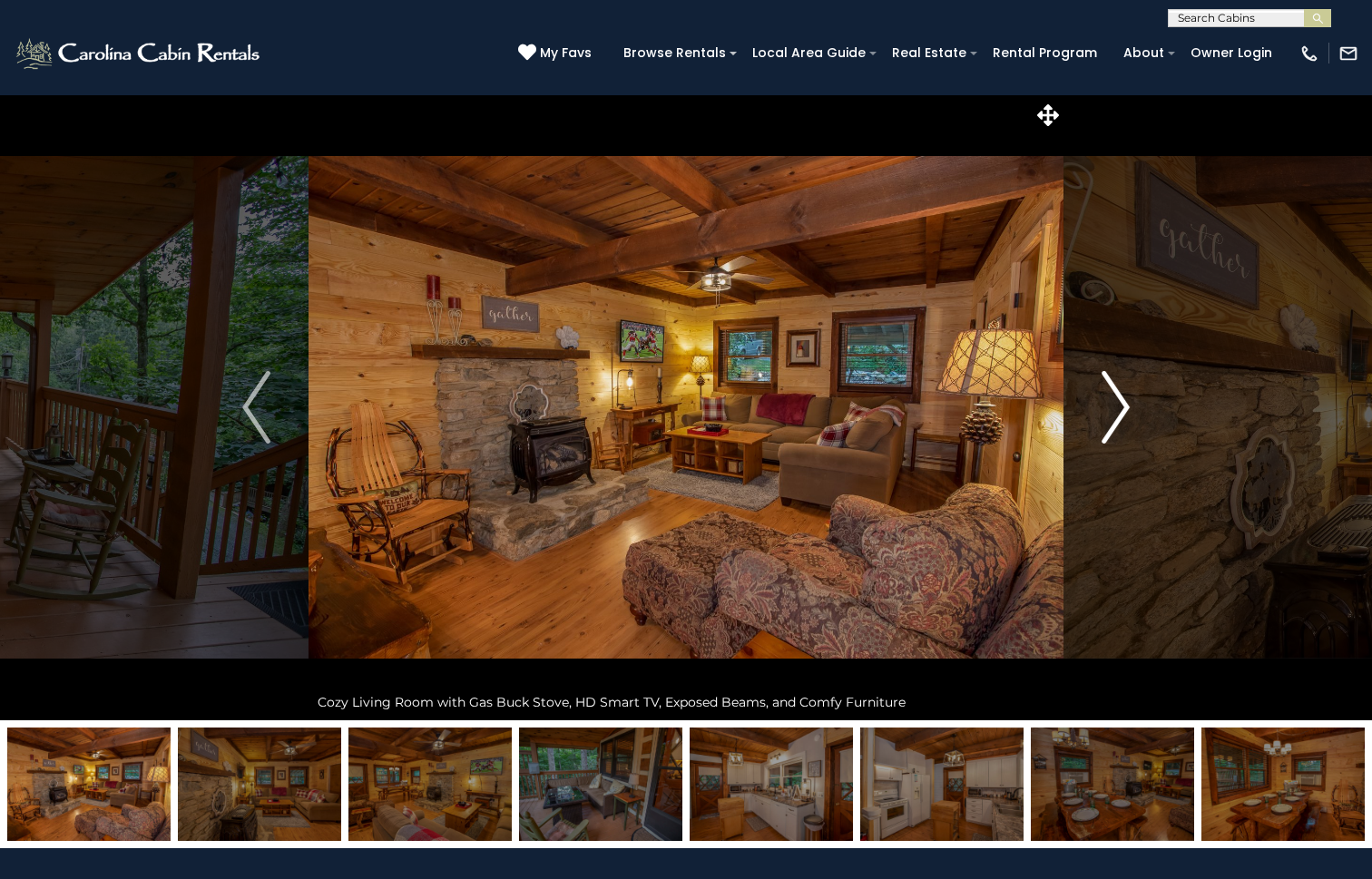
click at [1123, 397] on img "Next" at bounding box center [1115, 408] width 28 height 73
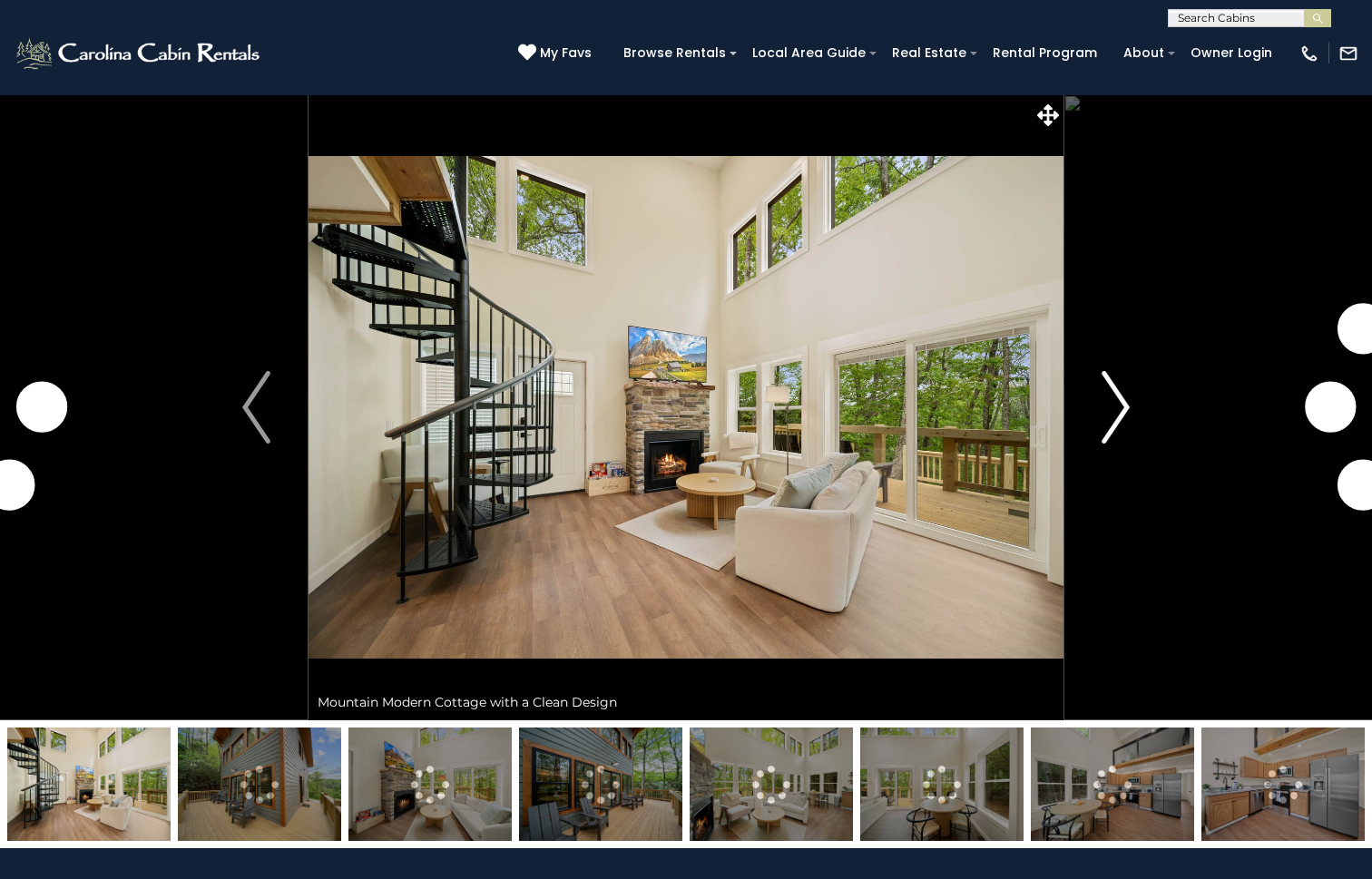
click at [1117, 395] on img "Next" at bounding box center [1115, 408] width 28 height 73
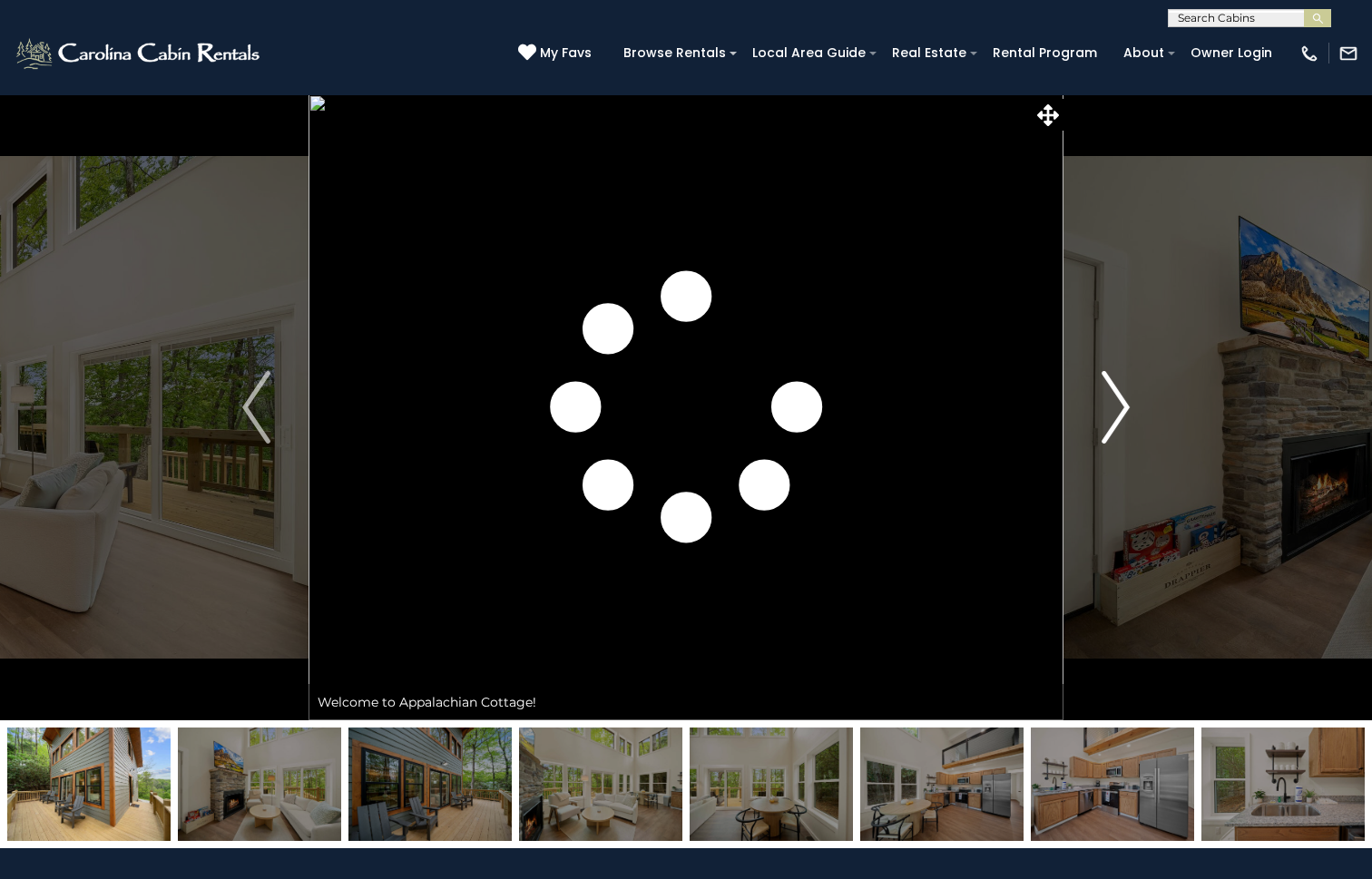
click at [1117, 395] on img "Next" at bounding box center [1115, 408] width 28 height 73
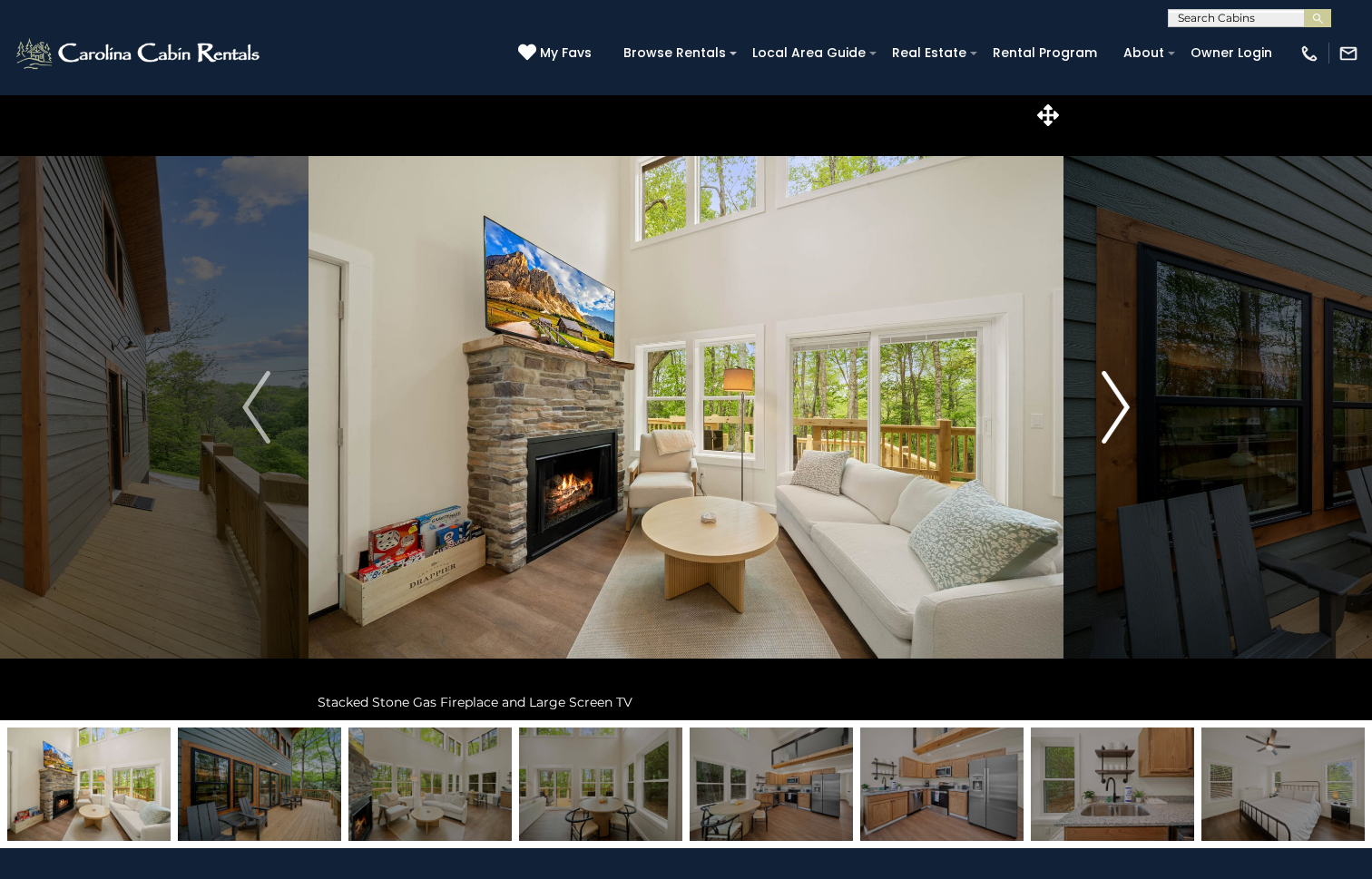
click at [1117, 395] on img "Next" at bounding box center [1115, 408] width 28 height 73
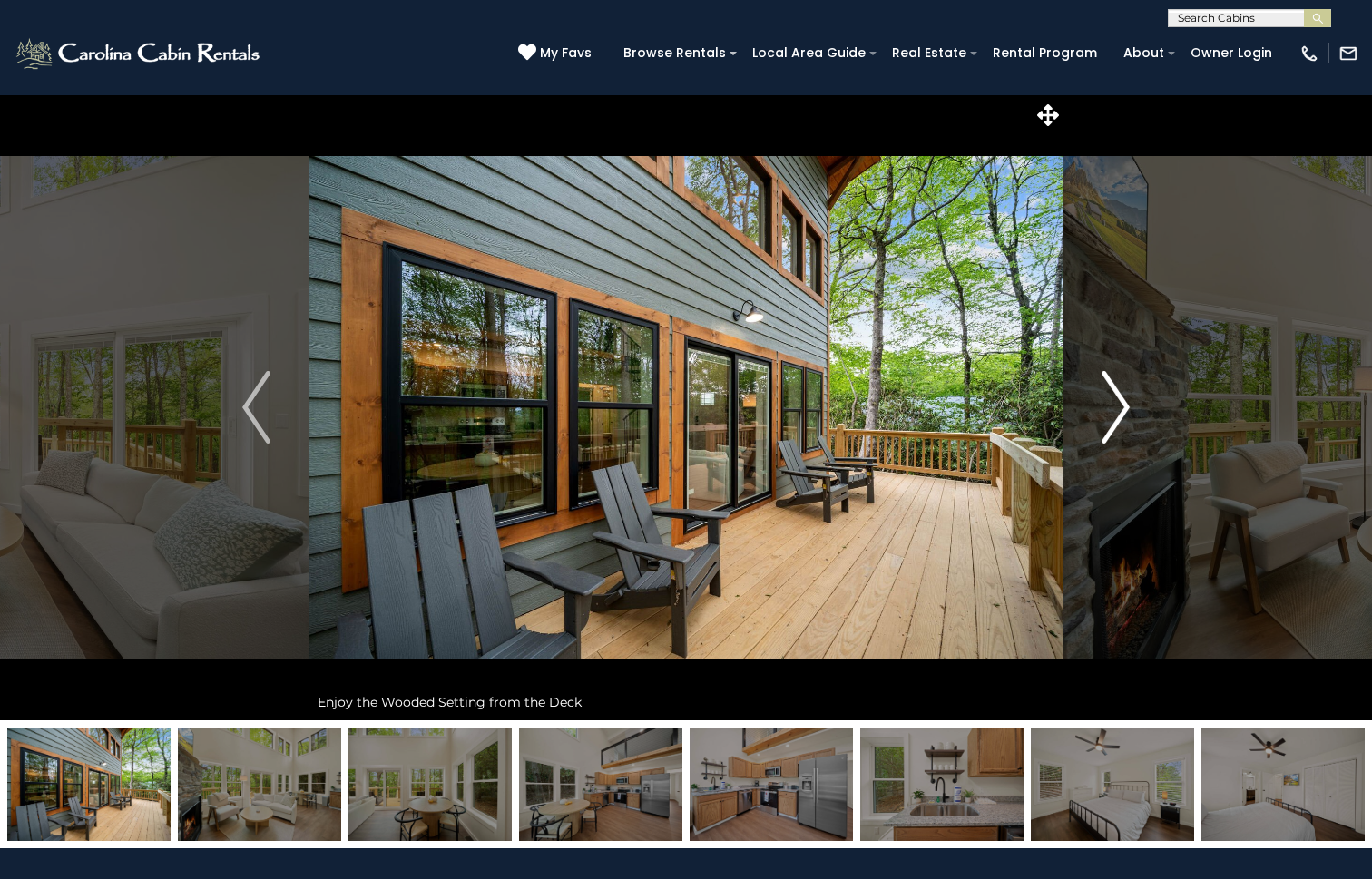
click at [1117, 395] on img "Next" at bounding box center [1115, 408] width 28 height 73
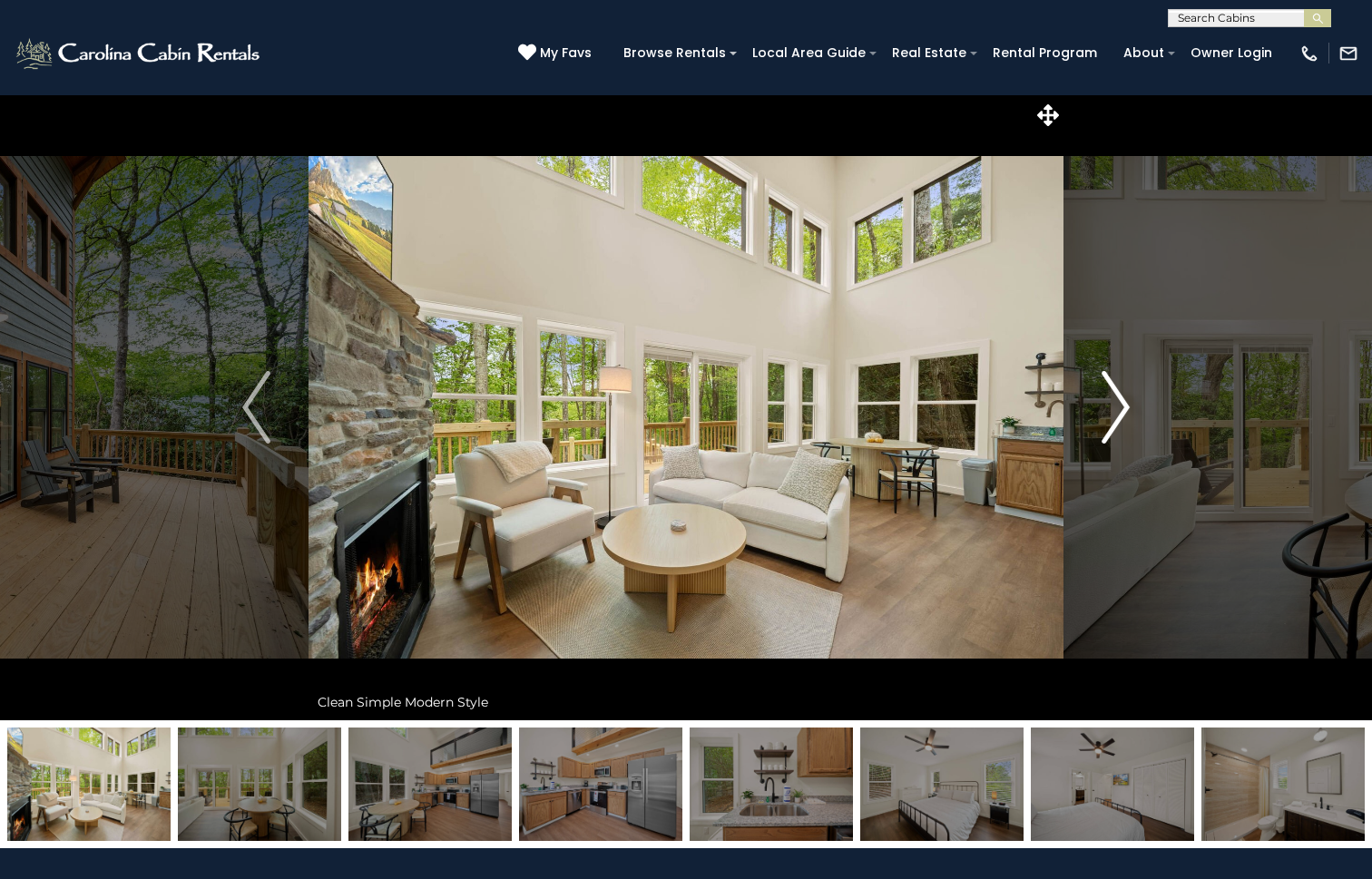
click at [1117, 395] on img "Next" at bounding box center [1115, 408] width 28 height 73
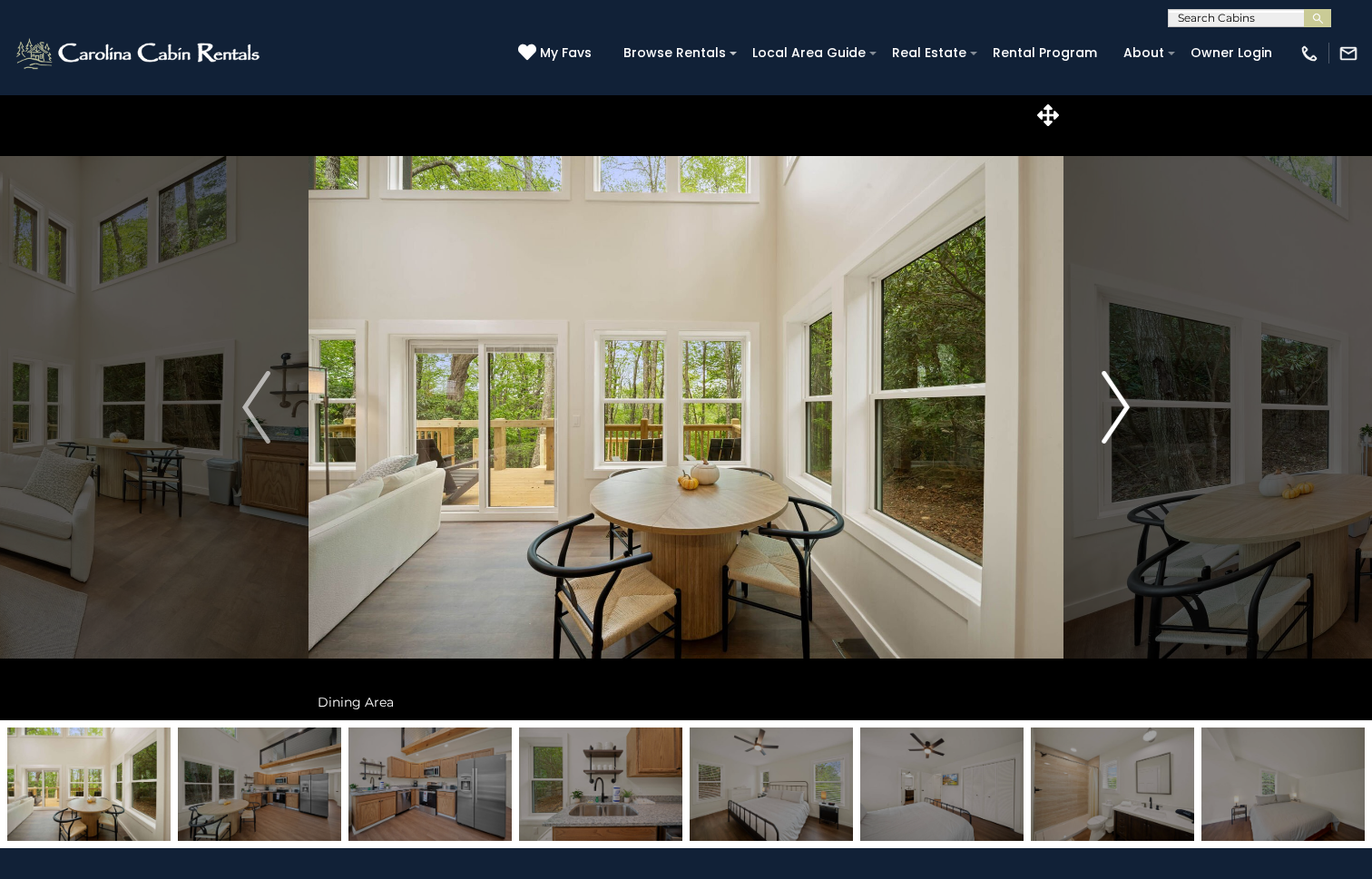
click at [1117, 395] on img "Next" at bounding box center [1115, 408] width 28 height 73
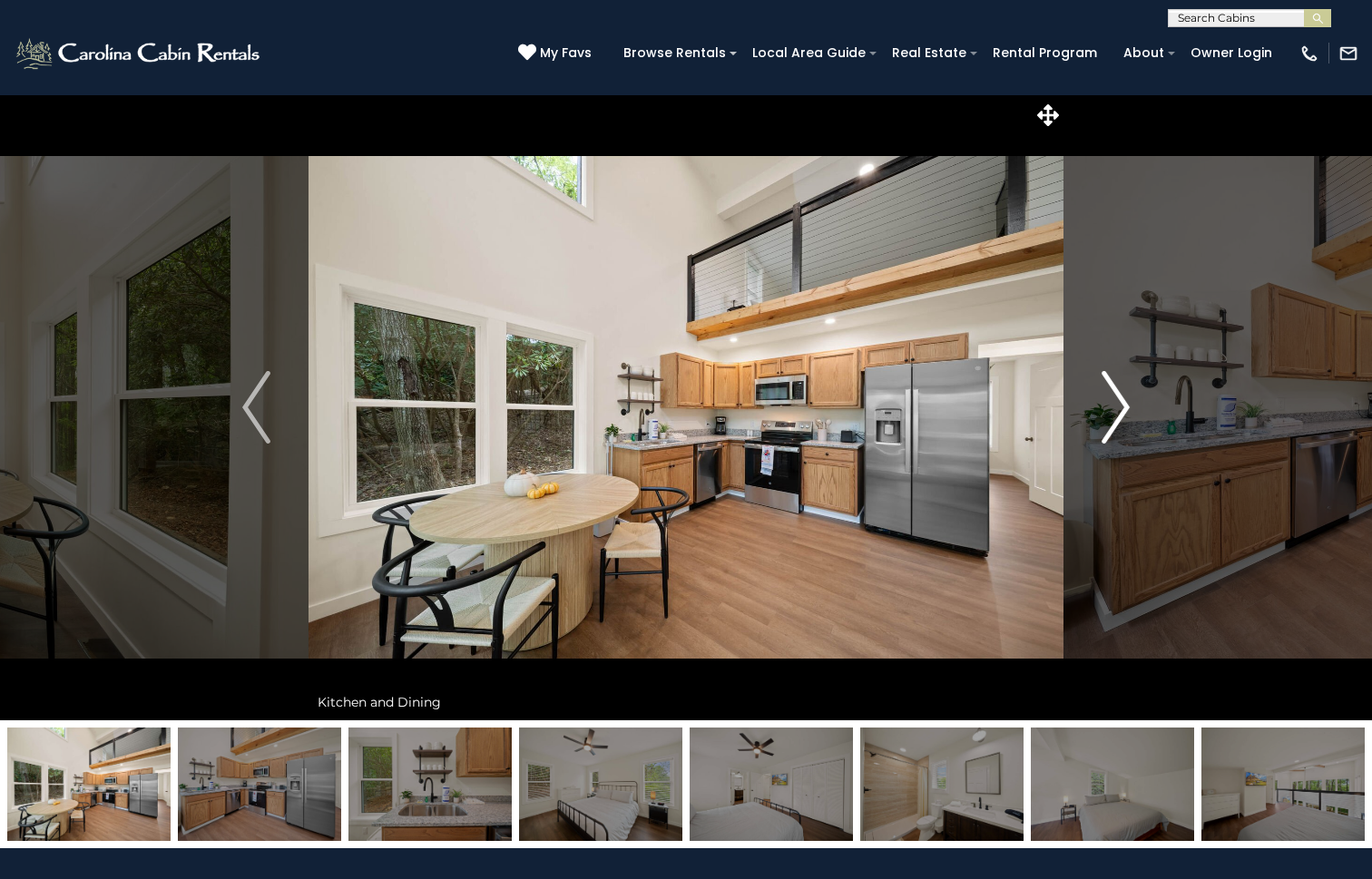
click at [1117, 395] on img "Next" at bounding box center [1115, 408] width 28 height 73
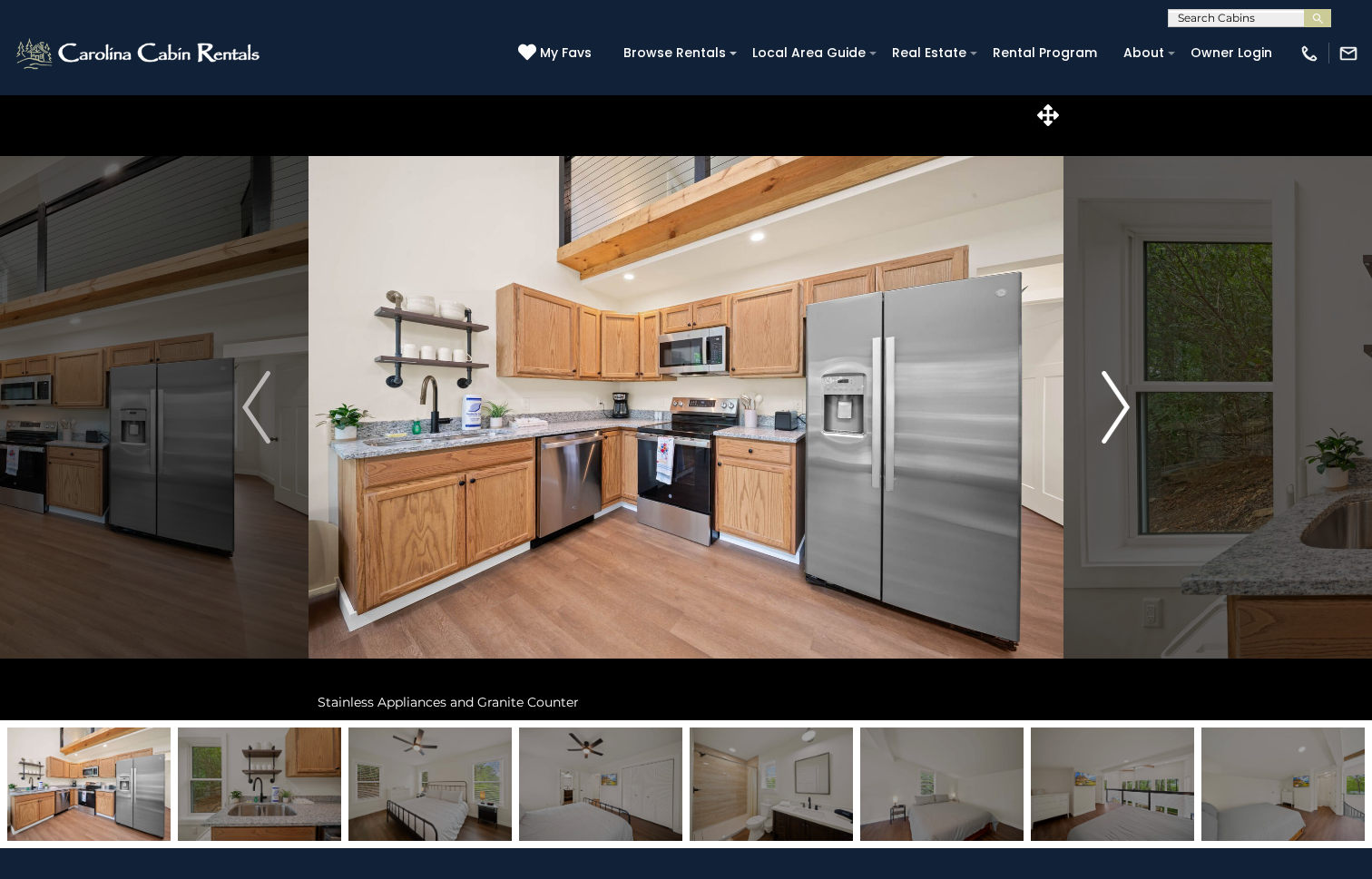
click at [1117, 395] on img "Next" at bounding box center [1115, 408] width 28 height 73
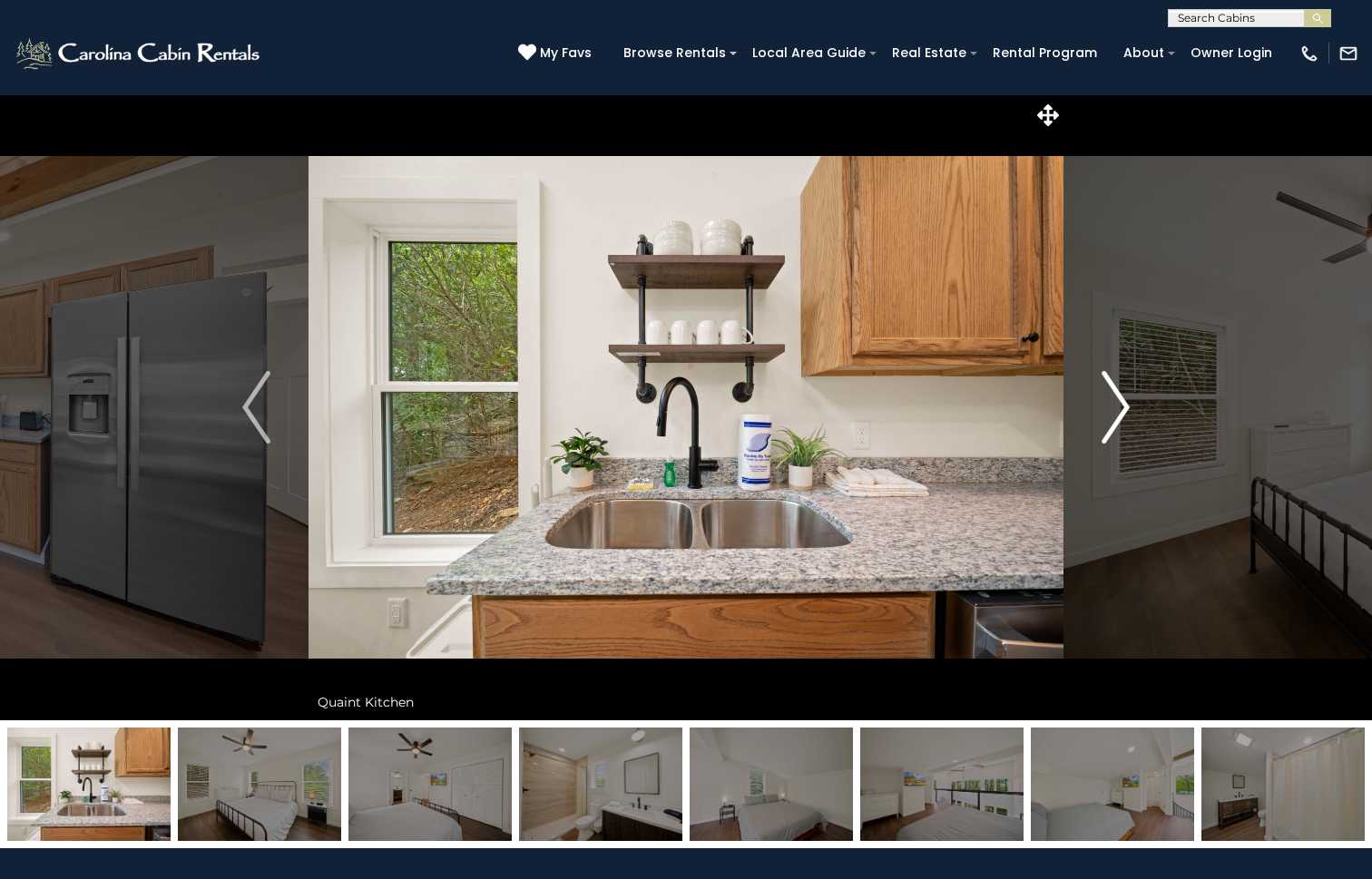
click at [1117, 395] on img "Next" at bounding box center [1115, 408] width 28 height 73
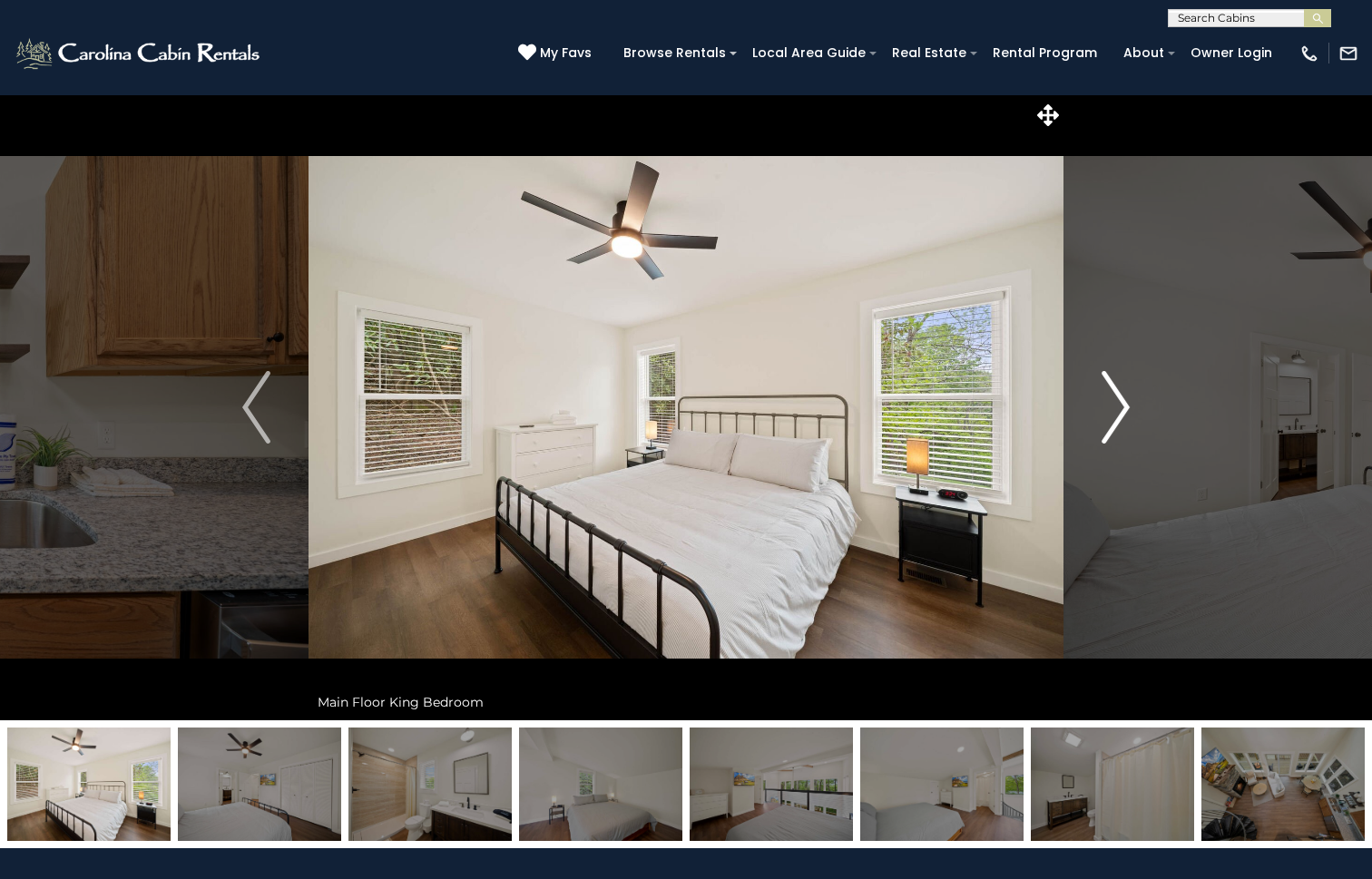
click at [1117, 395] on img "Next" at bounding box center [1115, 408] width 28 height 73
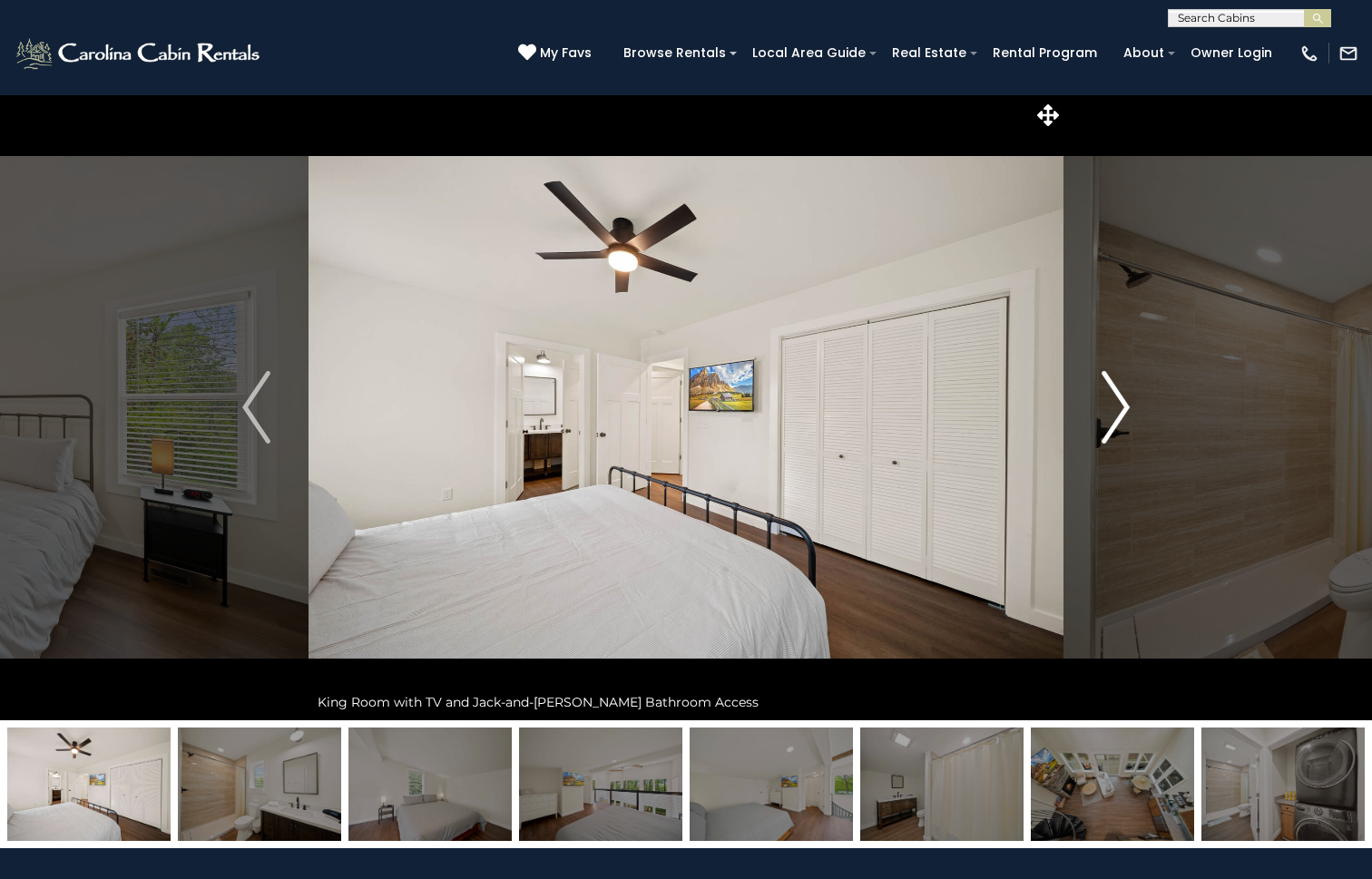
click at [1117, 395] on img "Next" at bounding box center [1115, 408] width 28 height 73
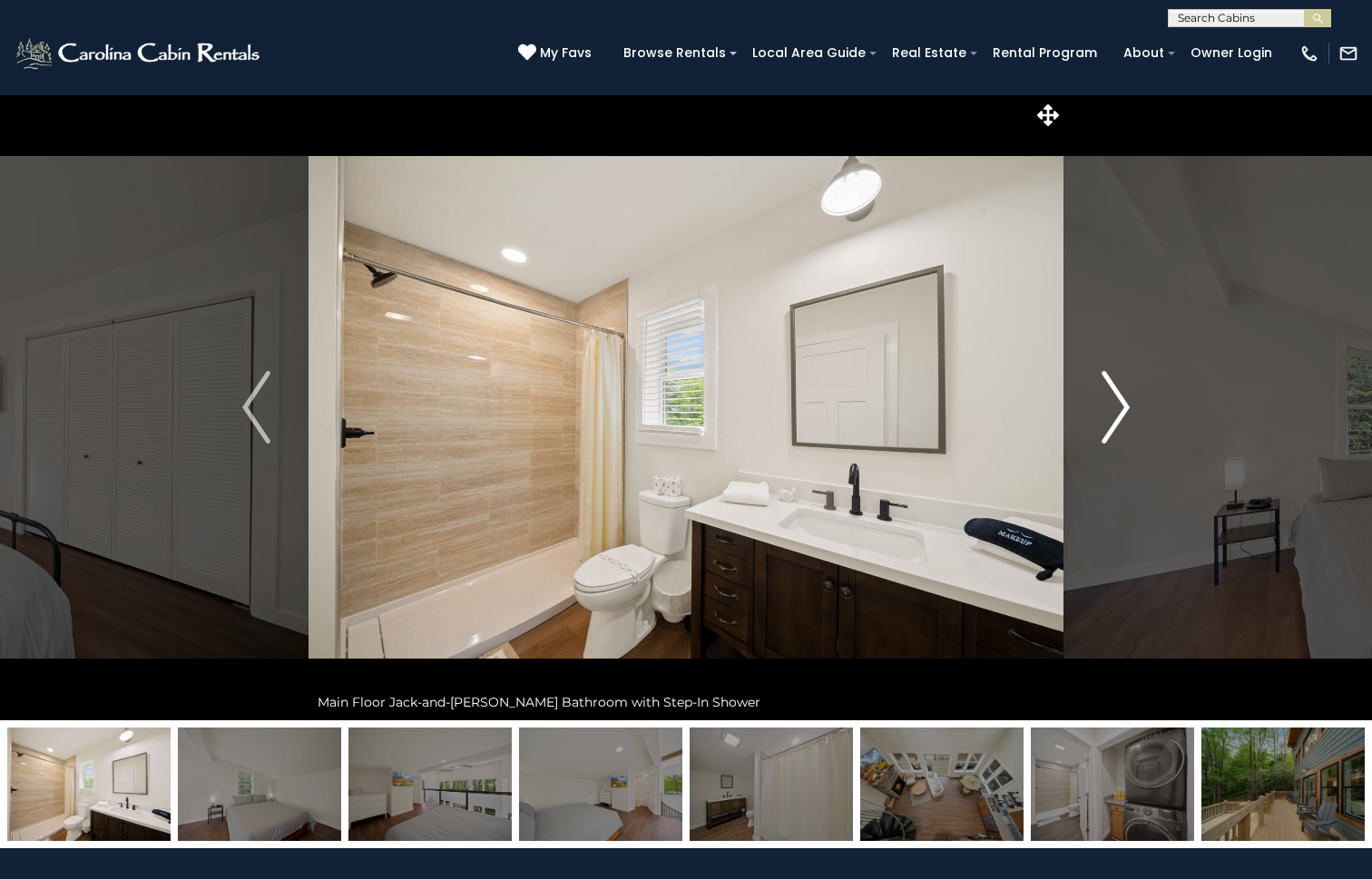
click at [1117, 395] on img "Next" at bounding box center [1115, 408] width 28 height 73
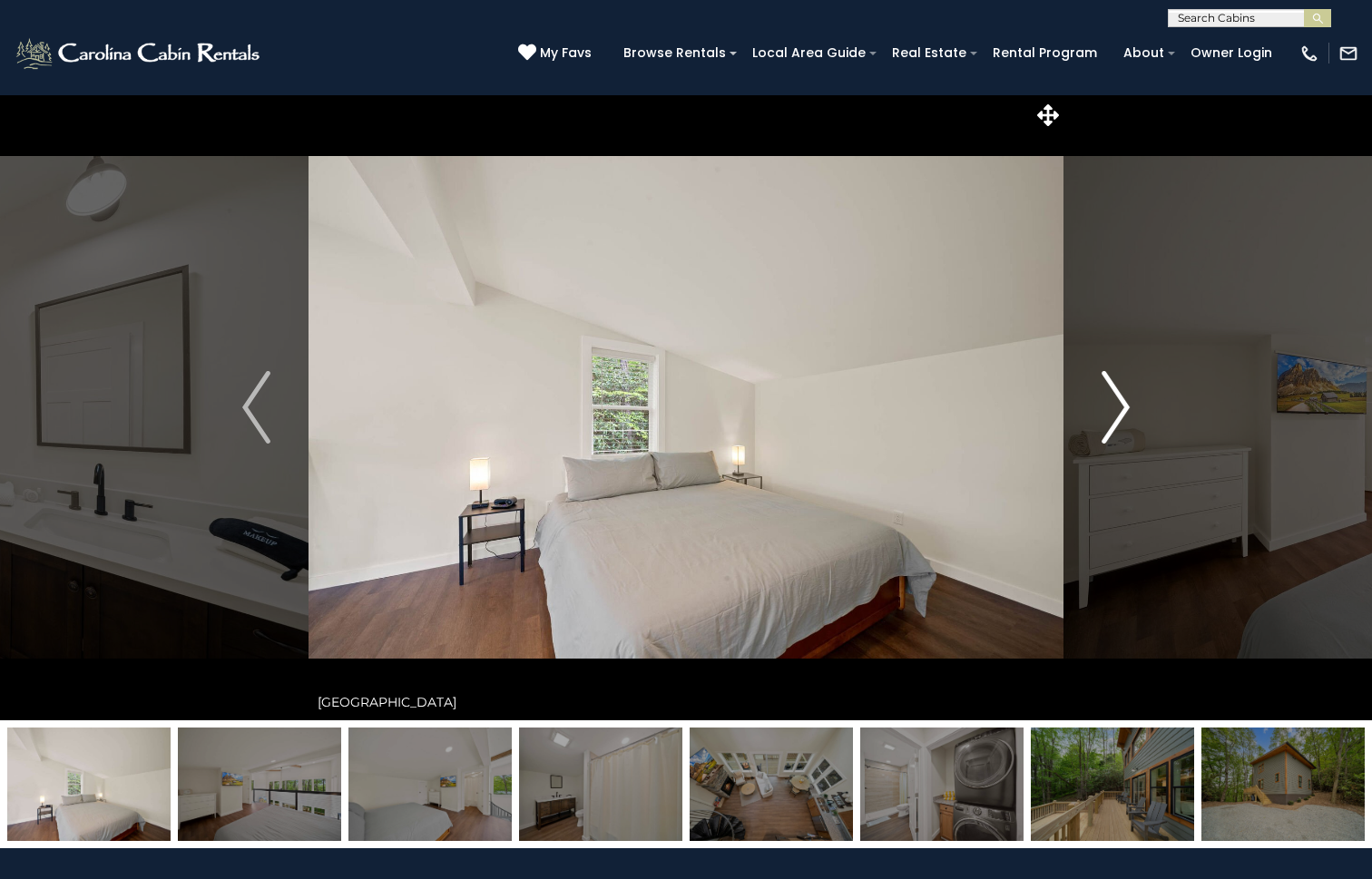
click at [1117, 395] on img "Next" at bounding box center [1115, 408] width 28 height 73
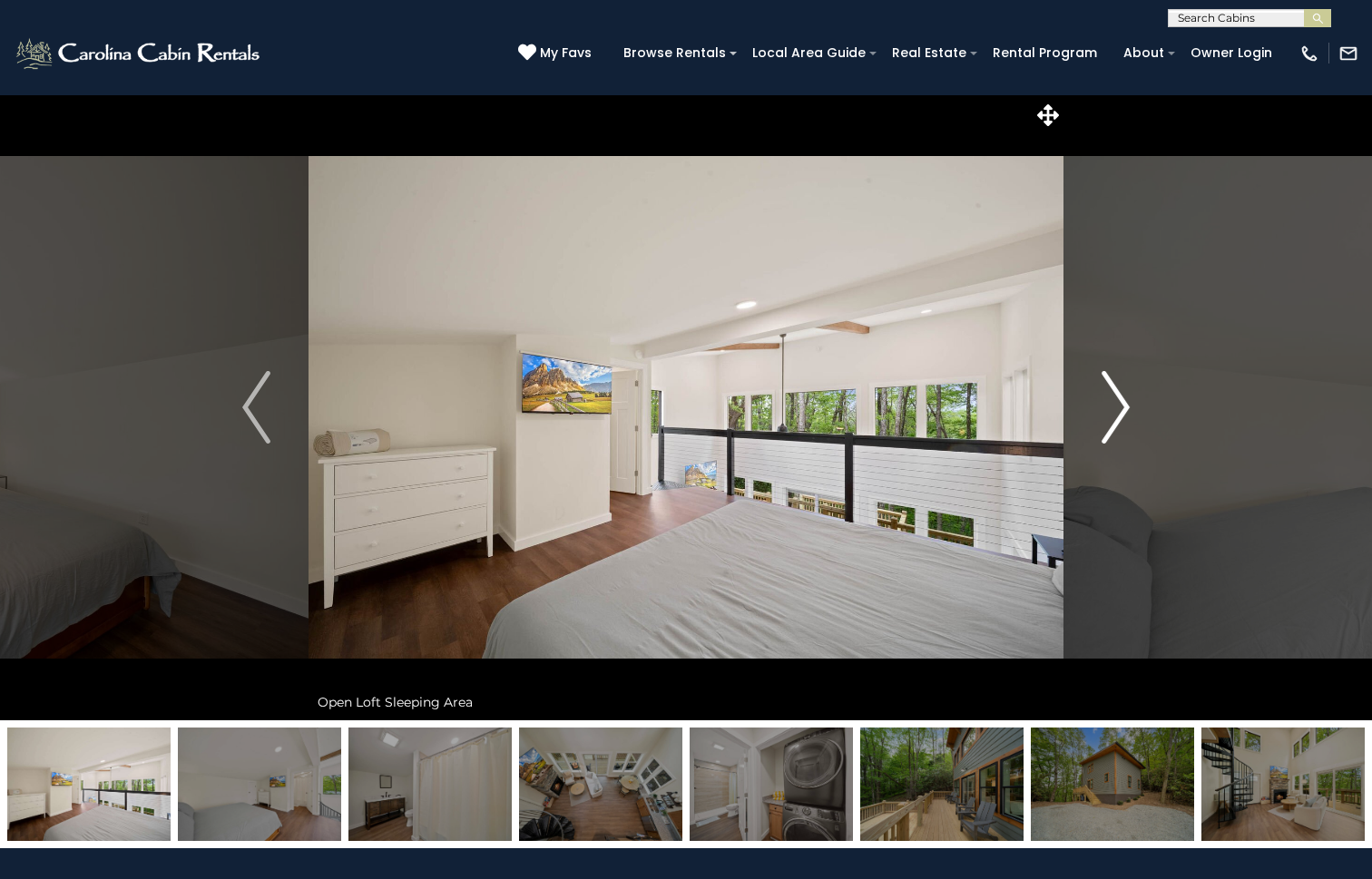
click at [1117, 395] on img "Next" at bounding box center [1115, 408] width 28 height 73
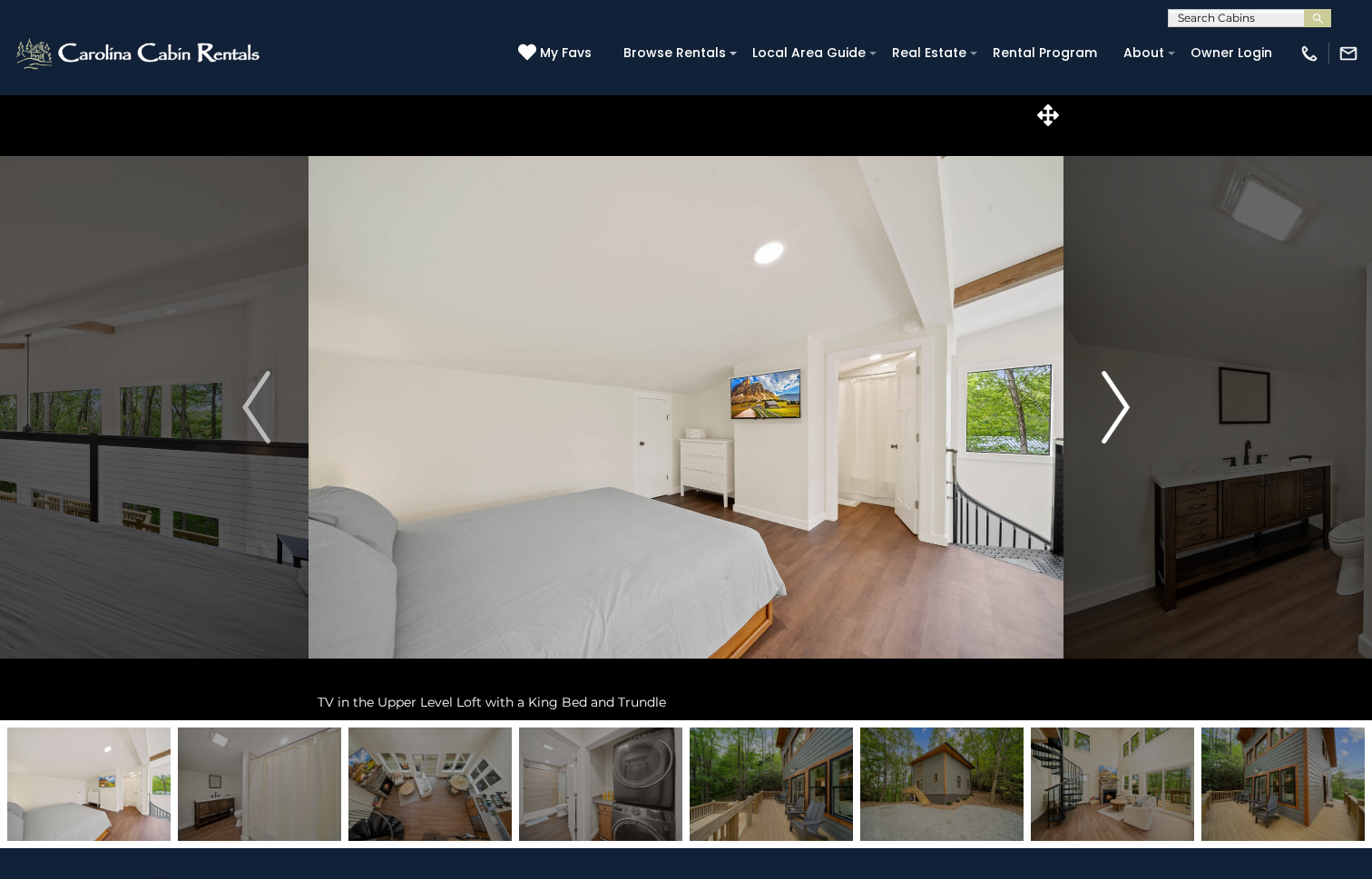
click at [1117, 395] on img "Next" at bounding box center [1115, 408] width 28 height 73
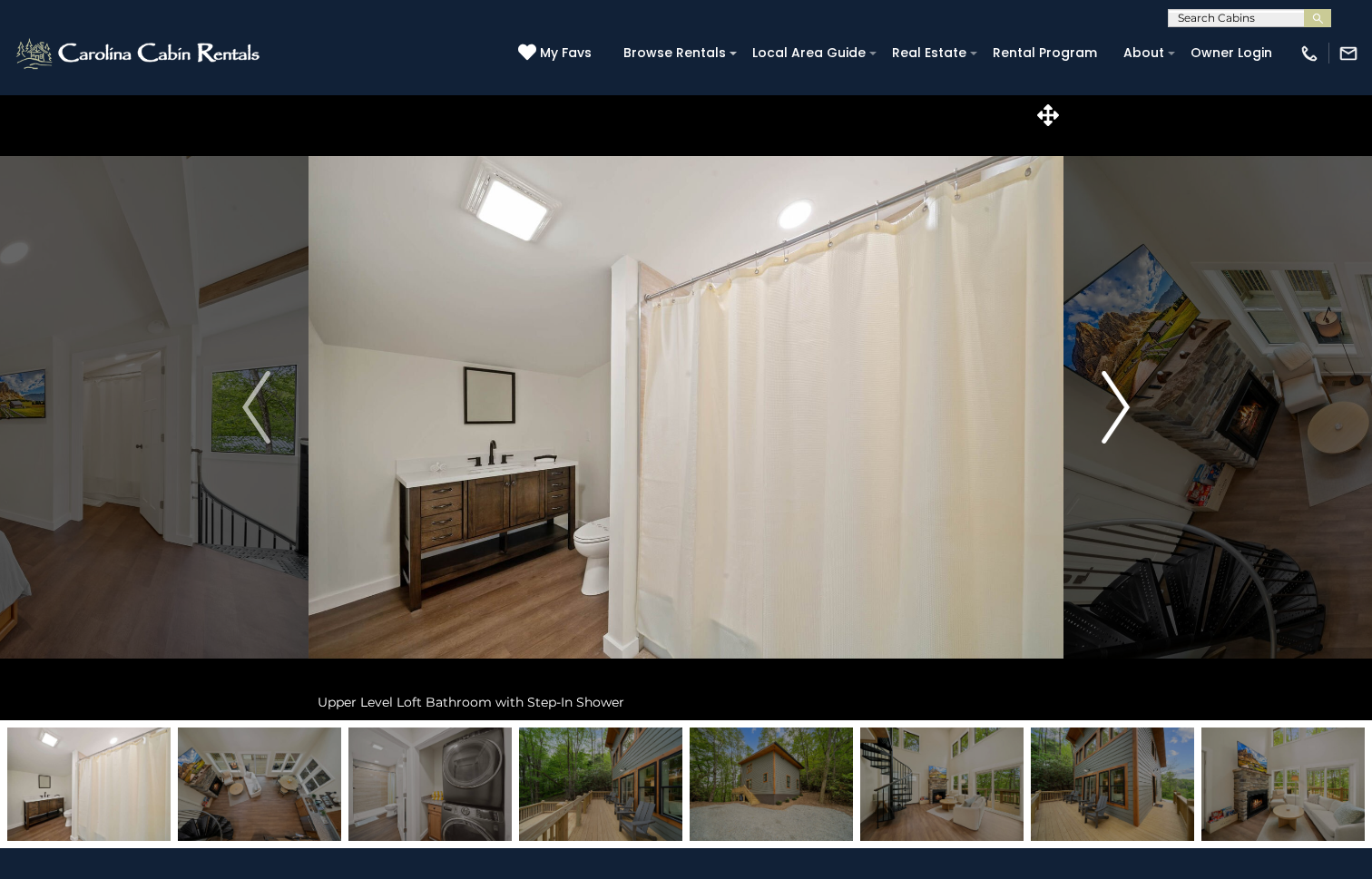
click at [1117, 395] on img "Next" at bounding box center [1115, 408] width 28 height 73
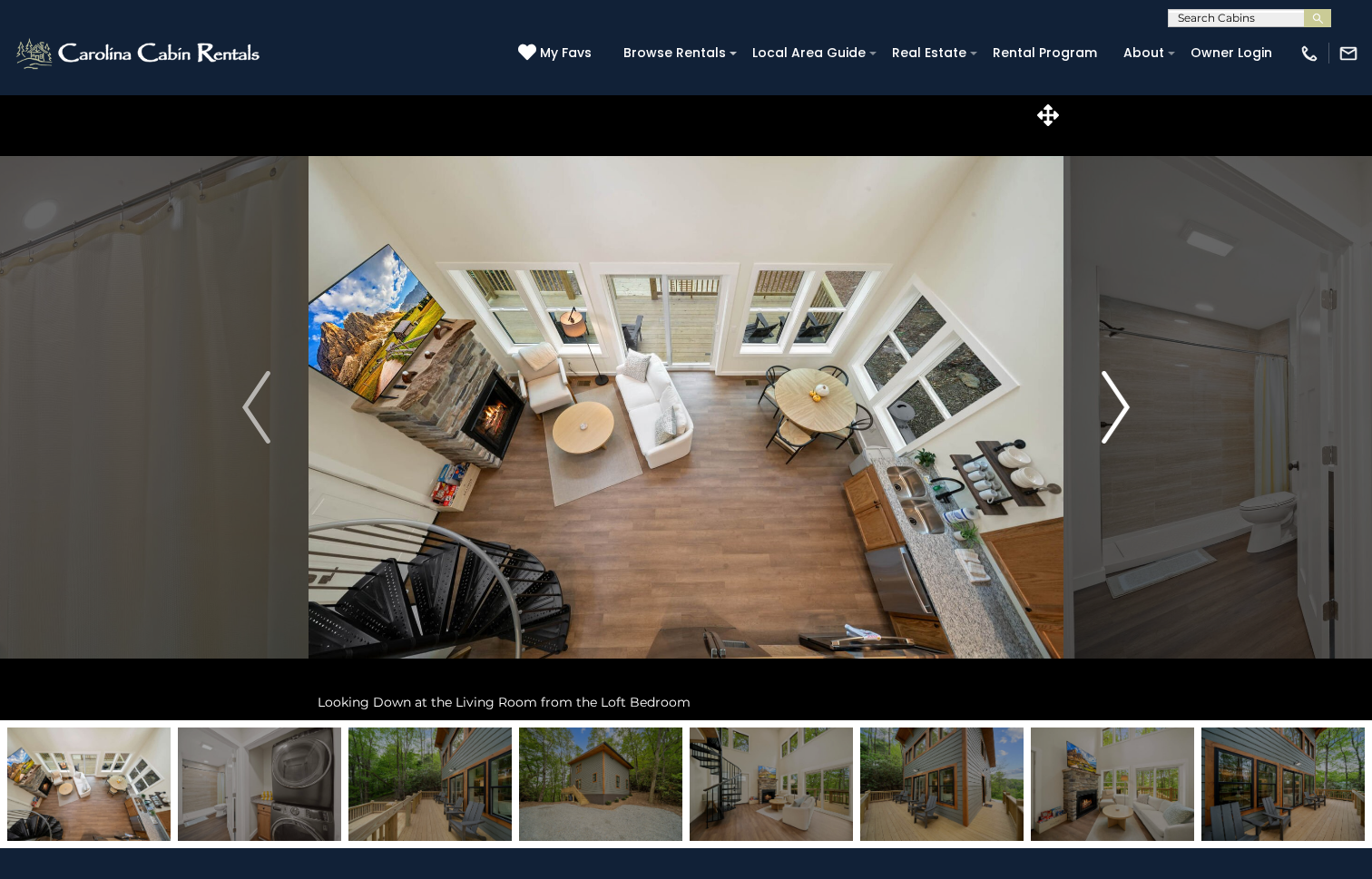
click at [1117, 395] on img "Next" at bounding box center [1115, 408] width 28 height 73
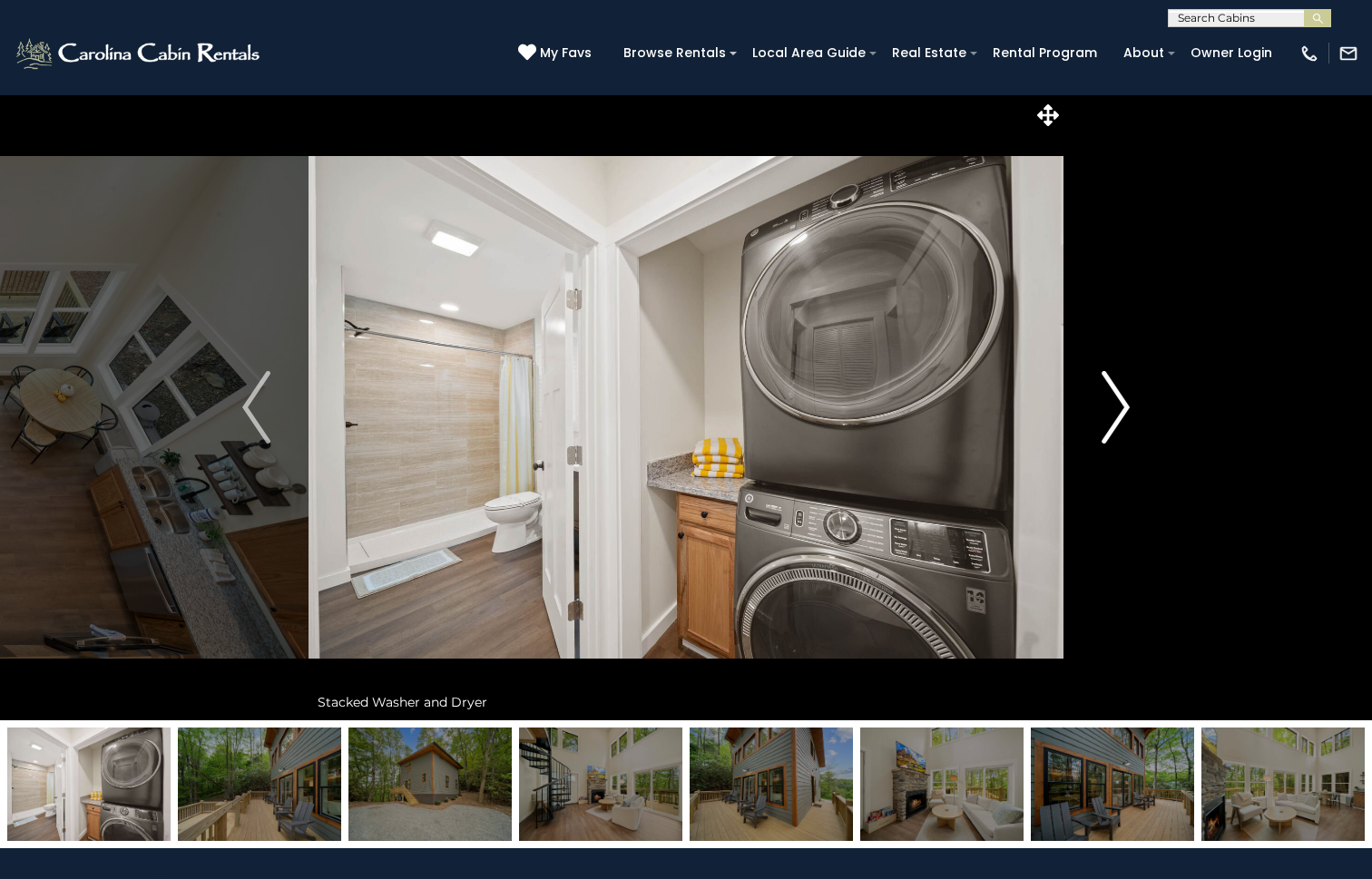
click at [1117, 395] on img "Next" at bounding box center [1115, 408] width 28 height 73
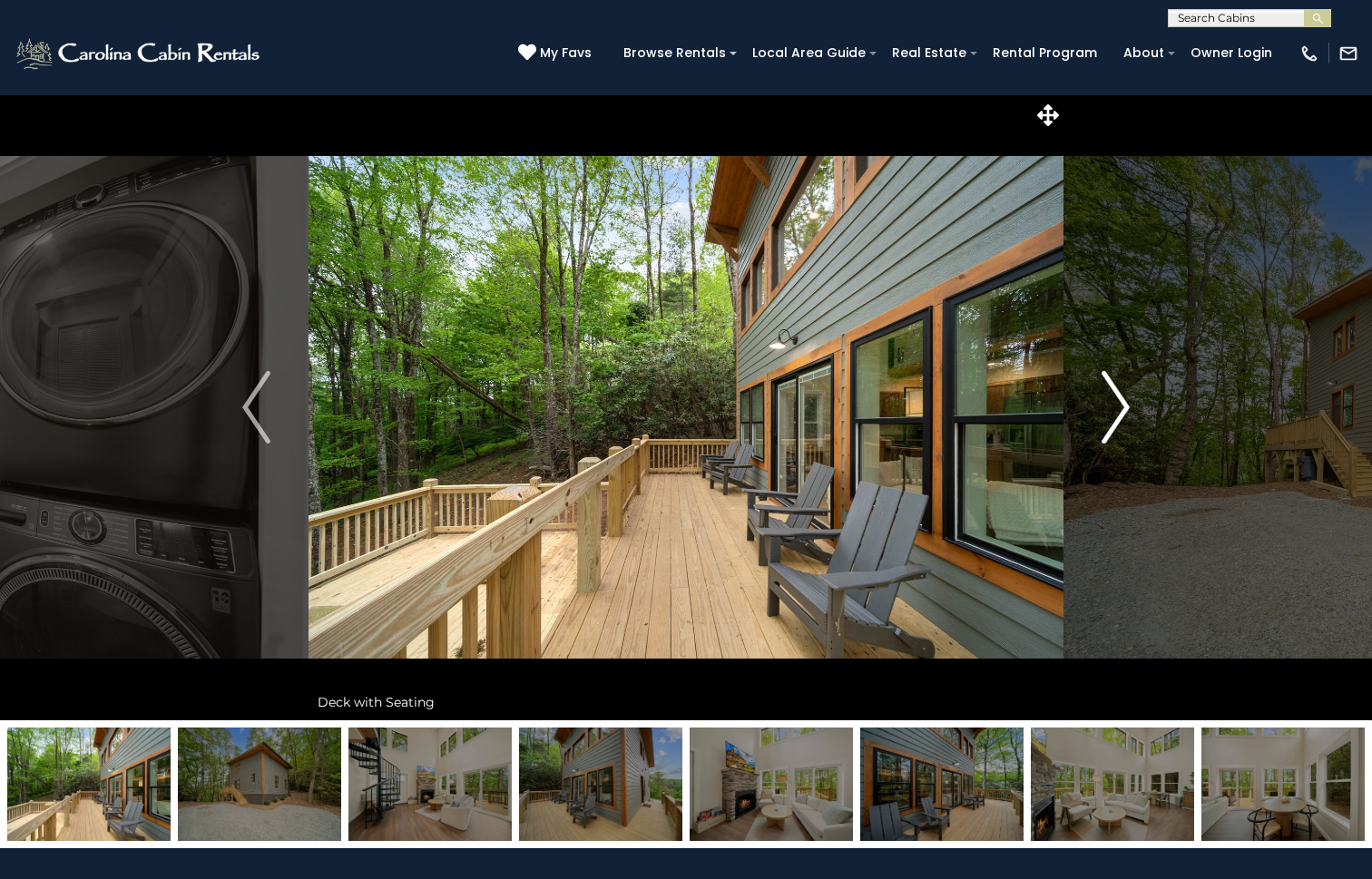
click at [1117, 395] on img "Next" at bounding box center [1115, 408] width 28 height 73
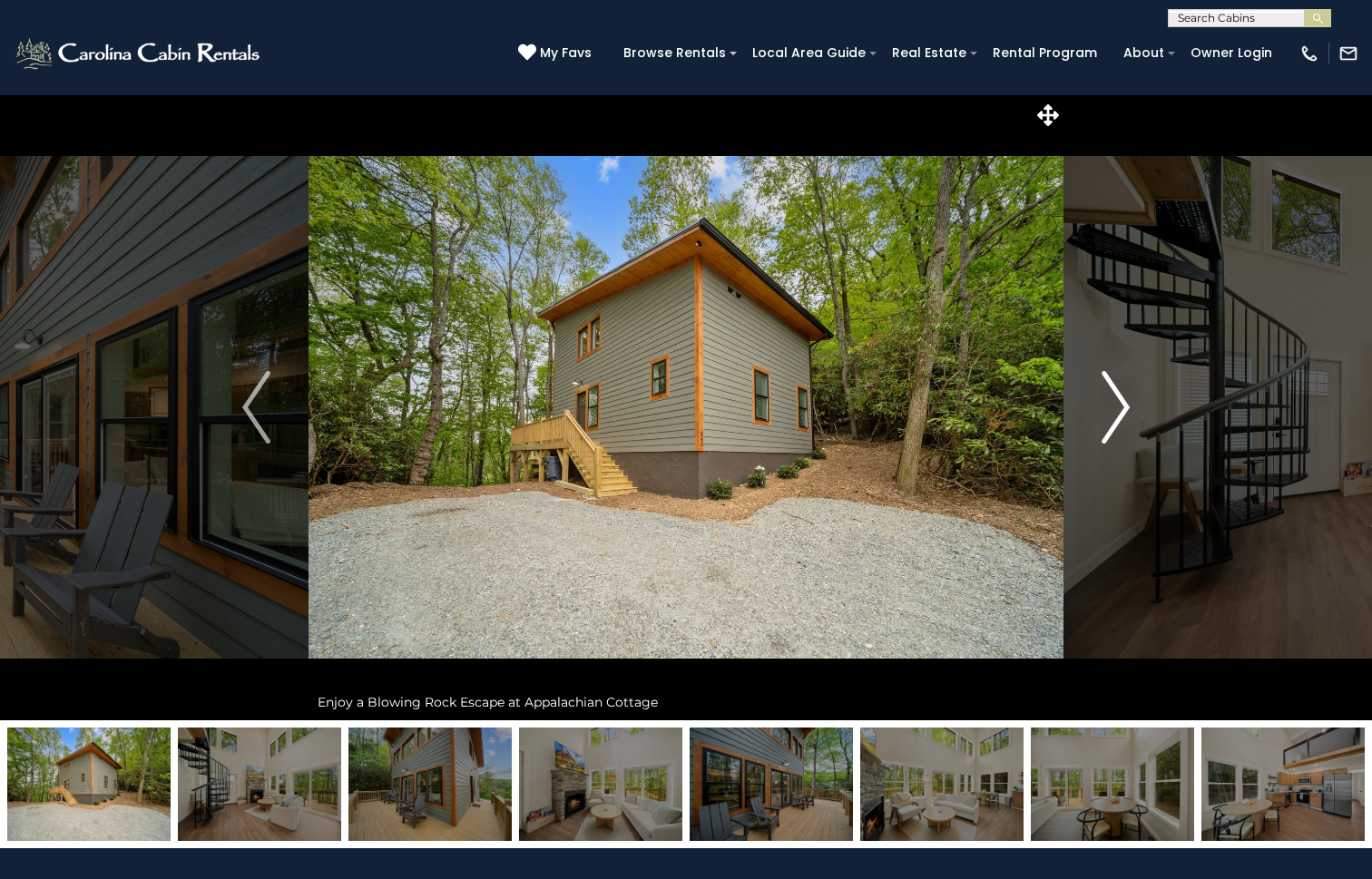
click at [1117, 395] on img "Next" at bounding box center [1115, 408] width 28 height 73
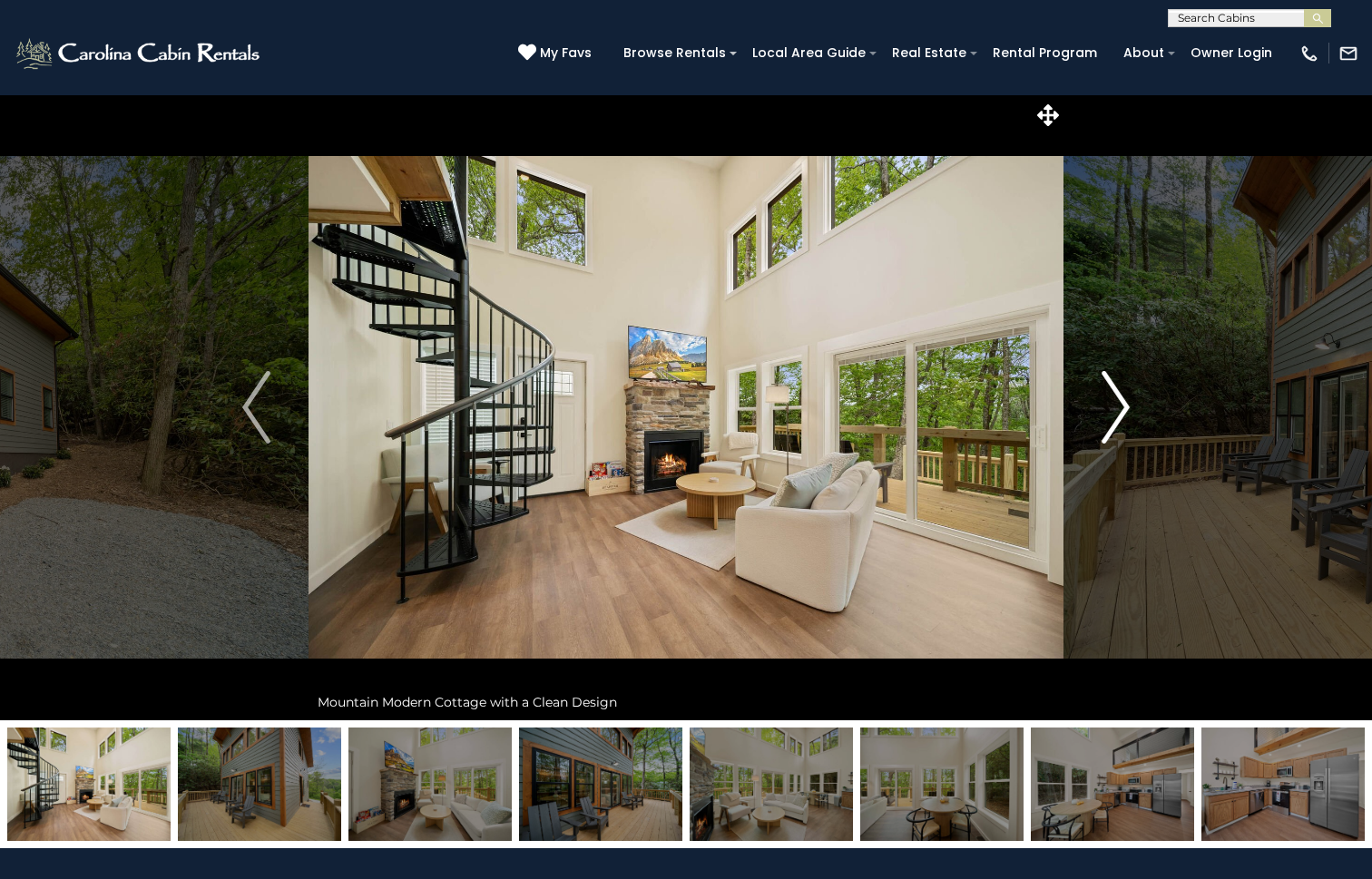
click at [1117, 395] on img "Next" at bounding box center [1115, 408] width 28 height 73
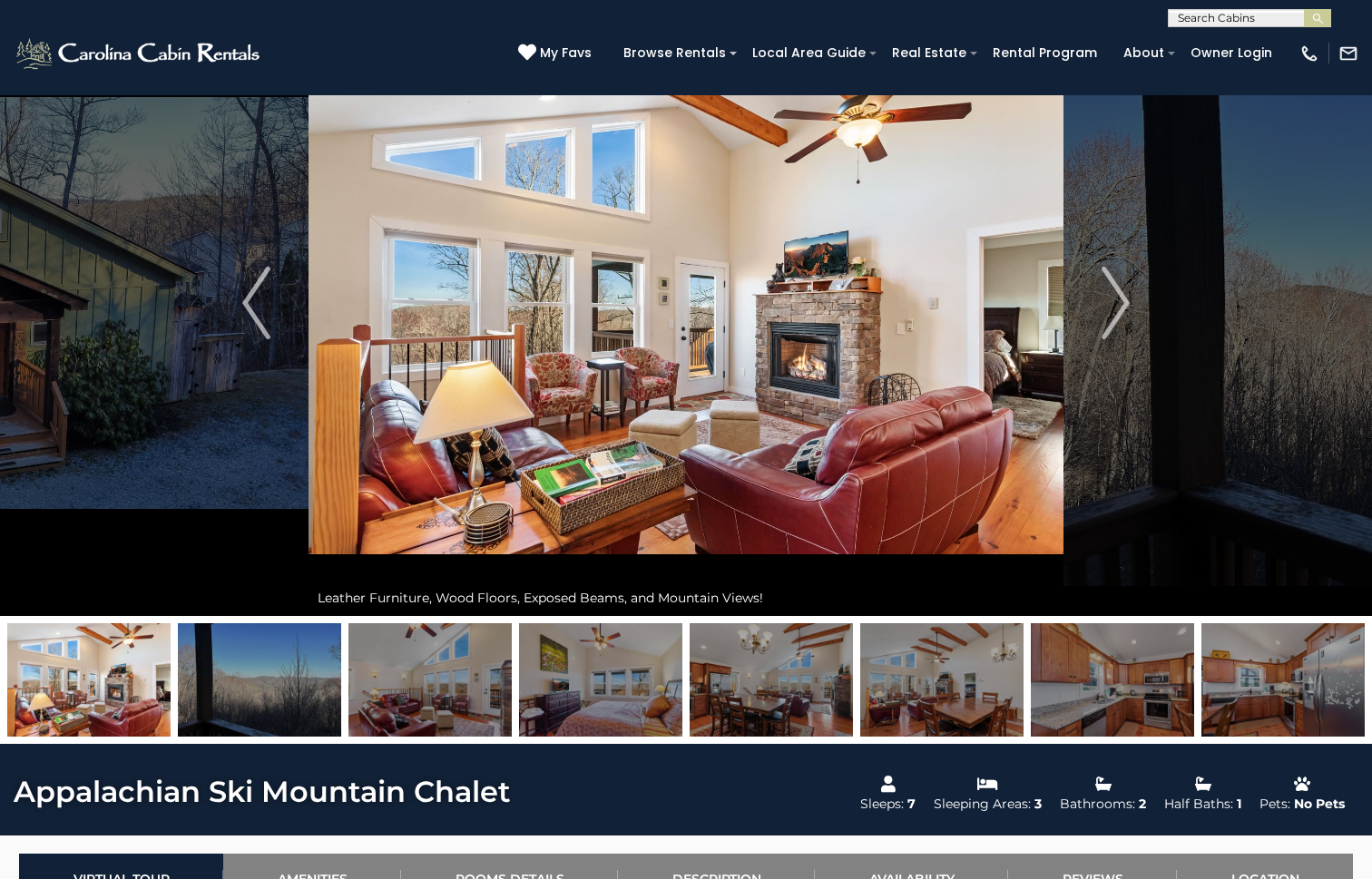
scroll to position [87, 0]
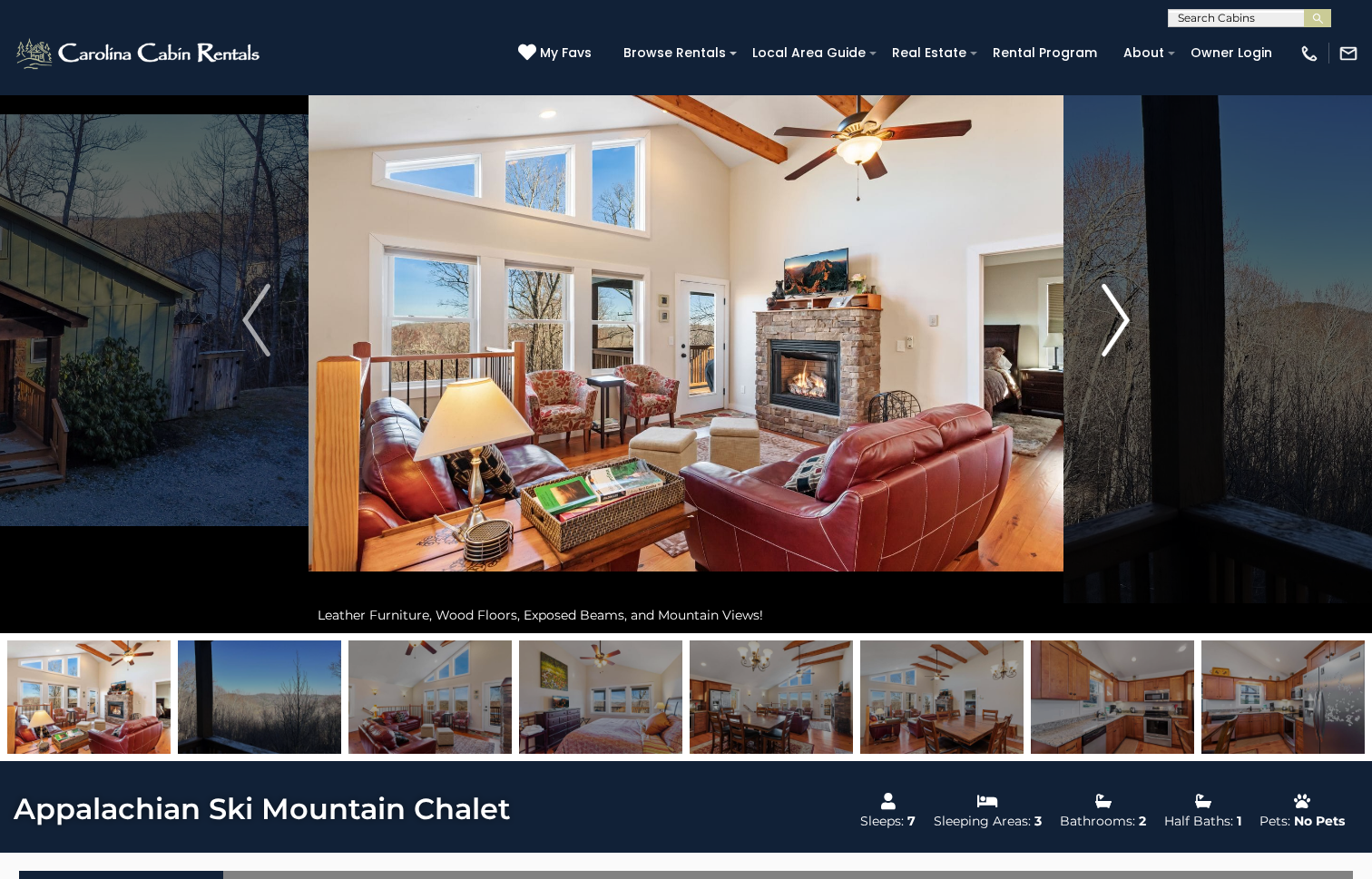
click at [1119, 330] on img "Next" at bounding box center [1115, 320] width 28 height 73
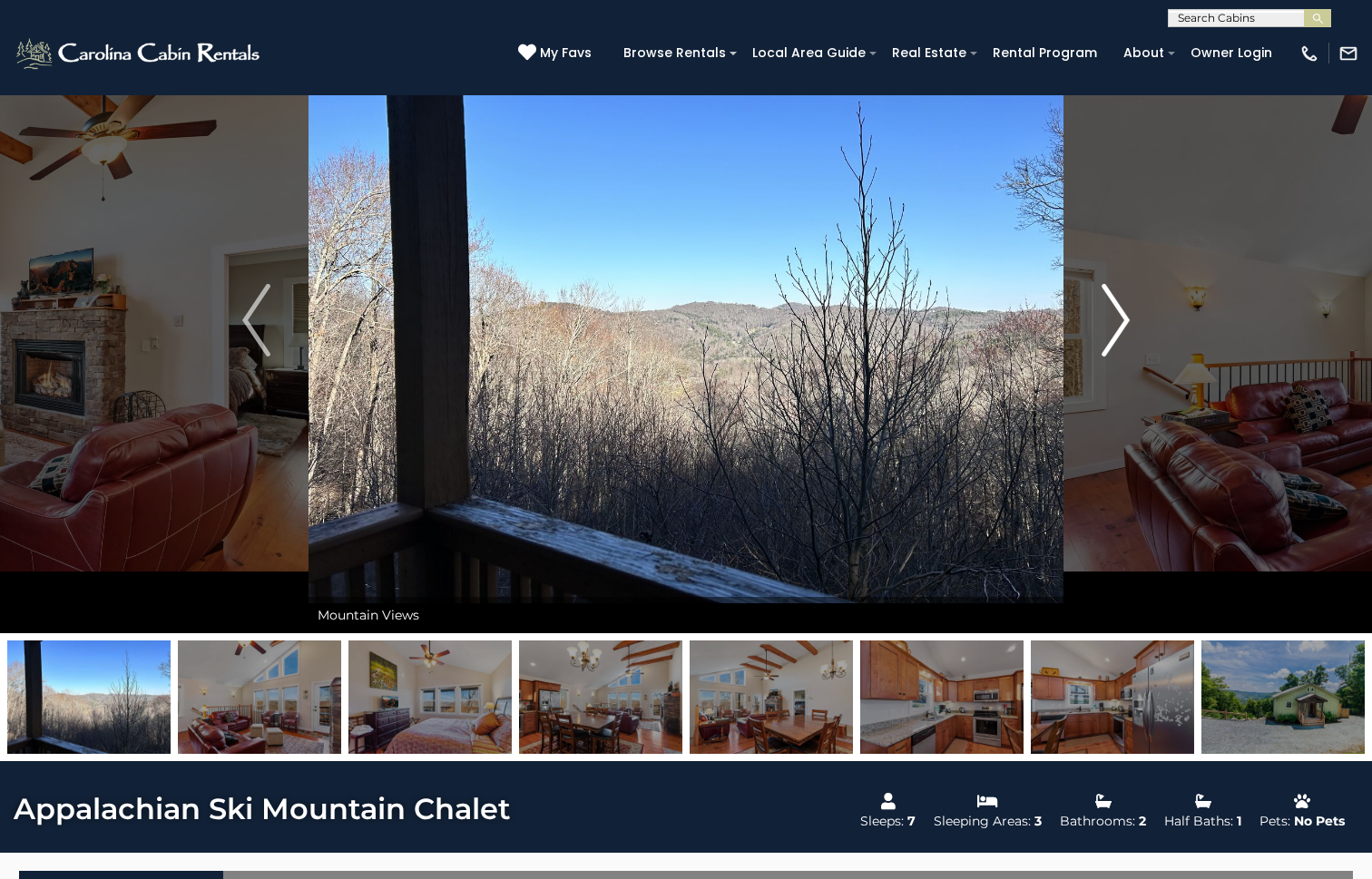
click at [1119, 330] on img "Next" at bounding box center [1115, 320] width 28 height 73
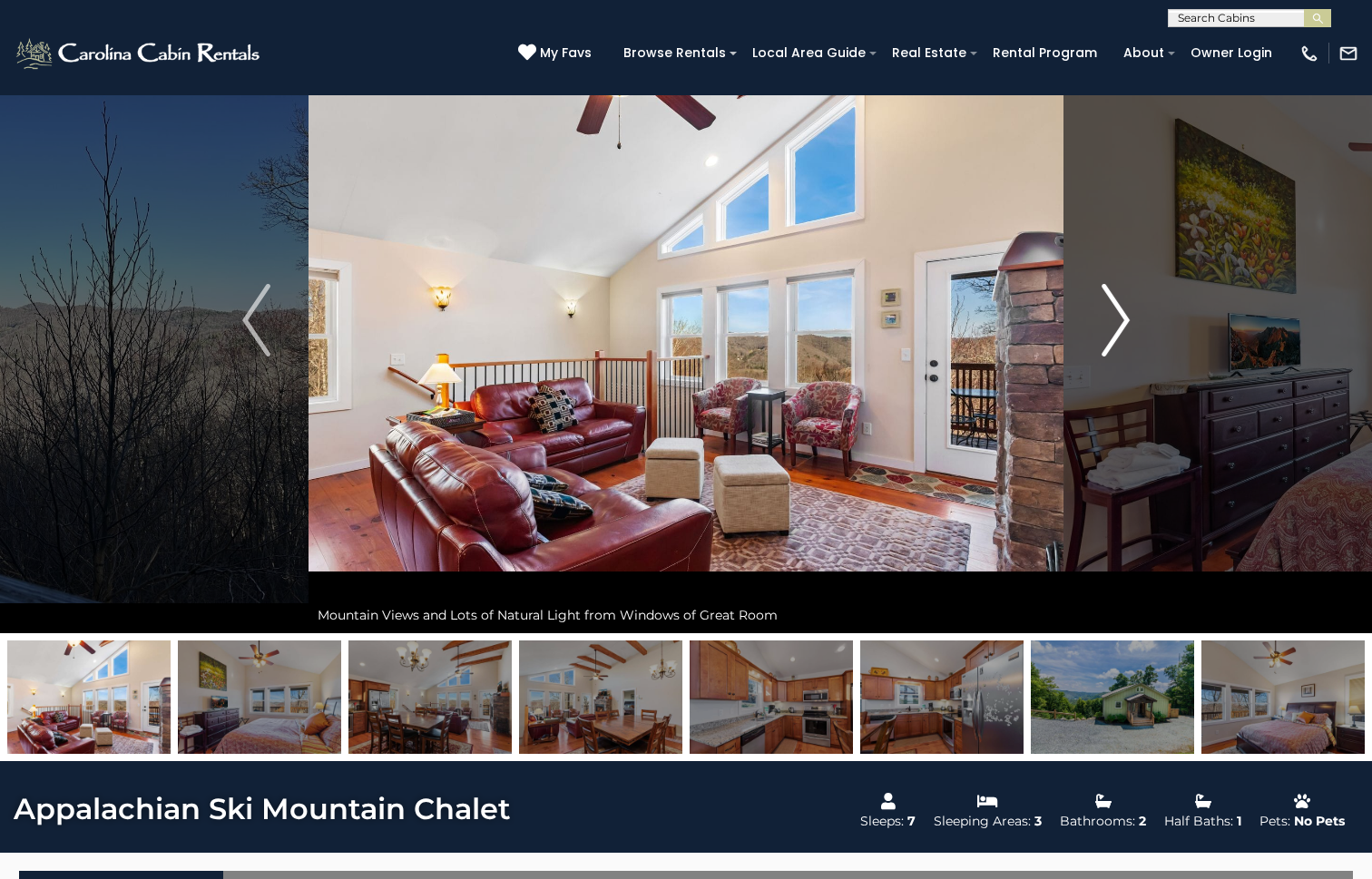
click at [1119, 330] on img "Next" at bounding box center [1115, 320] width 28 height 73
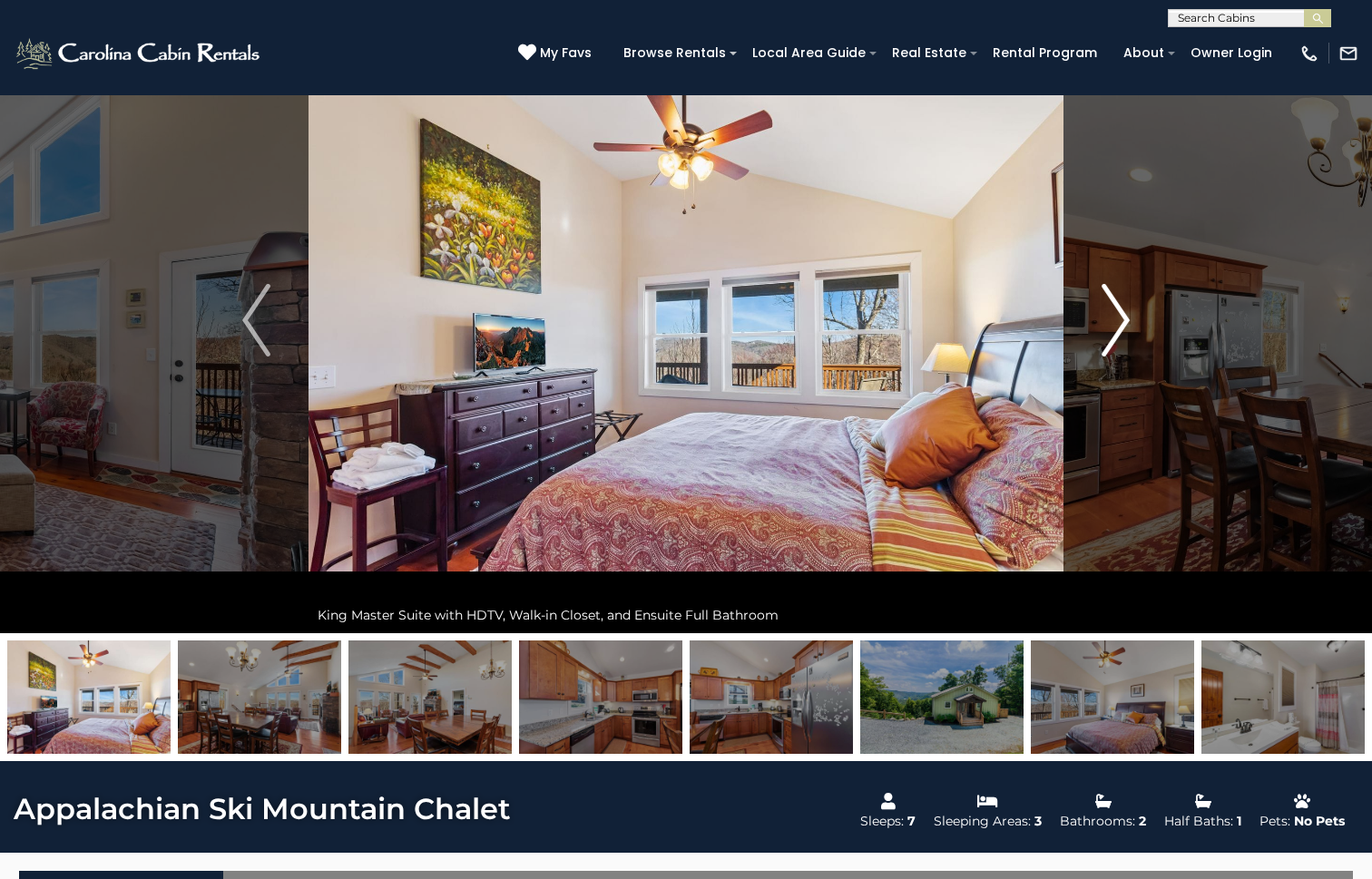
click at [1119, 330] on img "Next" at bounding box center [1115, 320] width 28 height 73
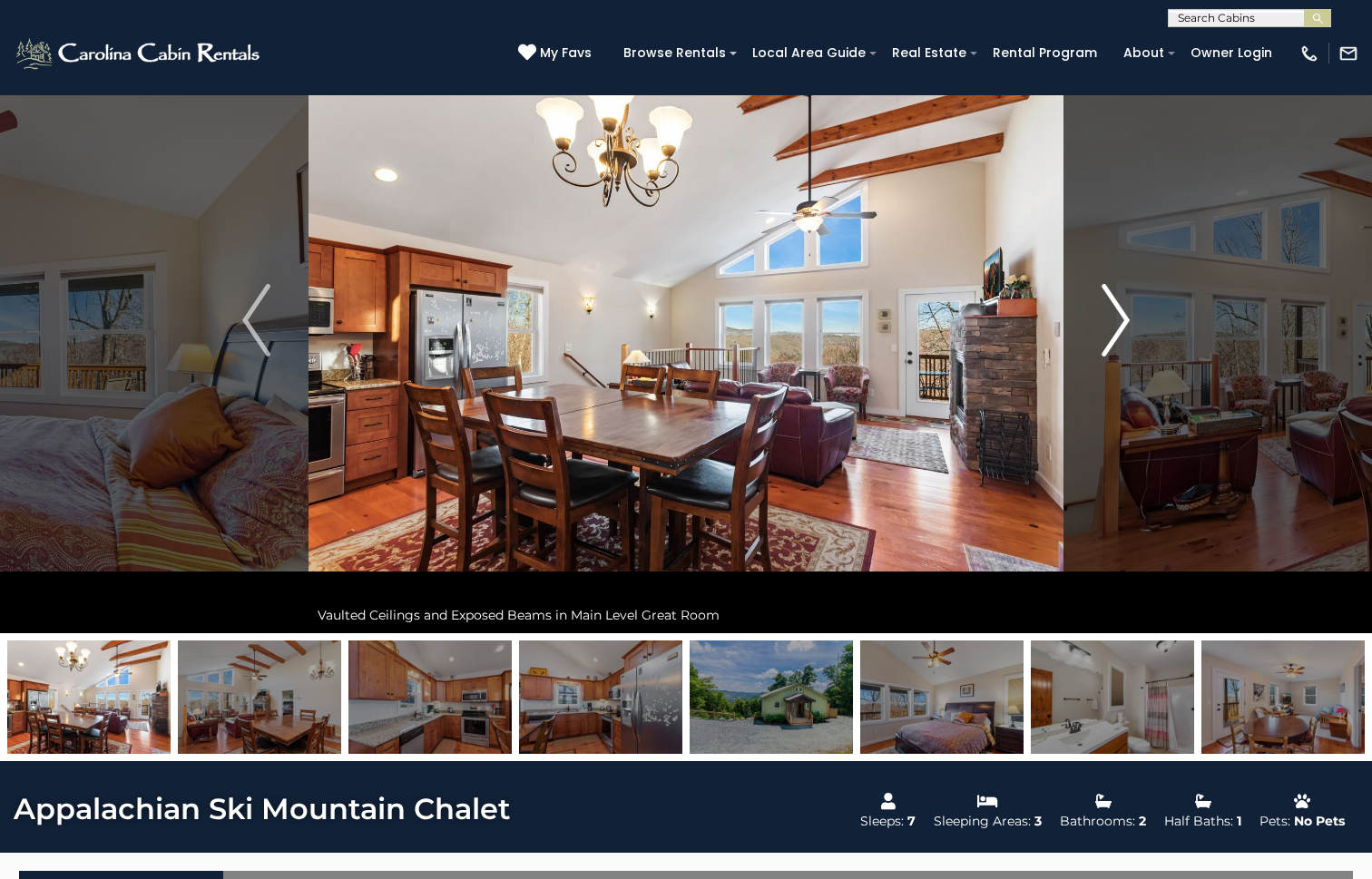
click at [1119, 330] on img "Next" at bounding box center [1115, 320] width 28 height 73
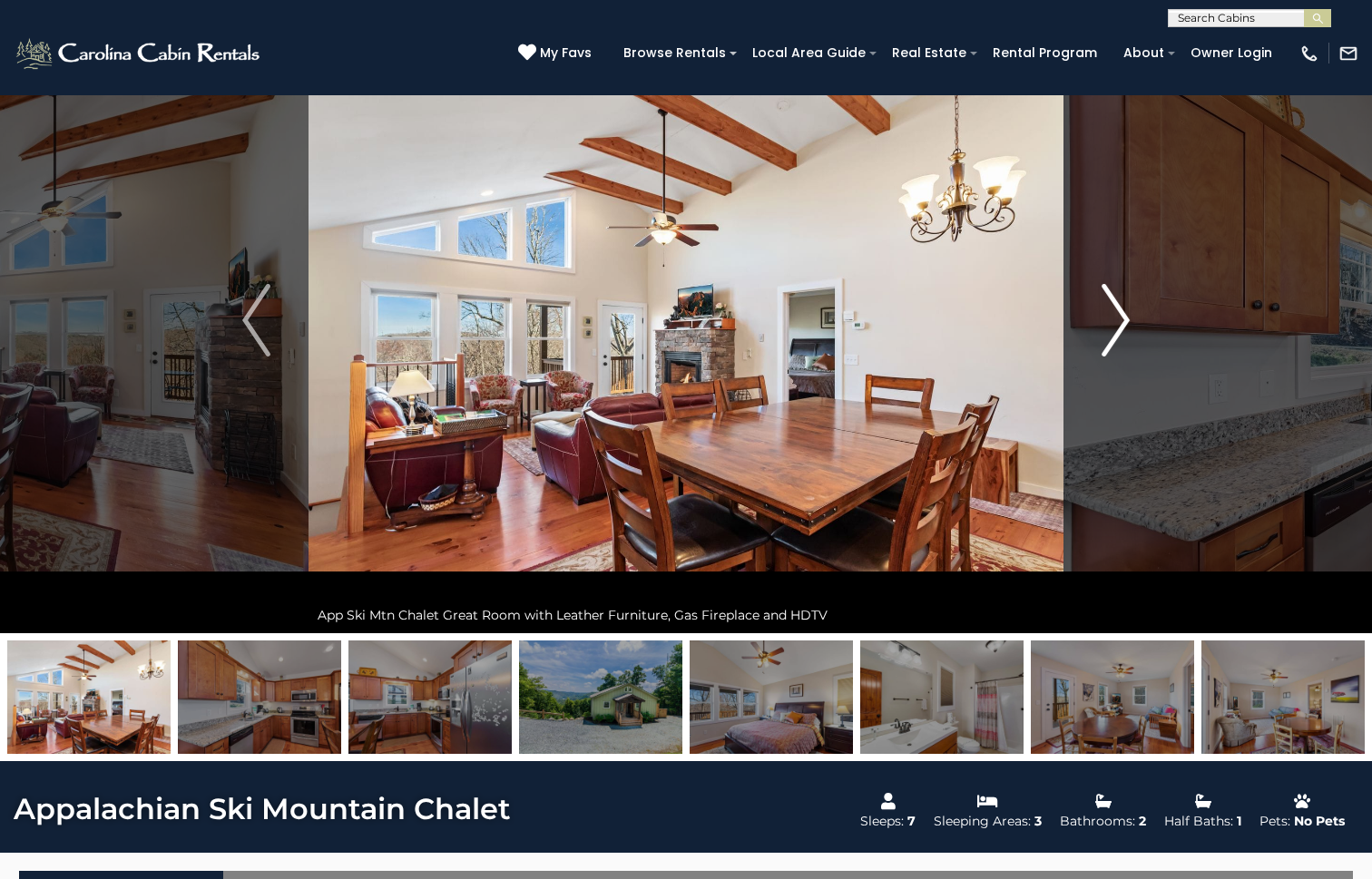
click at [1119, 330] on img "Next" at bounding box center [1115, 320] width 28 height 73
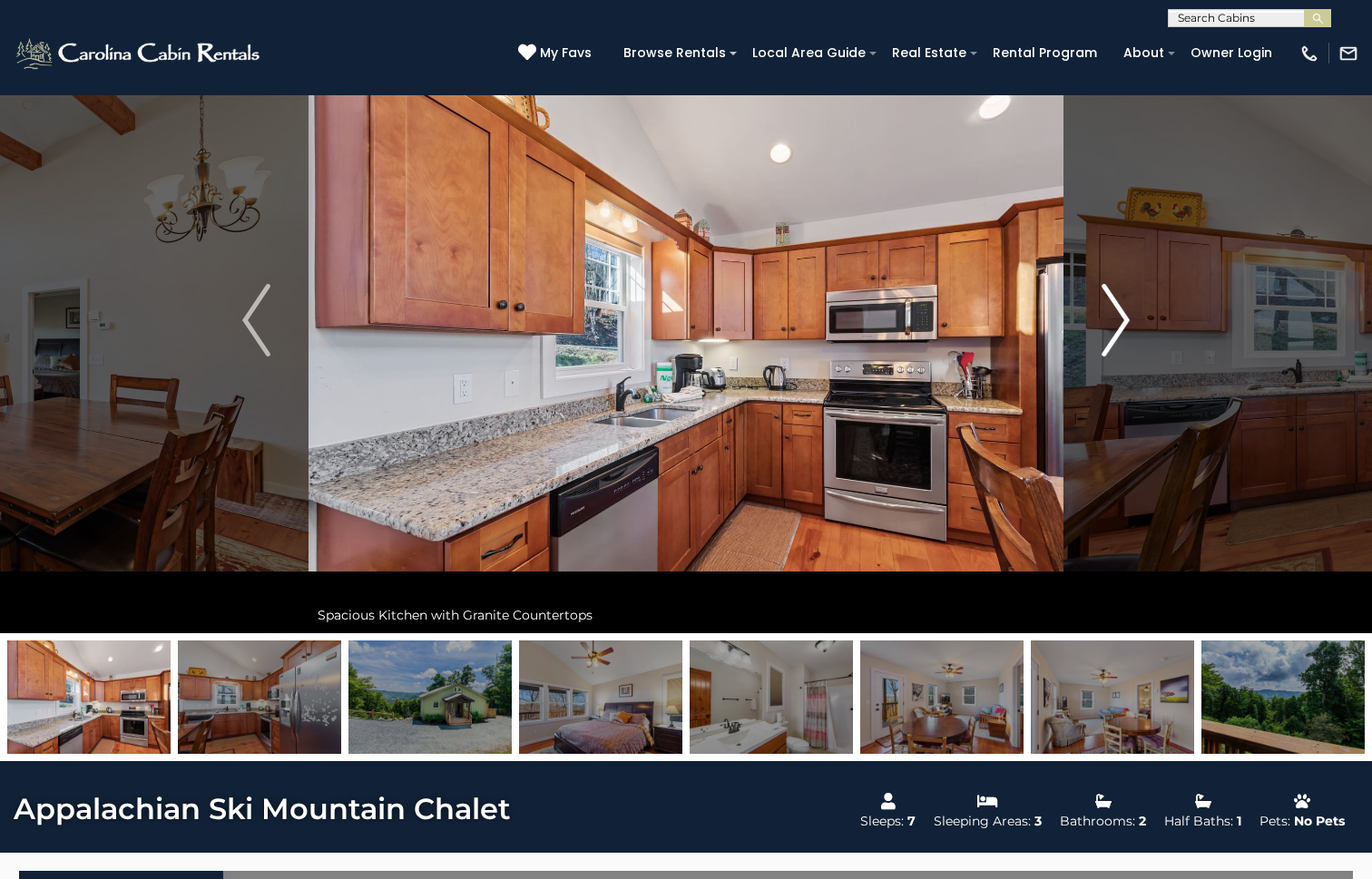
click at [1119, 330] on img "Next" at bounding box center [1115, 320] width 28 height 73
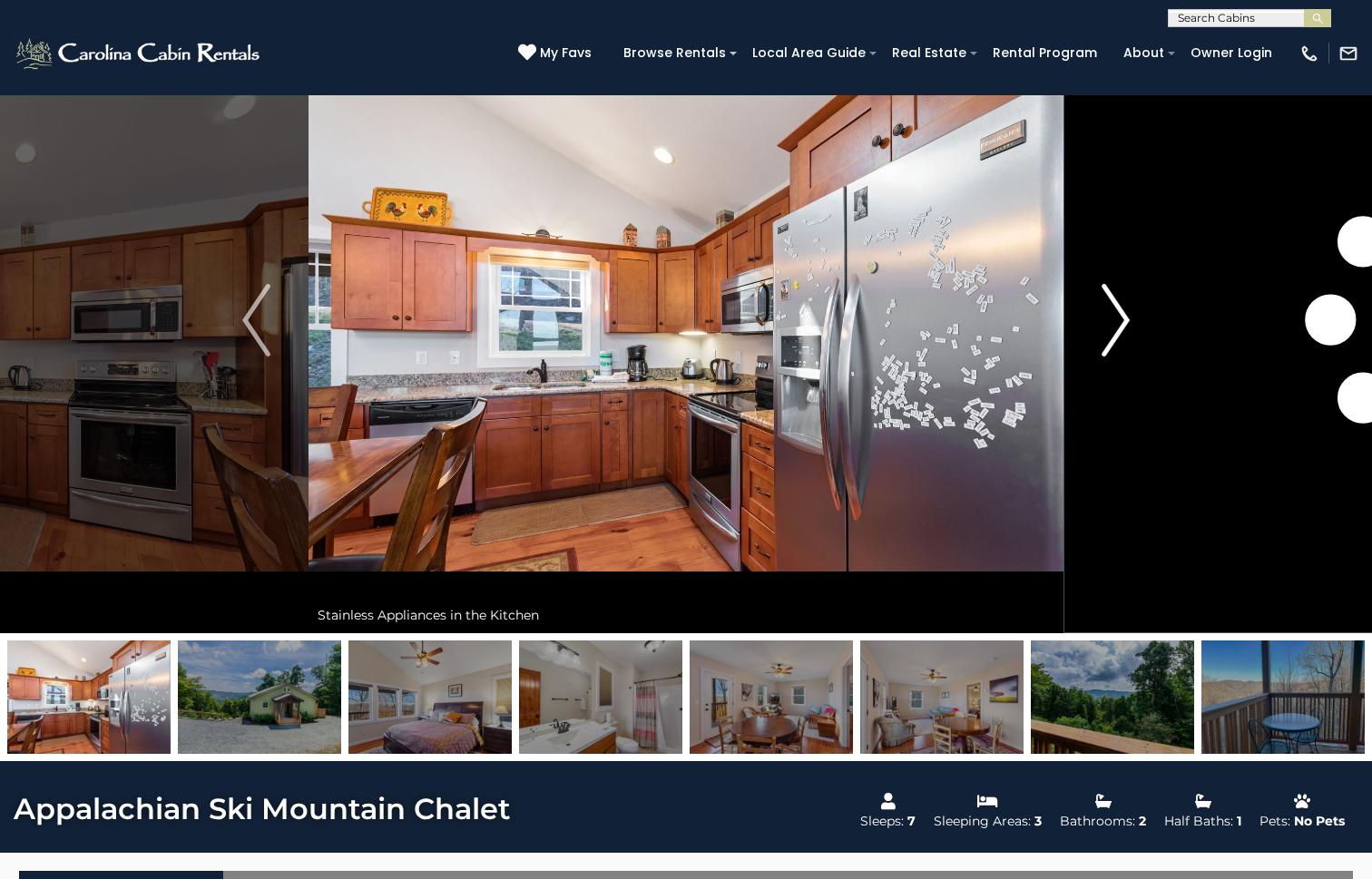
click at [1119, 330] on img "Next" at bounding box center [1115, 320] width 28 height 73
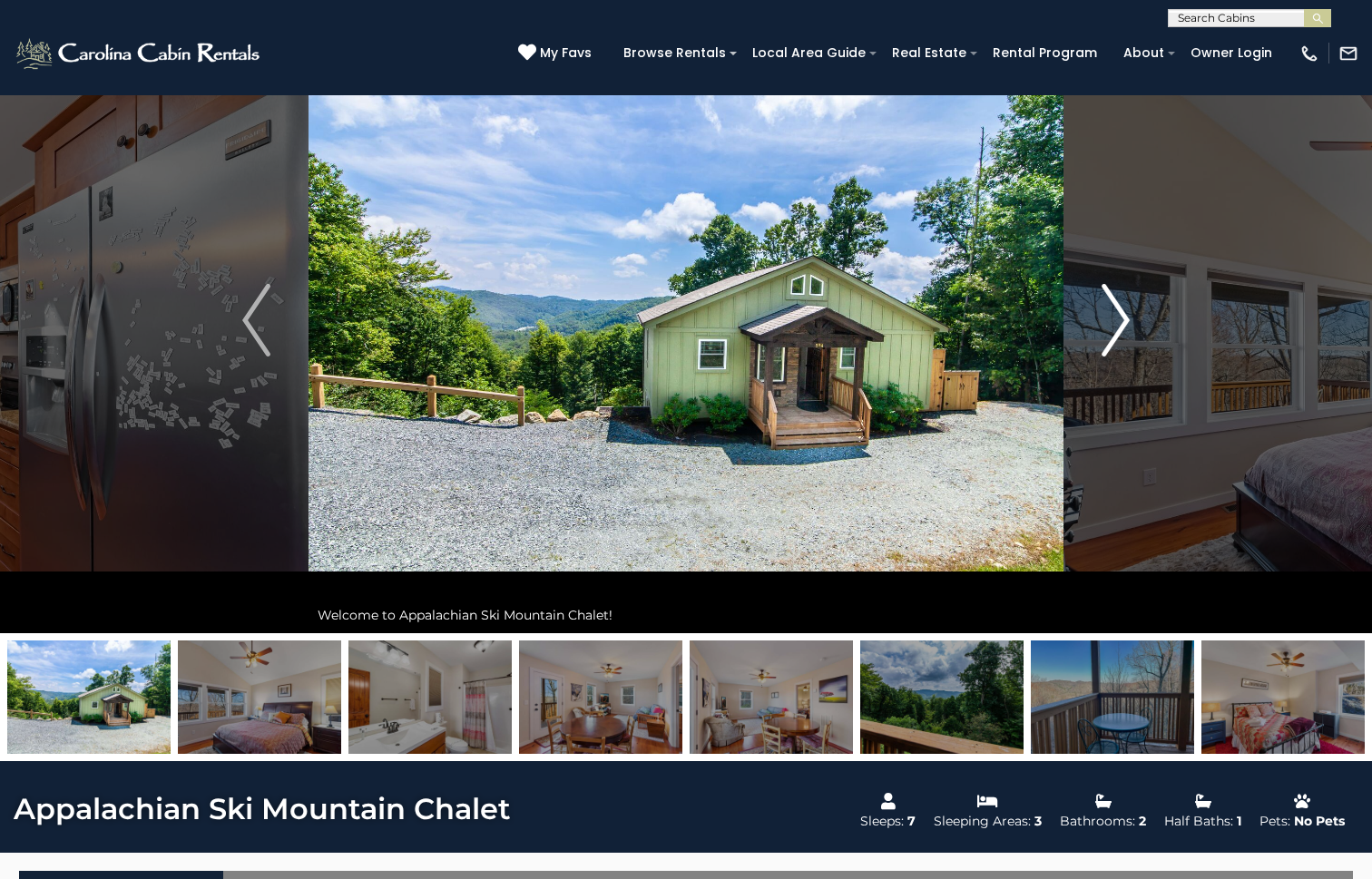
click at [1119, 330] on img "Next" at bounding box center [1115, 320] width 28 height 73
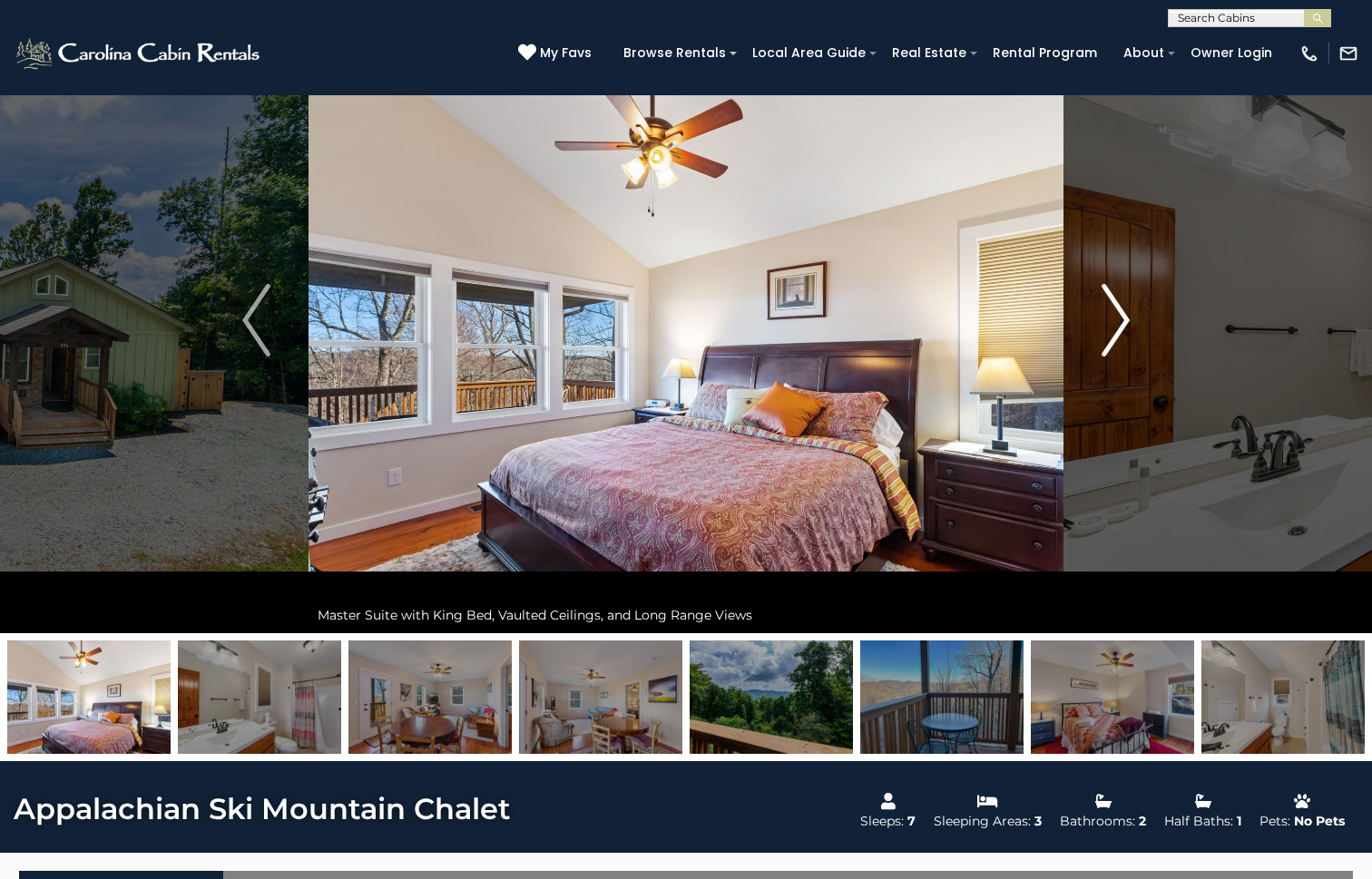
click at [1119, 330] on img "Next" at bounding box center [1115, 320] width 28 height 73
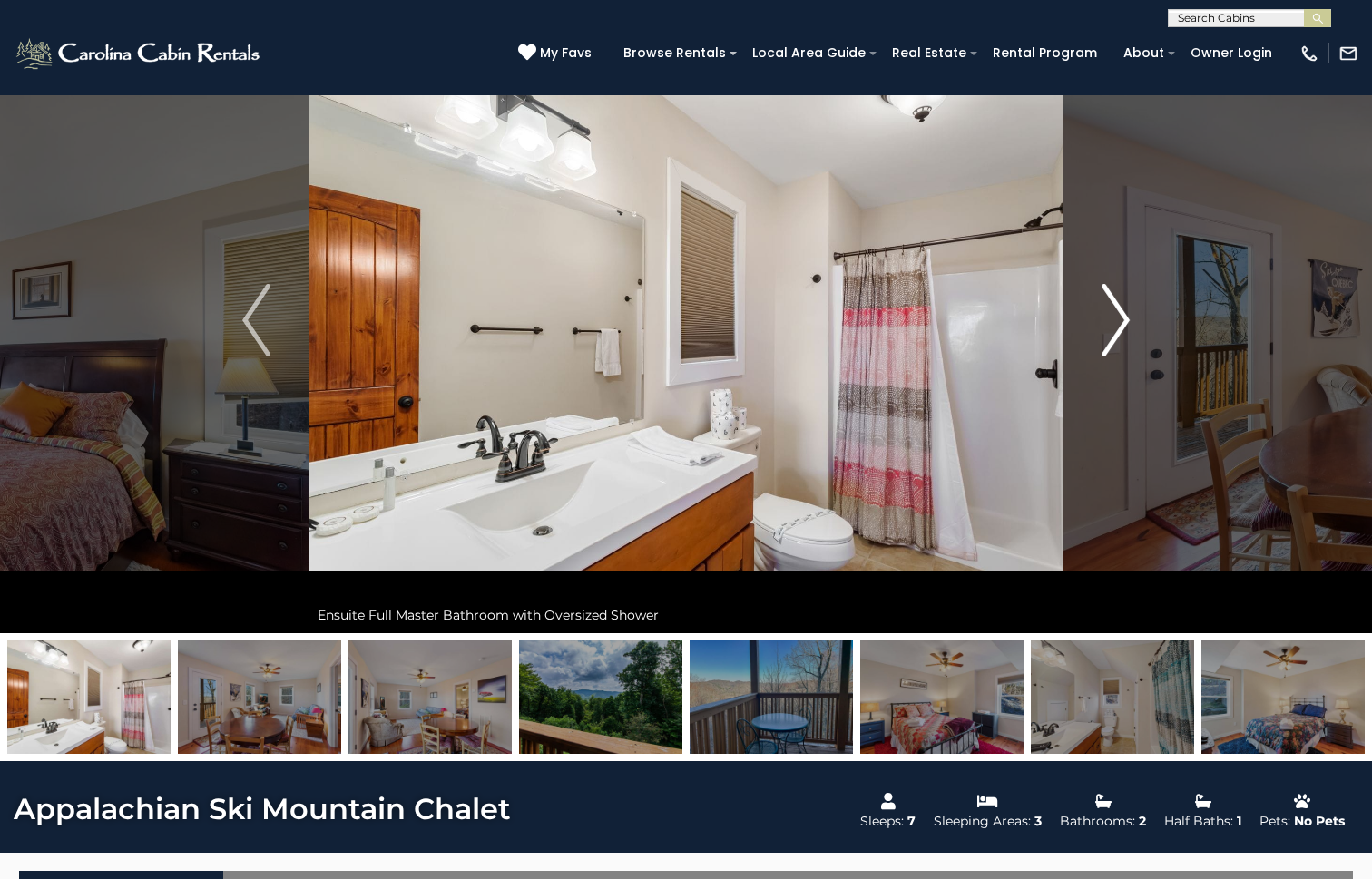
click at [1119, 330] on img "Next" at bounding box center [1115, 320] width 28 height 73
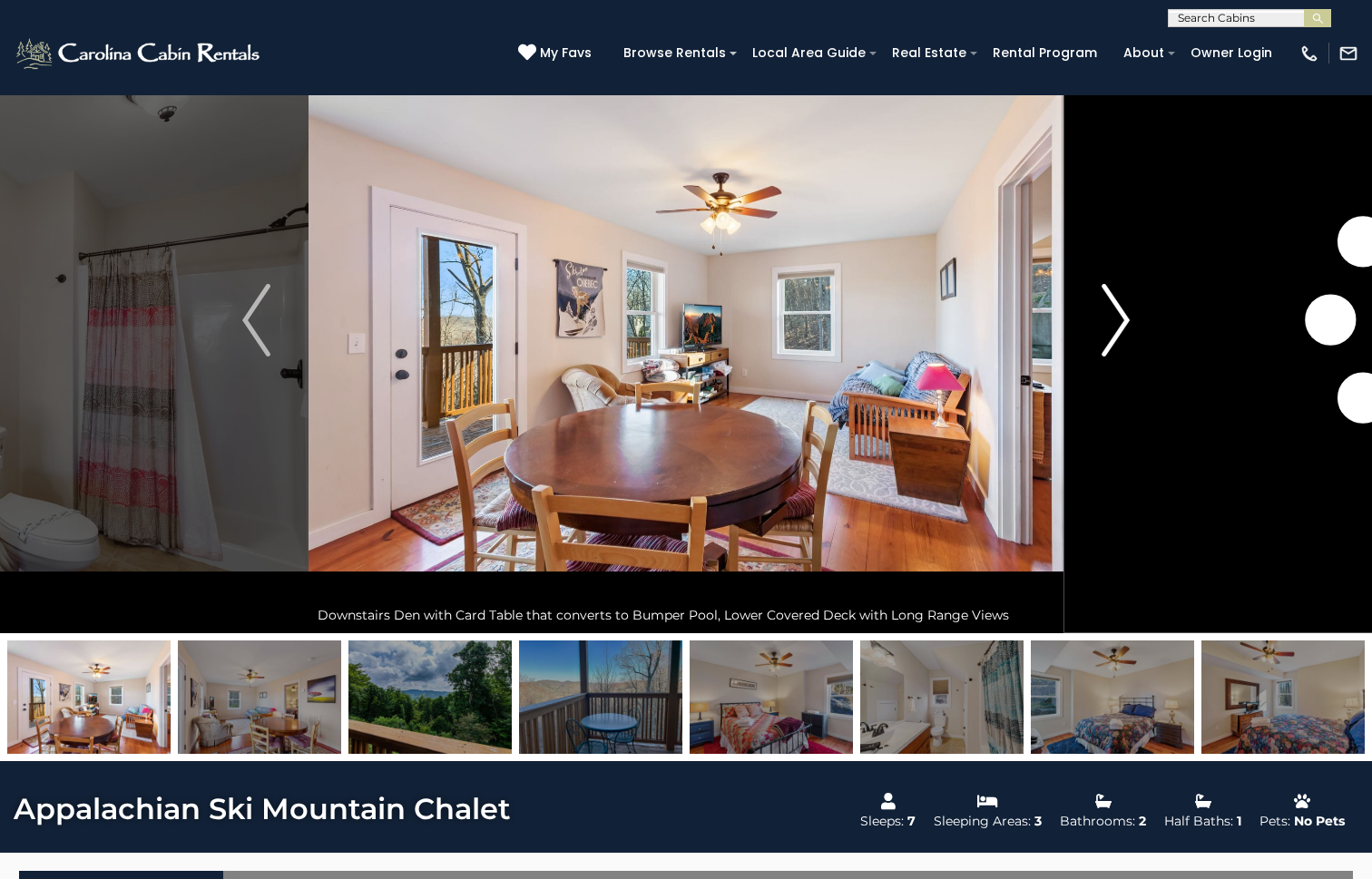
click at [1119, 330] on img "Next" at bounding box center [1115, 320] width 28 height 73
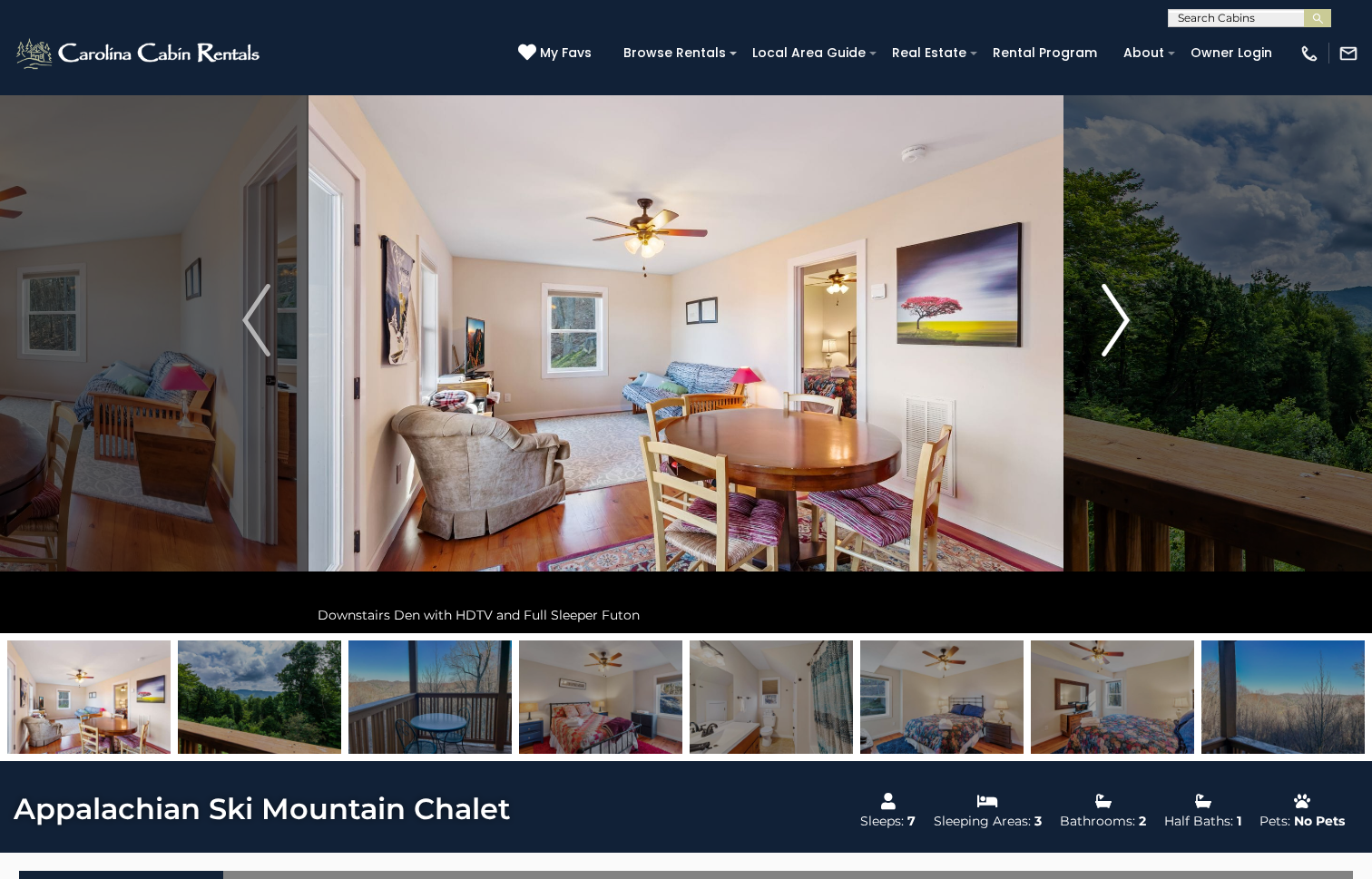
click at [1119, 330] on img "Next" at bounding box center [1115, 320] width 28 height 73
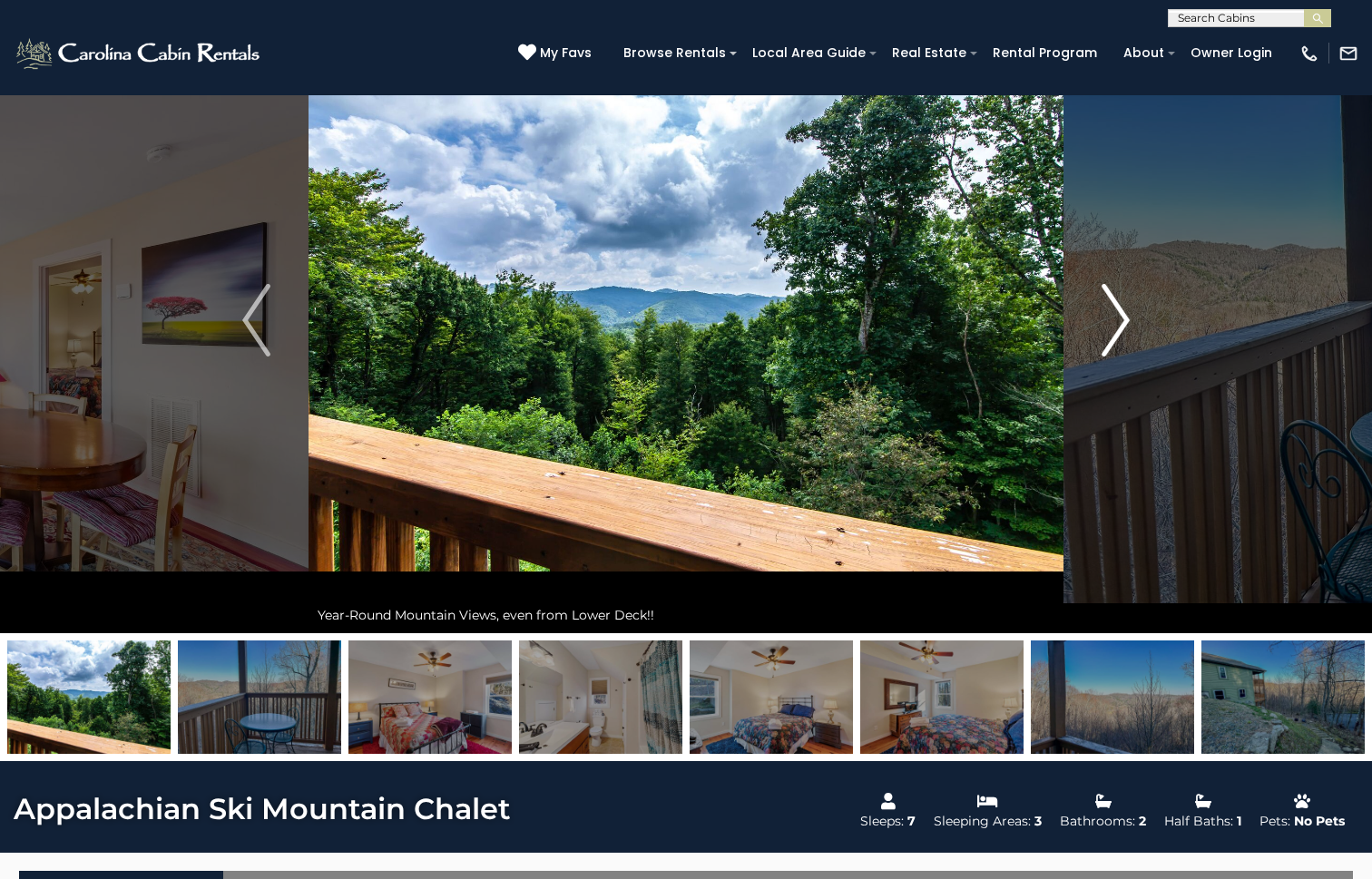
click at [1119, 330] on img "Next" at bounding box center [1115, 320] width 28 height 73
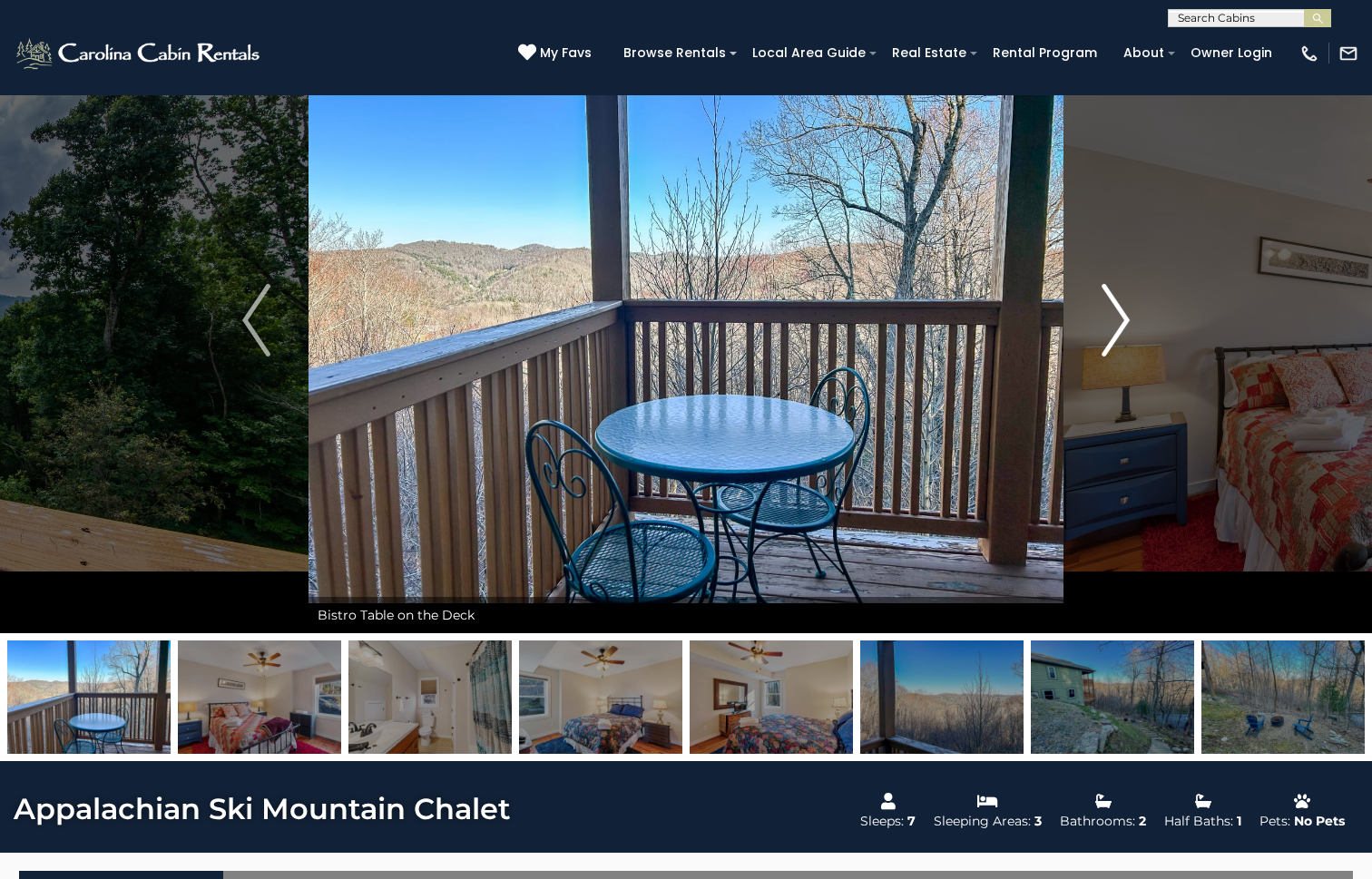
click at [1119, 330] on img "Next" at bounding box center [1115, 320] width 28 height 73
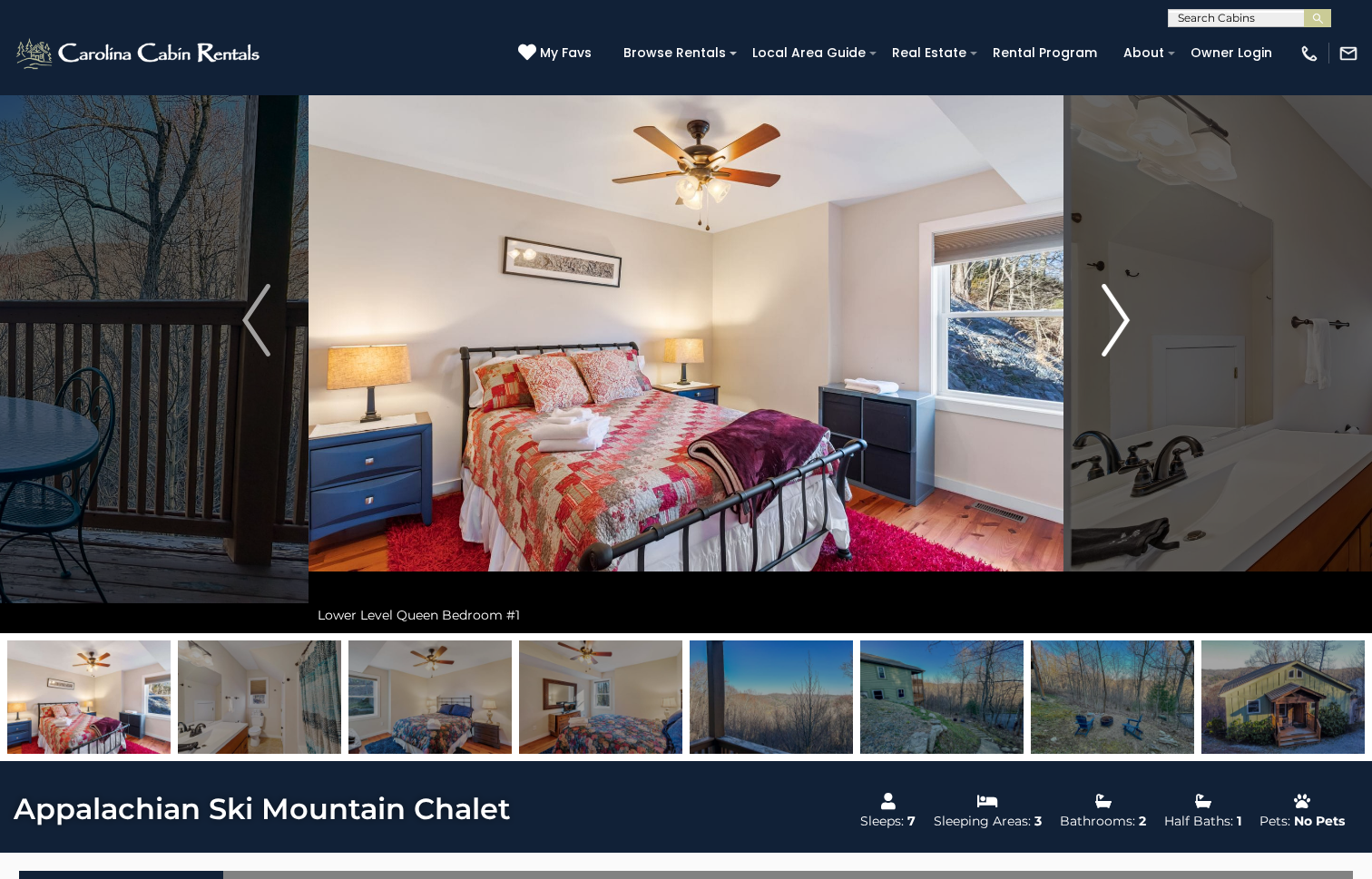
click at [1119, 330] on img "Next" at bounding box center [1115, 320] width 28 height 73
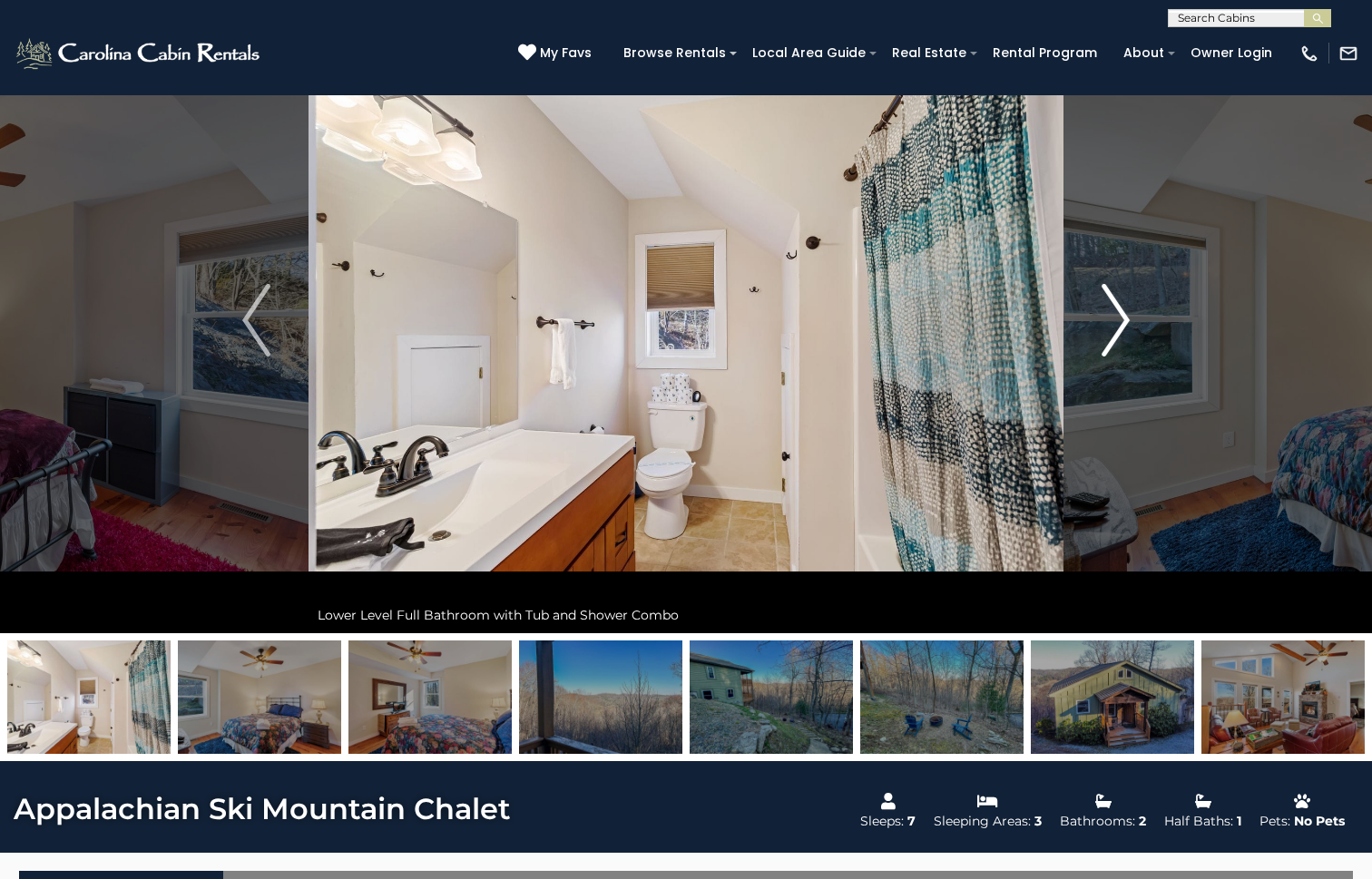
click at [1119, 330] on img "Next" at bounding box center [1115, 320] width 28 height 73
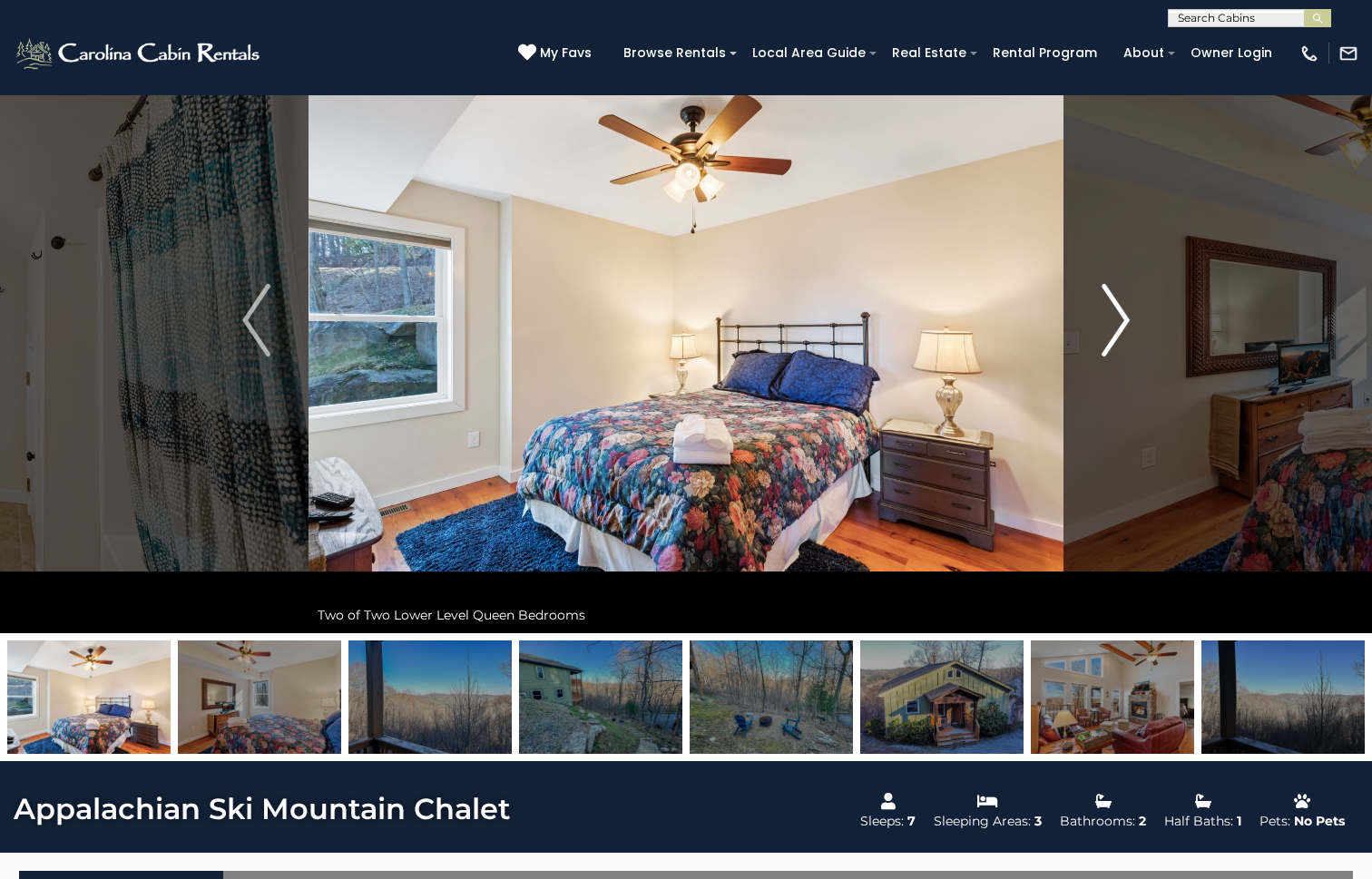
click at [1119, 330] on img "Next" at bounding box center [1115, 320] width 28 height 73
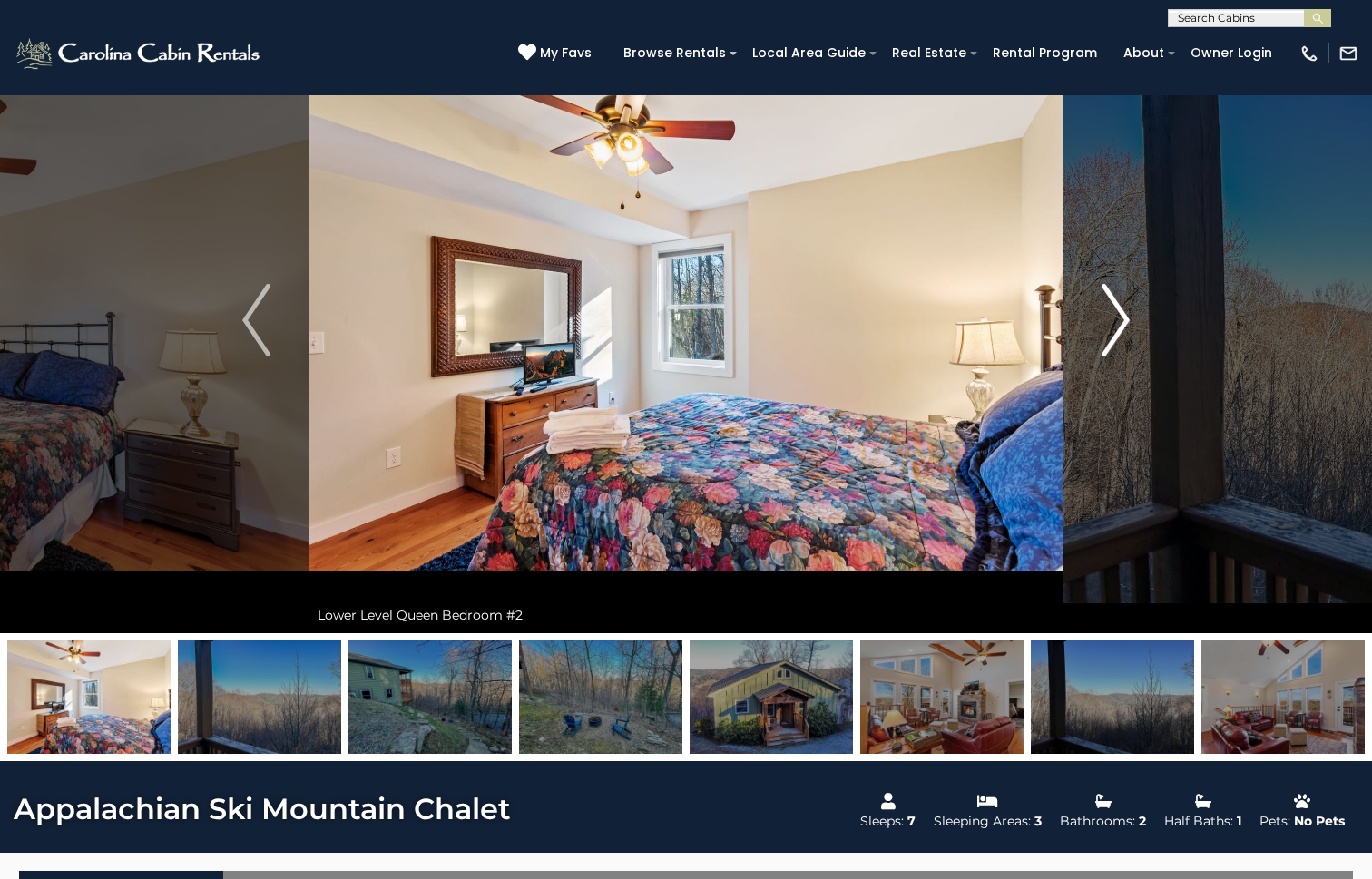
click at [1119, 330] on img "Next" at bounding box center [1115, 320] width 28 height 73
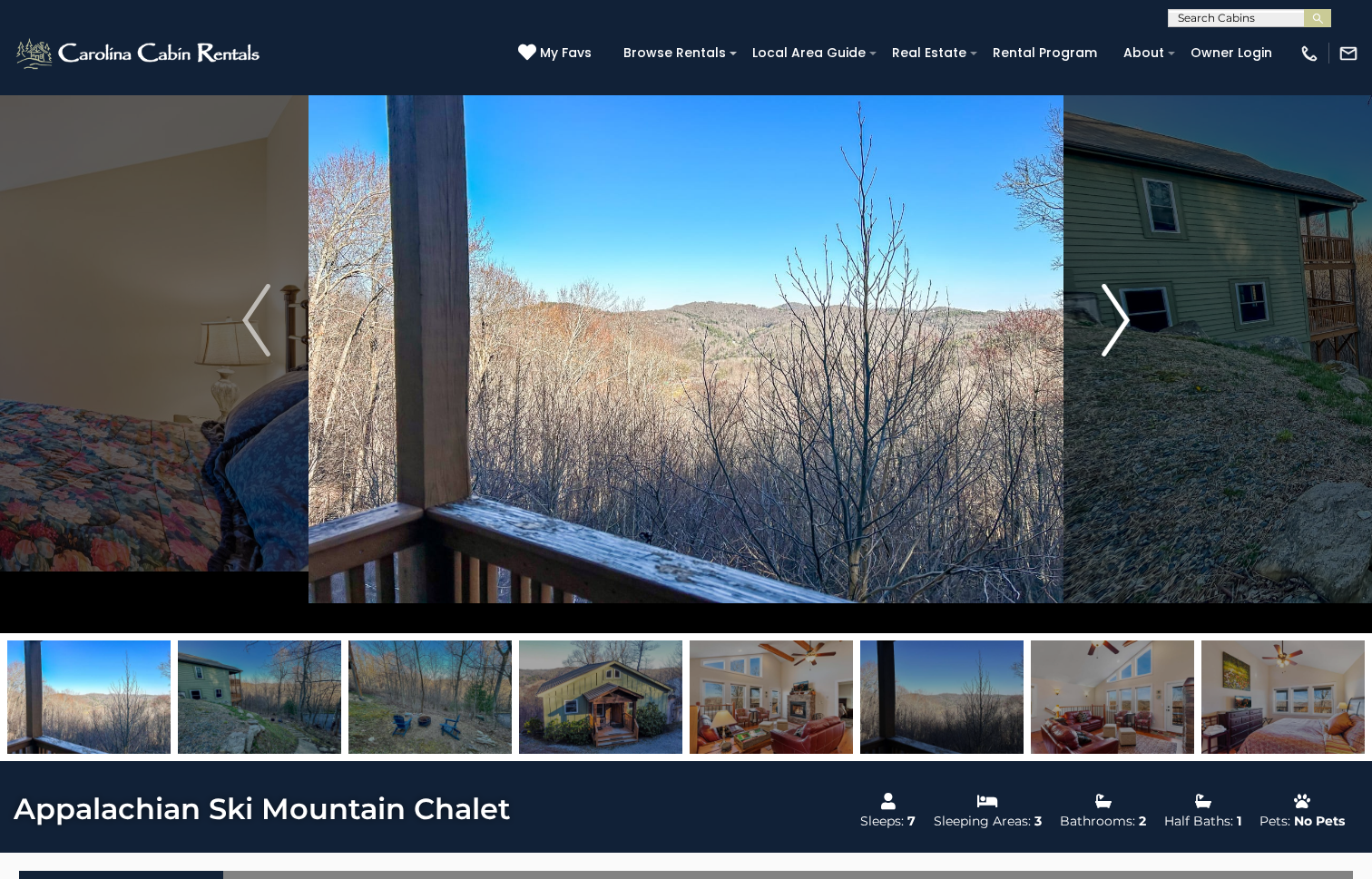
click at [1119, 330] on img "Next" at bounding box center [1115, 320] width 28 height 73
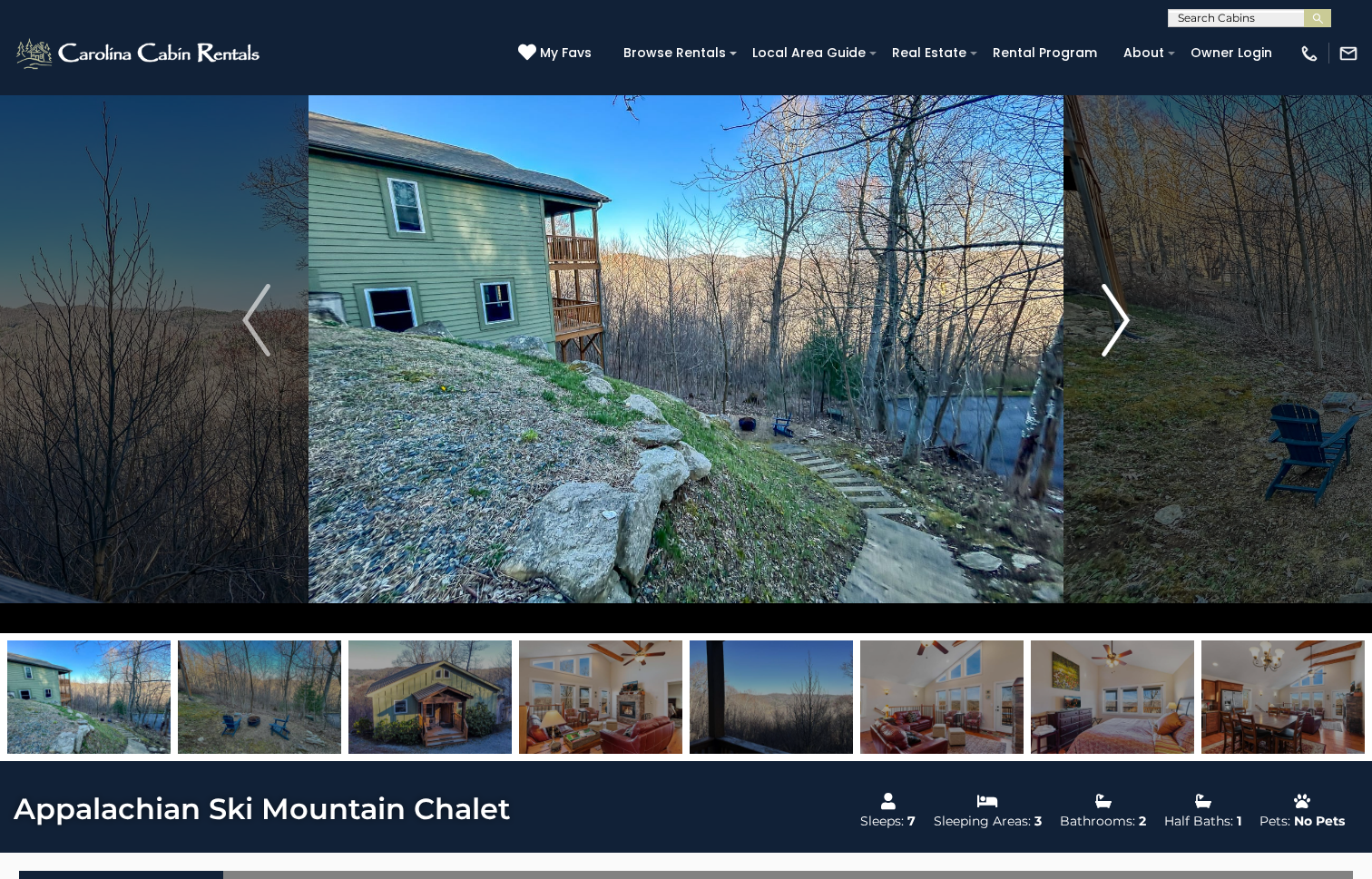
click at [1119, 330] on img "Next" at bounding box center [1115, 320] width 28 height 73
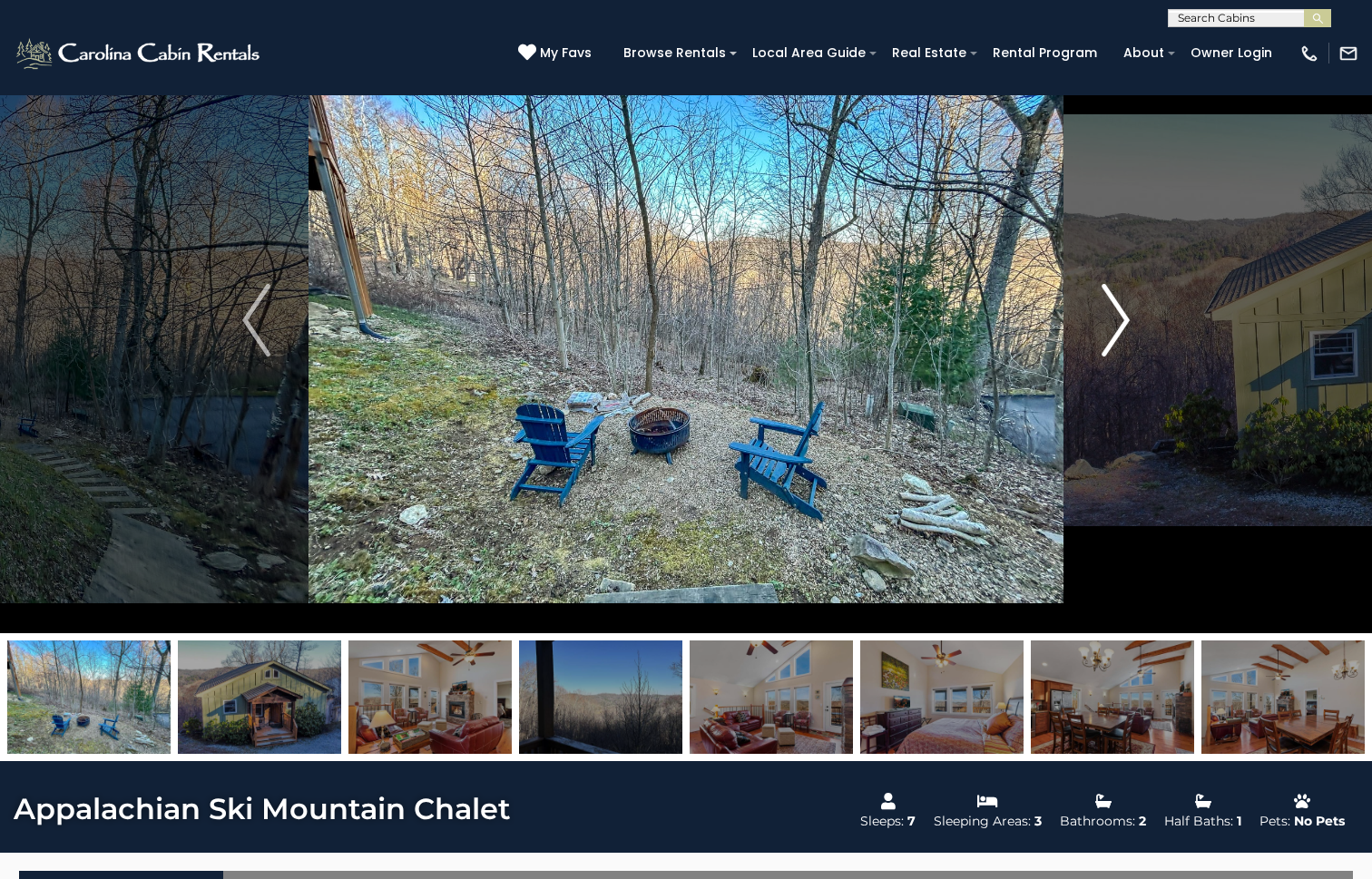
click at [1119, 330] on img "Next" at bounding box center [1115, 320] width 28 height 73
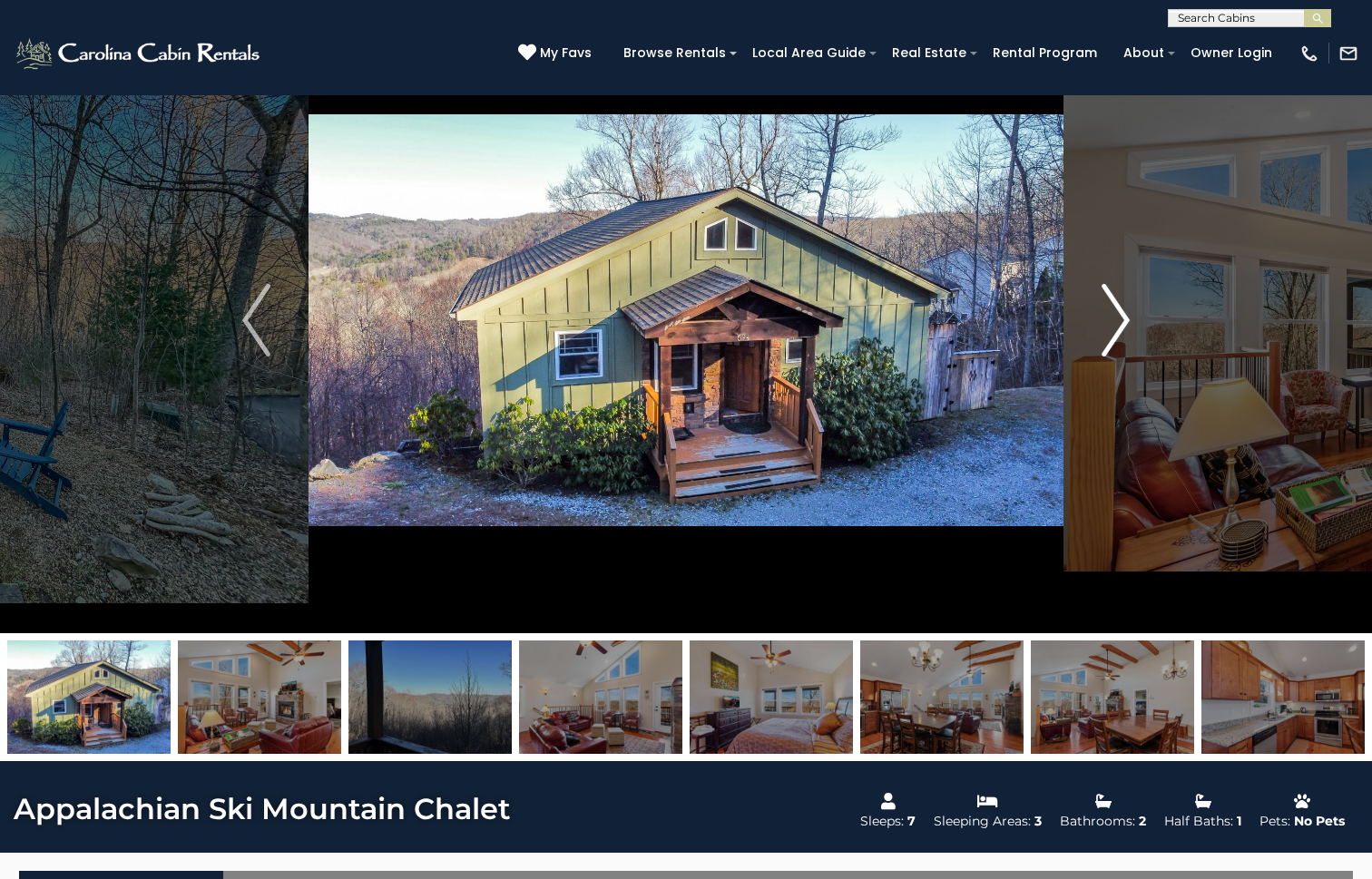
click at [1119, 330] on img "Next" at bounding box center [1115, 320] width 28 height 73
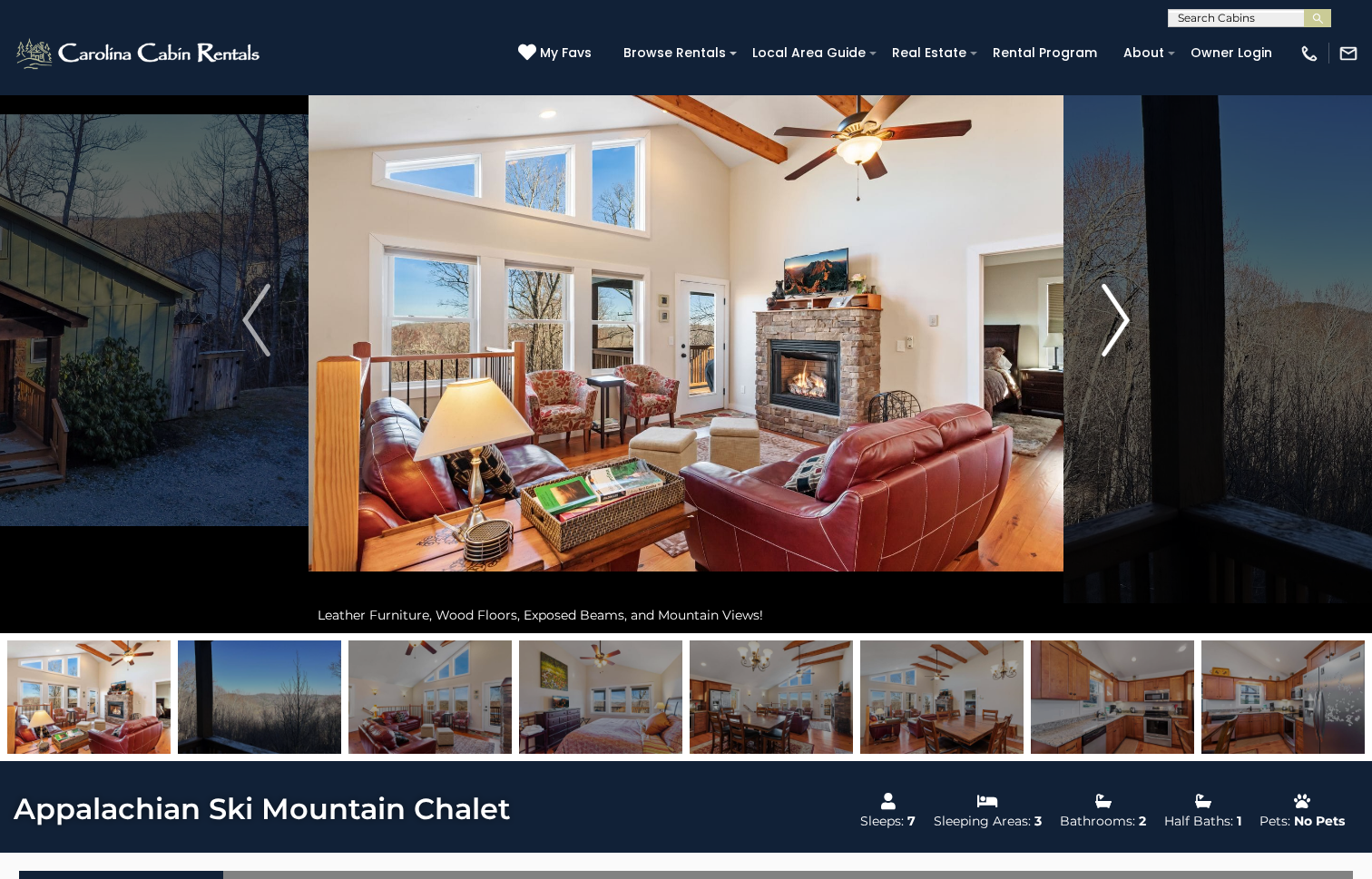
click at [1119, 330] on img "Next" at bounding box center [1115, 320] width 28 height 73
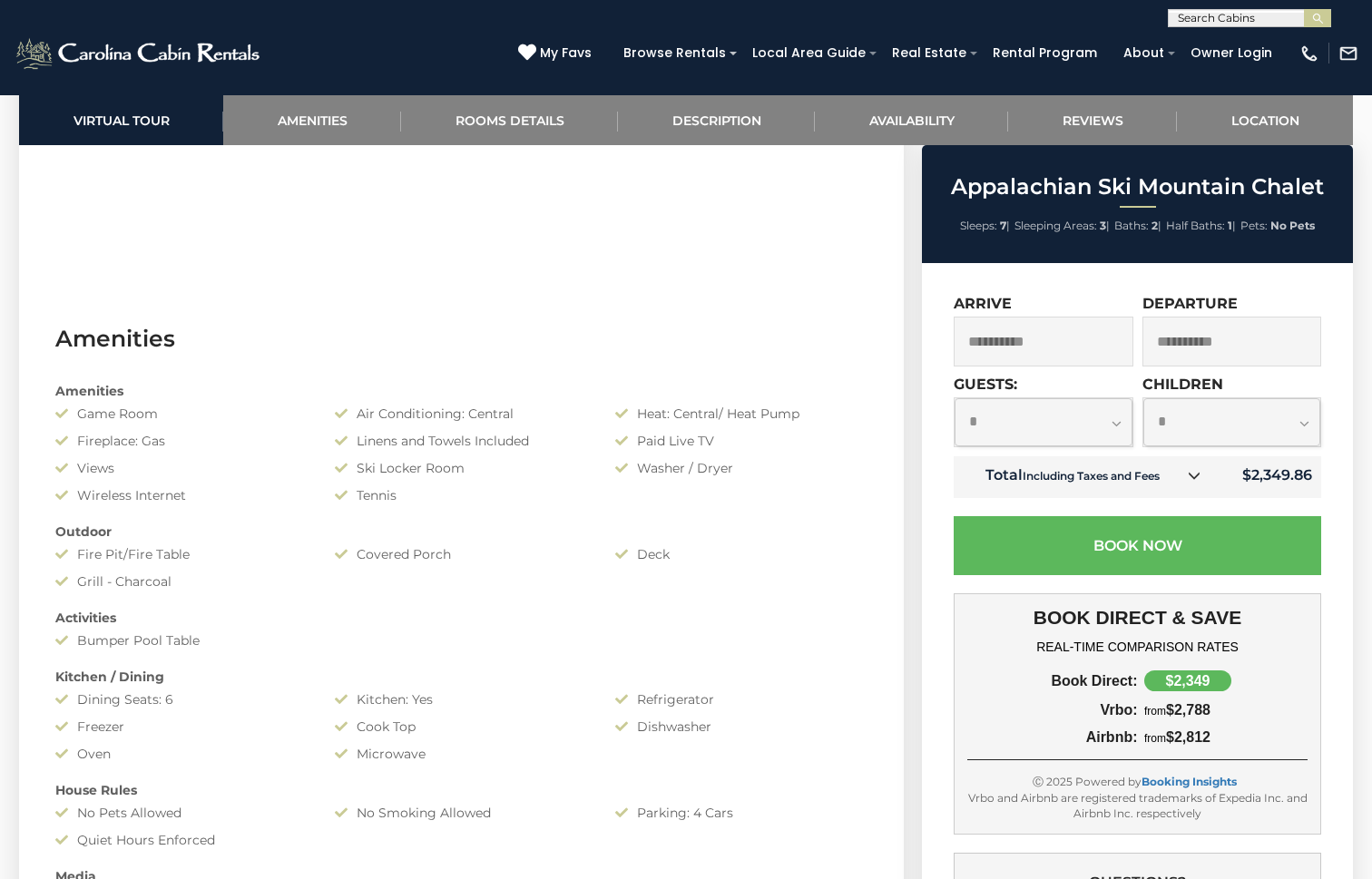
scroll to position [1283, 0]
